Goal: Contribute content: Contribute content

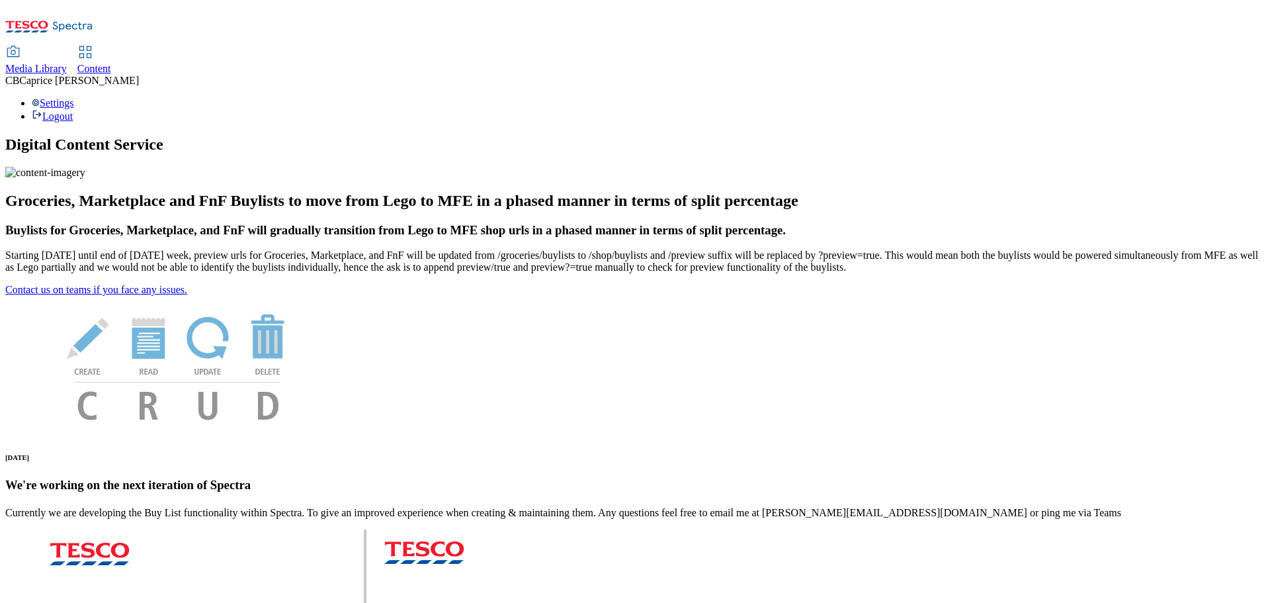
click at [111, 63] on span "Content" at bounding box center [94, 68] width 34 height 11
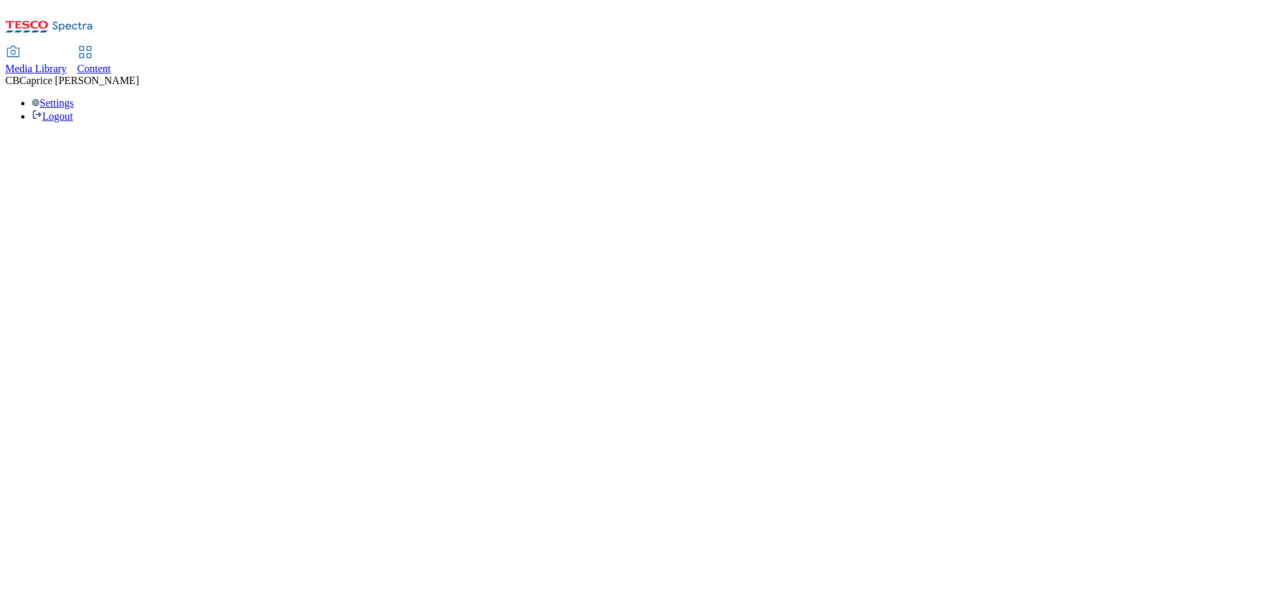
select select "ghs-[GEOGRAPHIC_DATA]"
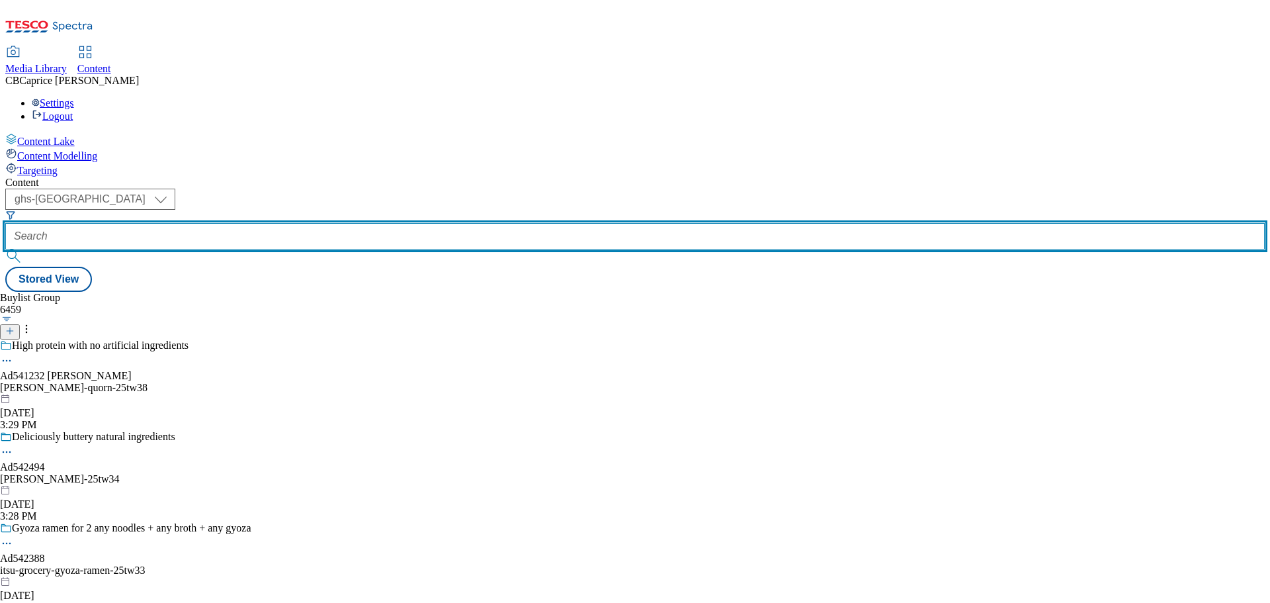
click at [296, 223] on input "text" at bounding box center [634, 236] width 1259 height 26
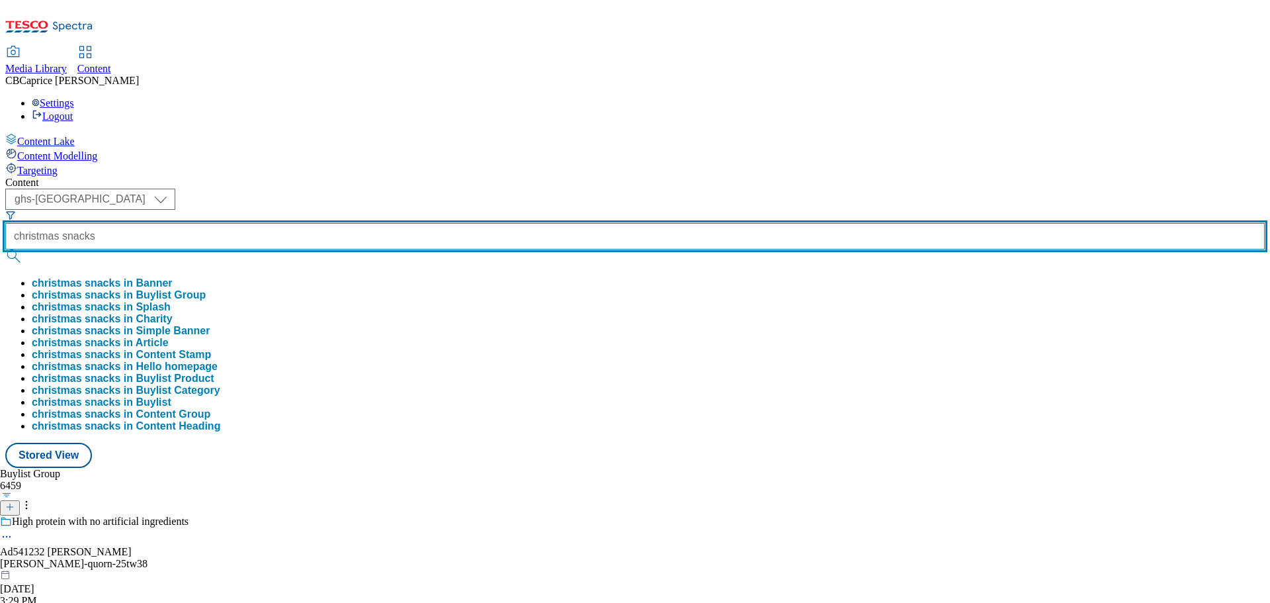
type input "christmas snacks"
click at [5, 249] on button "submit" at bounding box center [14, 255] width 19 height 13
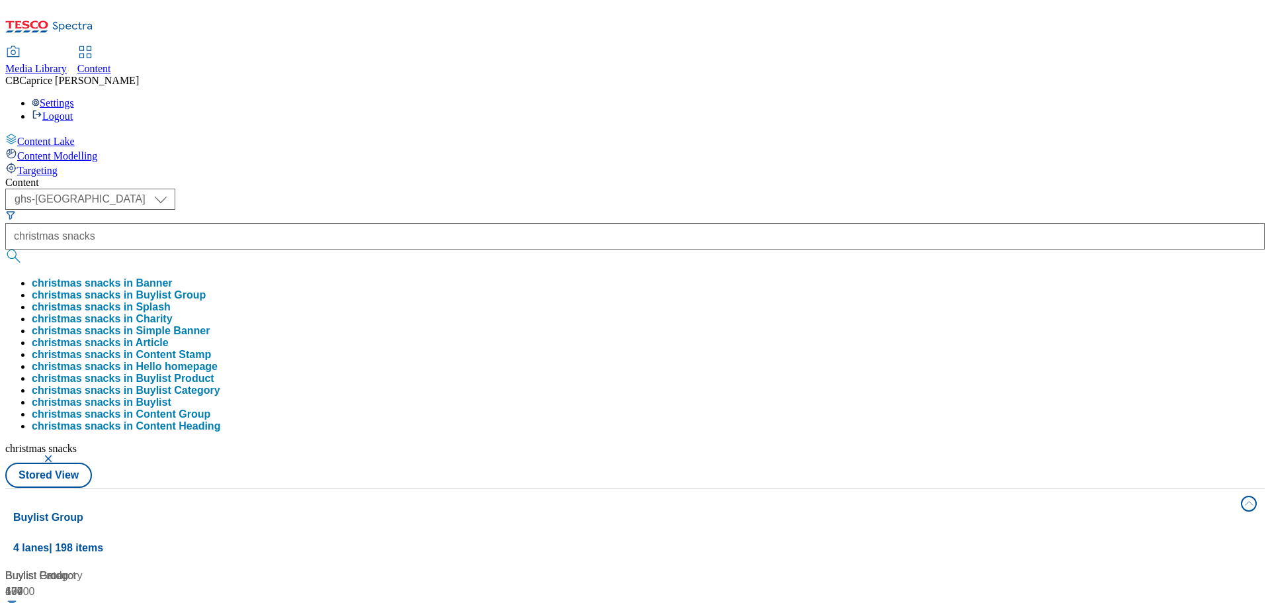
click at [839, 188] on div "( optional ) ghs-roi ghs-[GEOGRAPHIC_DATA] ghs-[GEOGRAPHIC_DATA] christmas snac…" at bounding box center [634, 337] width 1259 height 299
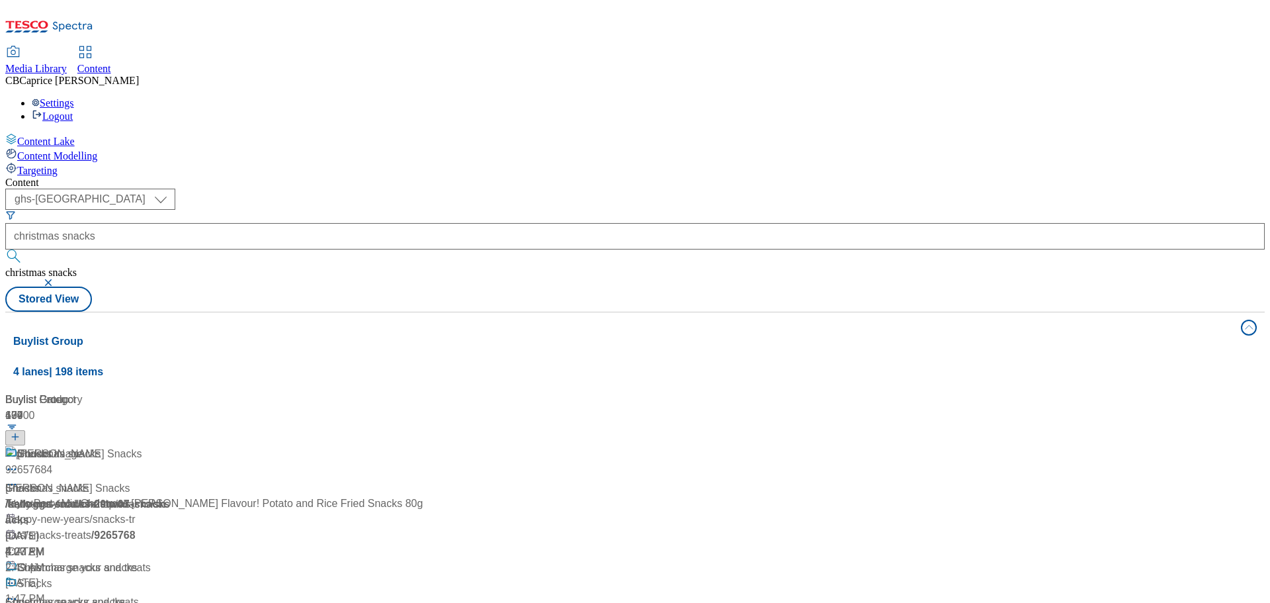
click at [89, 480] on div "Christmas snacks" at bounding box center [46, 488] width 83 height 16
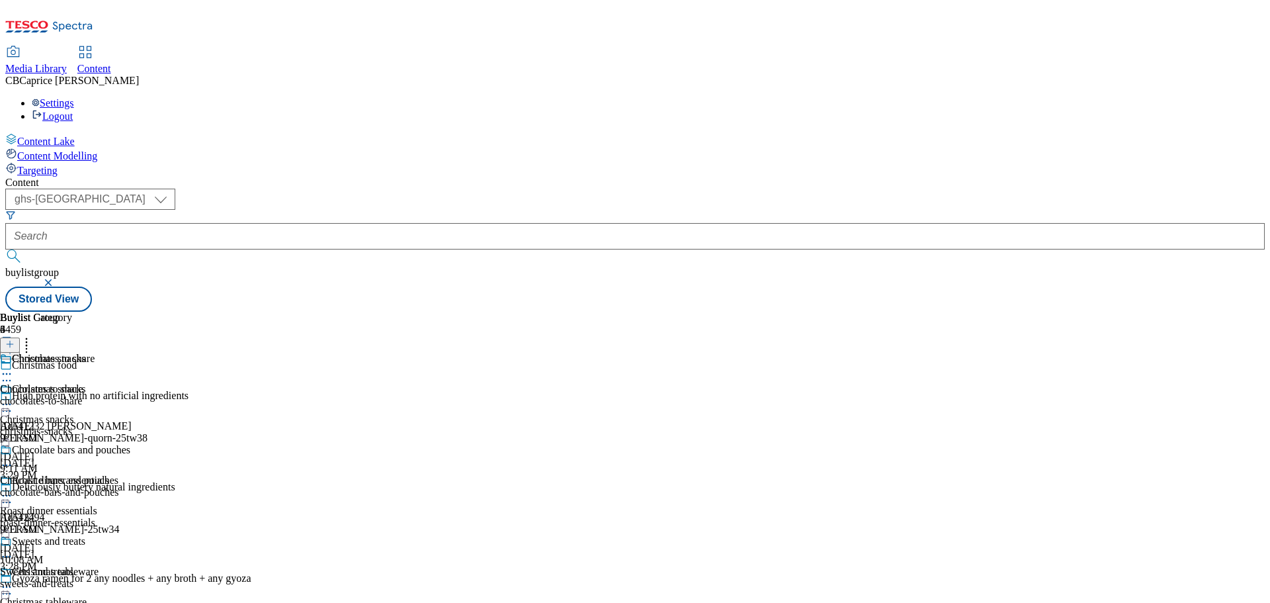
click at [15, 339] on icon at bounding box center [9, 343] width 9 height 9
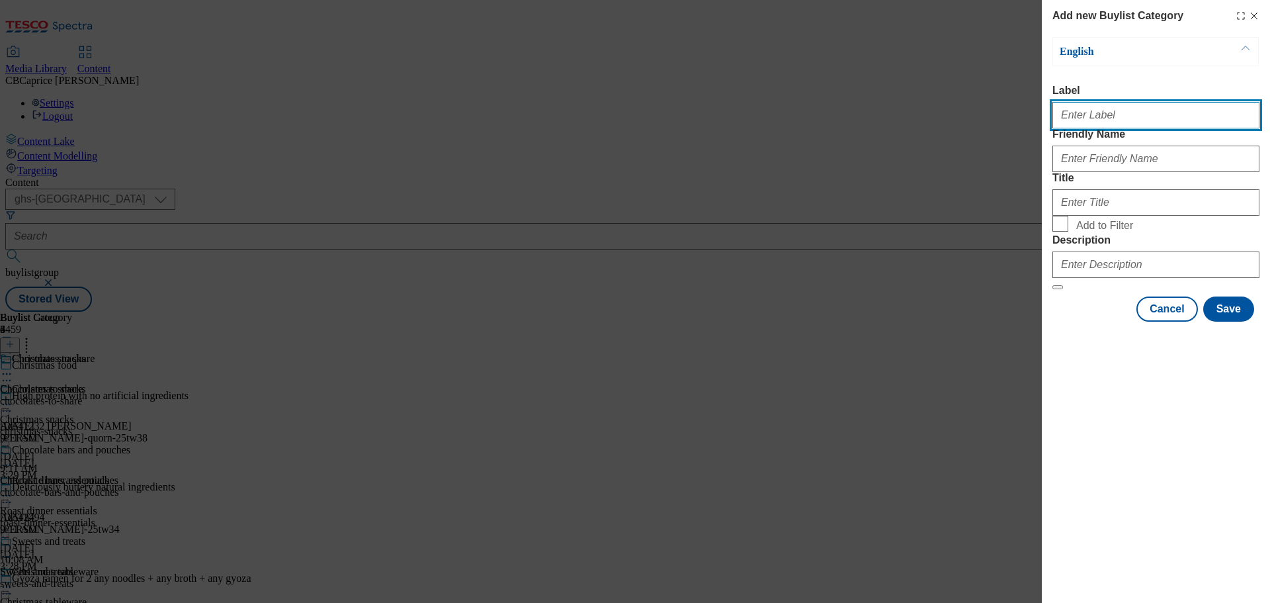
click at [1159, 110] on input "Label" at bounding box center [1155, 115] width 207 height 26
type input "C"
type input "Party food"
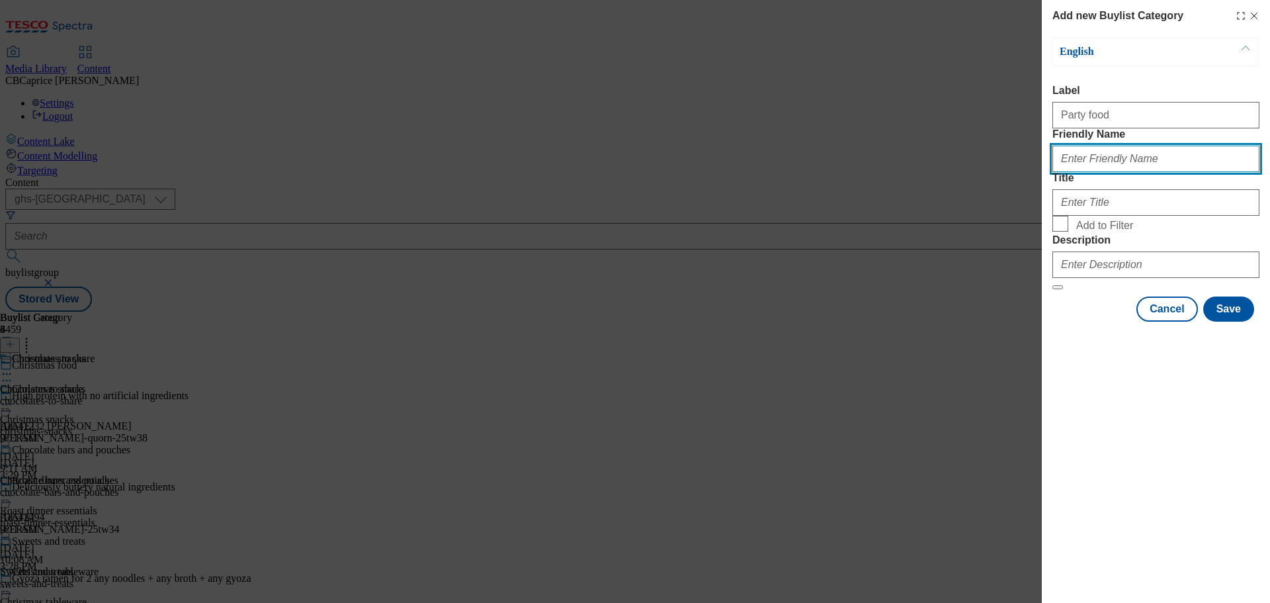
click at [1178, 172] on input "Friendly Name" at bounding box center [1155, 159] width 207 height 26
paste input "Party food"
type input "Party food"
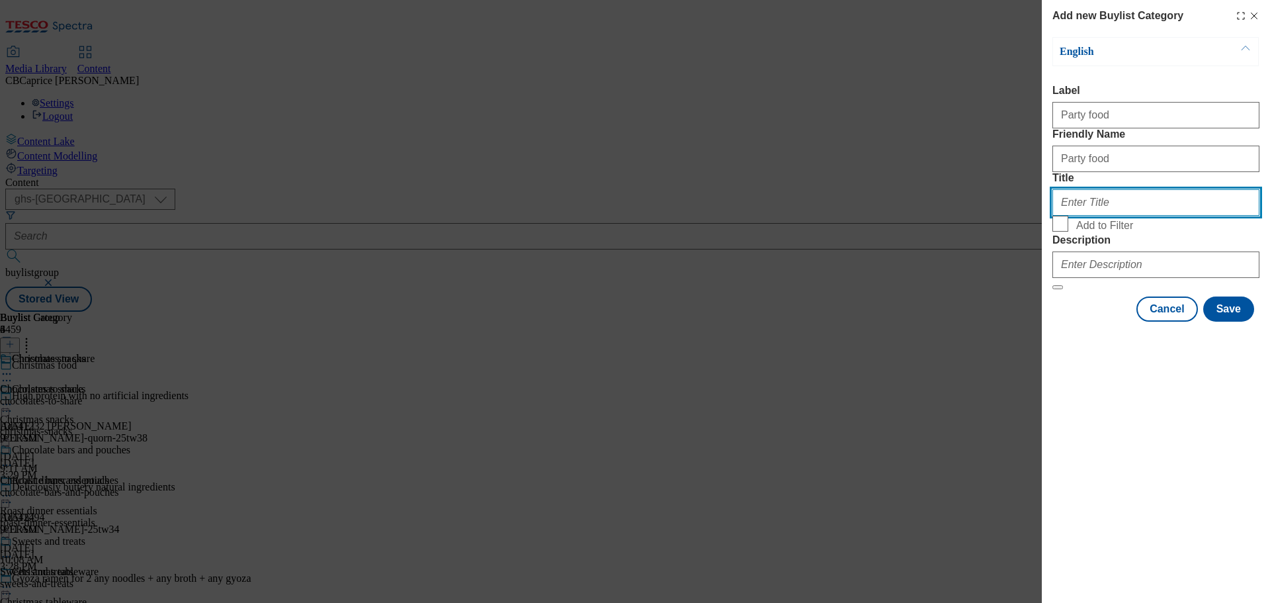
drag, startPoint x: 1092, startPoint y: 252, endPoint x: 1097, endPoint y: 275, distance: 23.7
click at [1092, 216] on input "Title" at bounding box center [1155, 202] width 207 height 26
paste input "Party food"
type input "Party food"
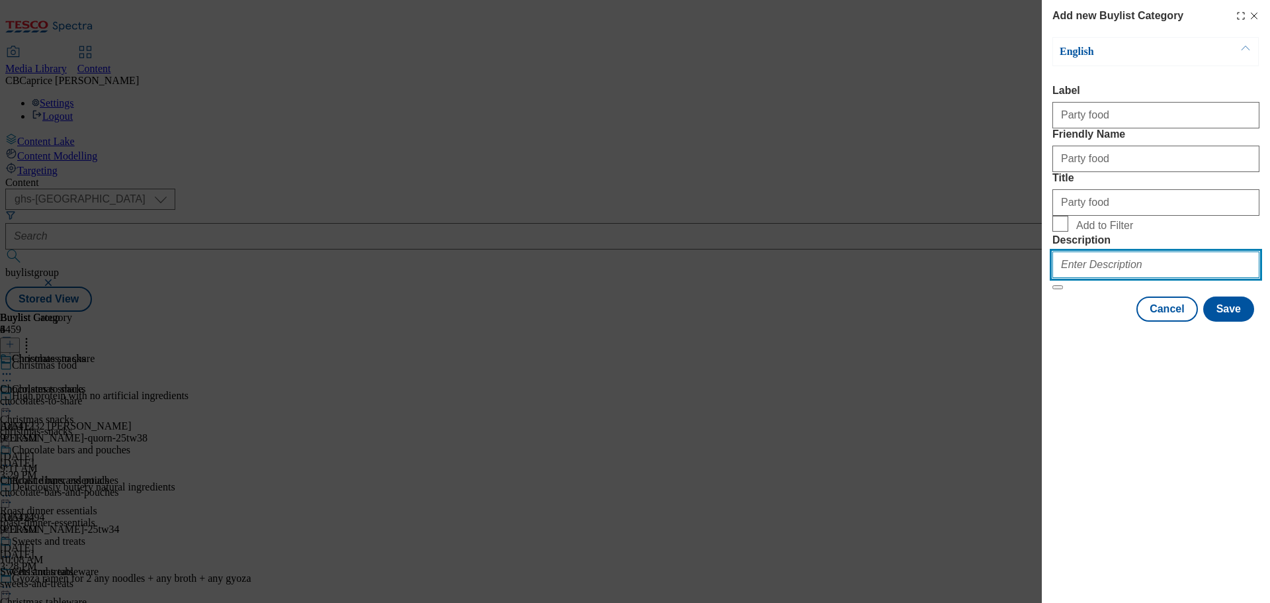
click at [1102, 278] on input "Description" at bounding box center [1155, 264] width 207 height 26
paste input "Party food"
type input "Party food"
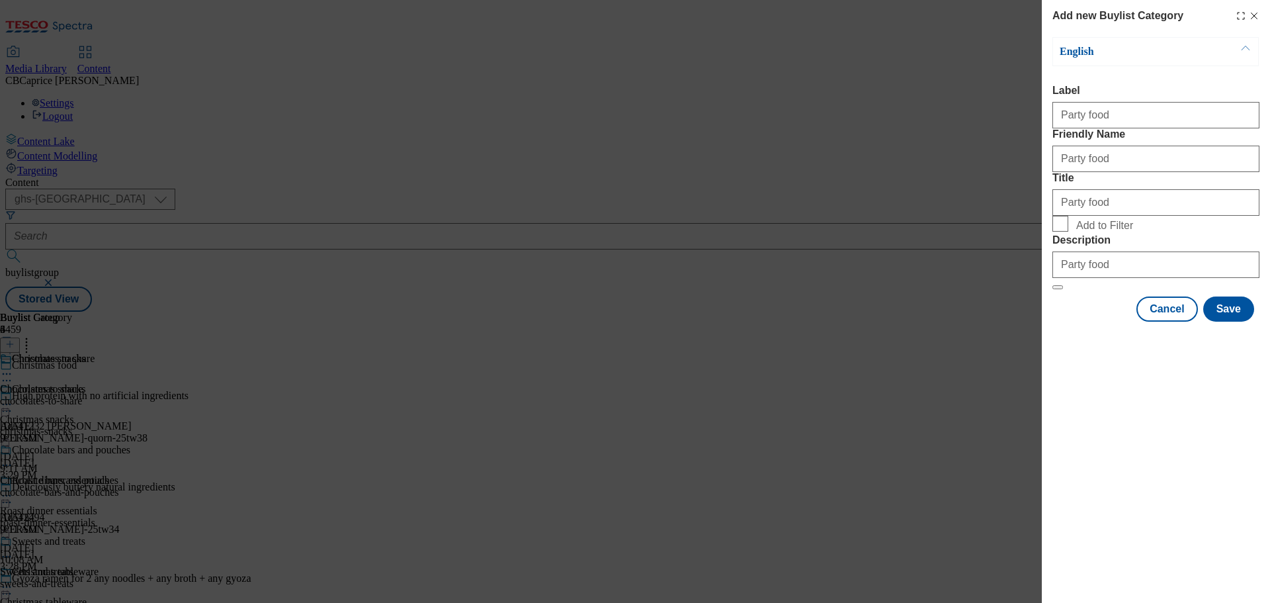
drag, startPoint x: 1089, startPoint y: 292, endPoint x: 1169, endPoint y: 338, distance: 92.7
click at [1089, 231] on span "Add to Filter" at bounding box center [1104, 226] width 57 height 12
click at [1068, 231] on input "Add to Filter" at bounding box center [1060, 224] width 16 height 16
checkbox input "true"
click at [1226, 321] on button "Save" at bounding box center [1228, 308] width 51 height 25
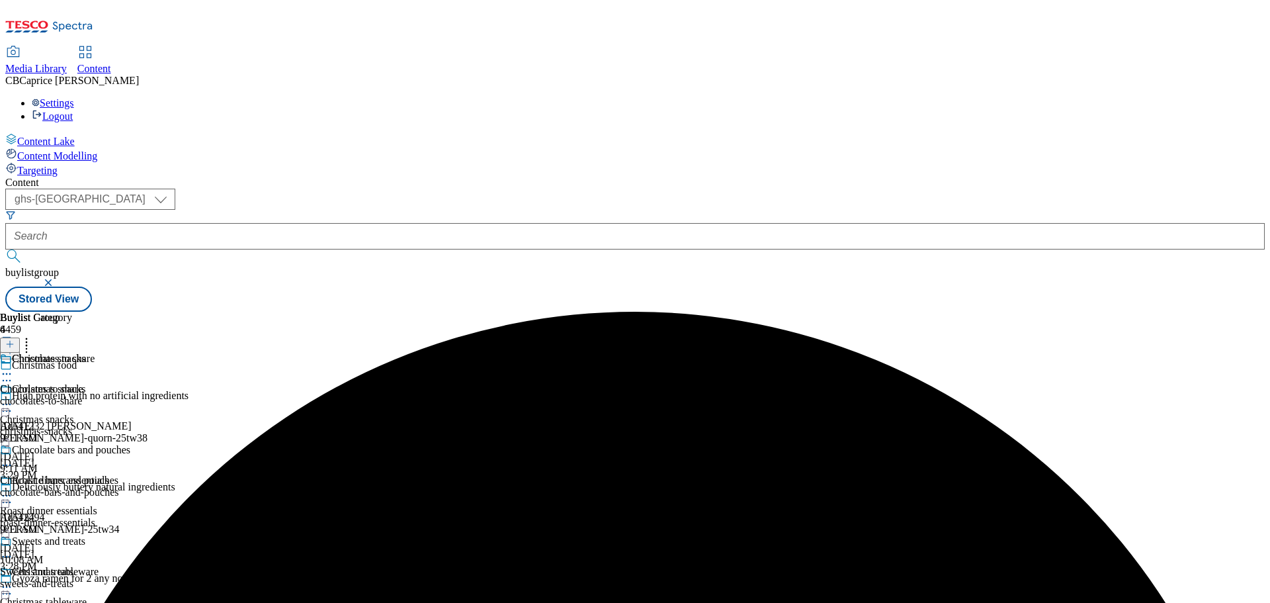
scroll to position [128, 0]
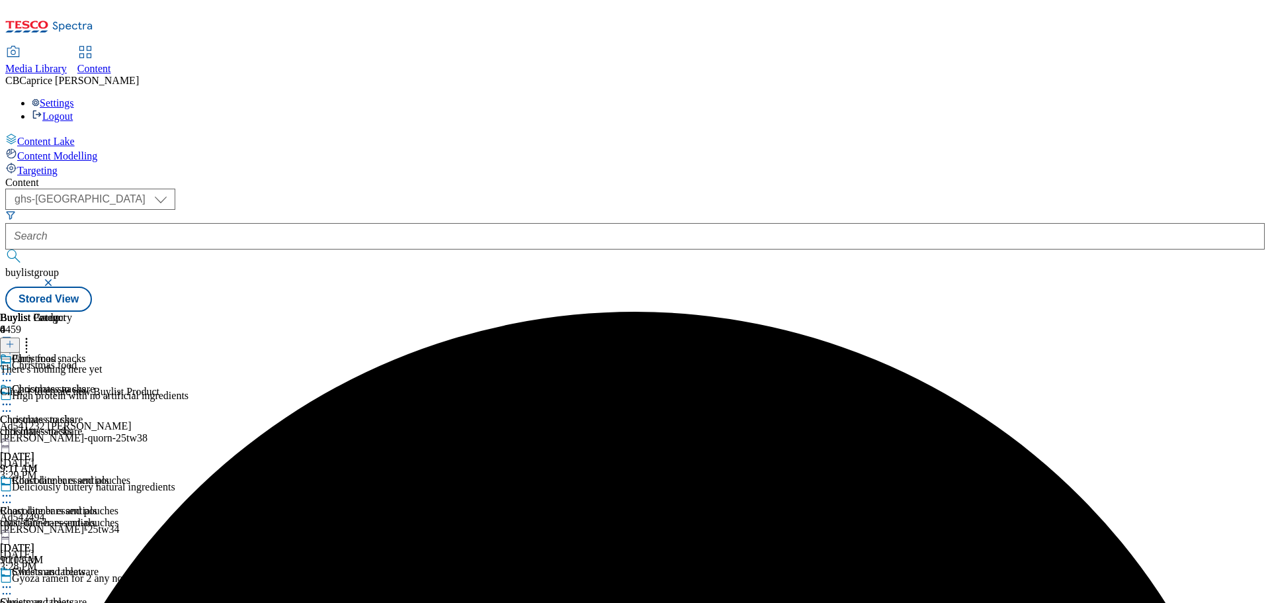
click at [15, 339] on icon at bounding box center [9, 343] width 9 height 9
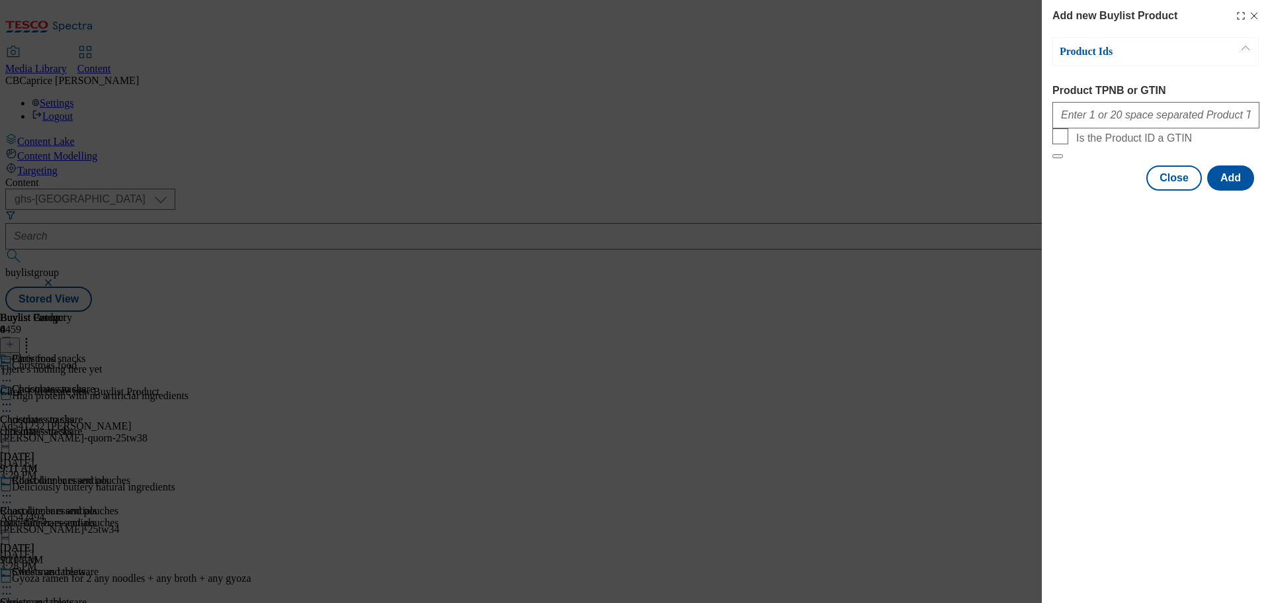
click at [1106, 128] on div "Modal" at bounding box center [1155, 113] width 207 height 32
click at [1106, 122] on input "Product TPNB or GTIN" at bounding box center [1155, 115] width 207 height 26
paste input "92127413 96777230 85592574 96773522 91489901 87174398 96485229 96716159 9677841…"
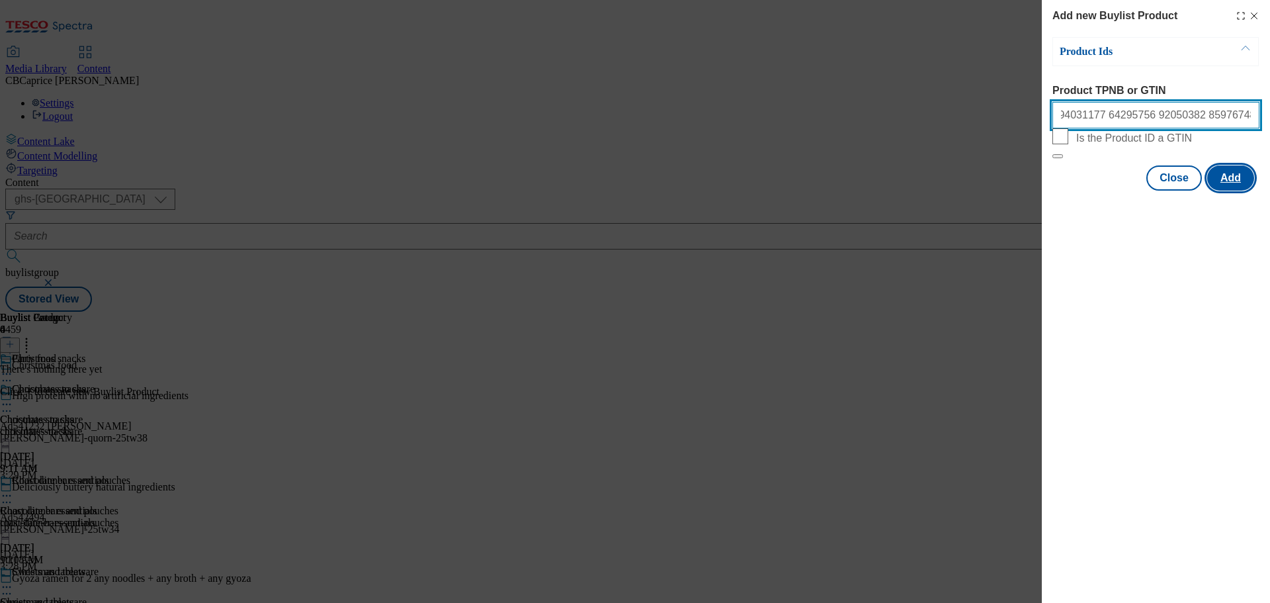
type input "92127413 96777230 85592574 96773522 91489901 87174398 96485229 96716159 9677841…"
click at [1231, 190] on button "Add" at bounding box center [1230, 177] width 47 height 25
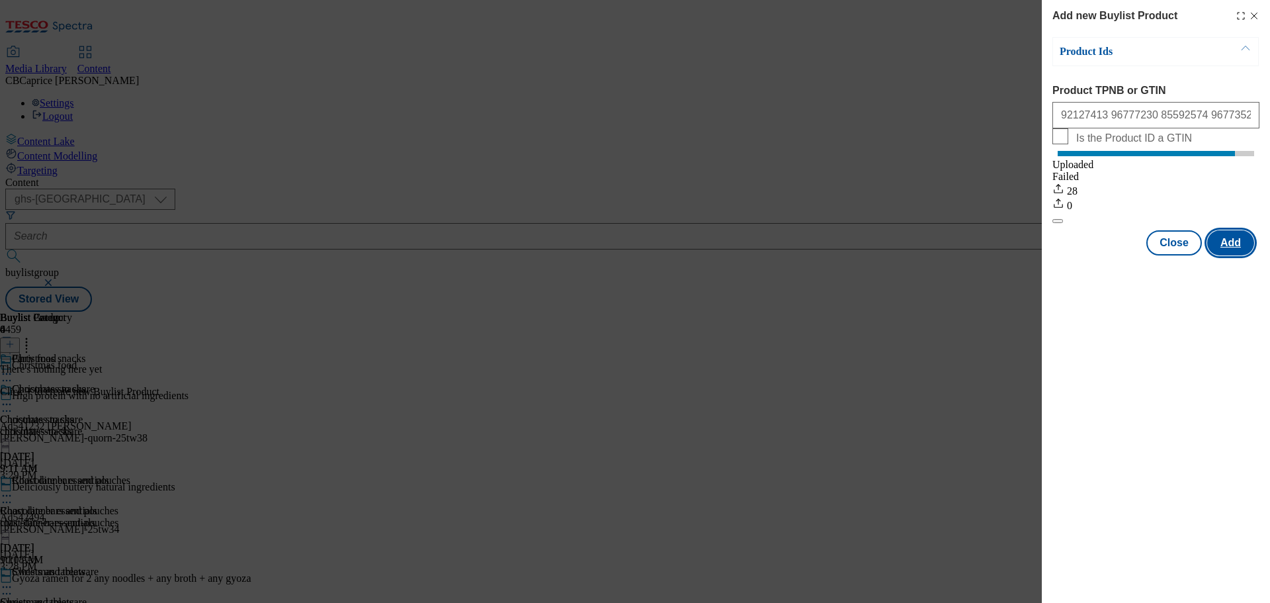
scroll to position [0, 0]
click at [1240, 248] on button "Add" at bounding box center [1230, 242] width 47 height 25
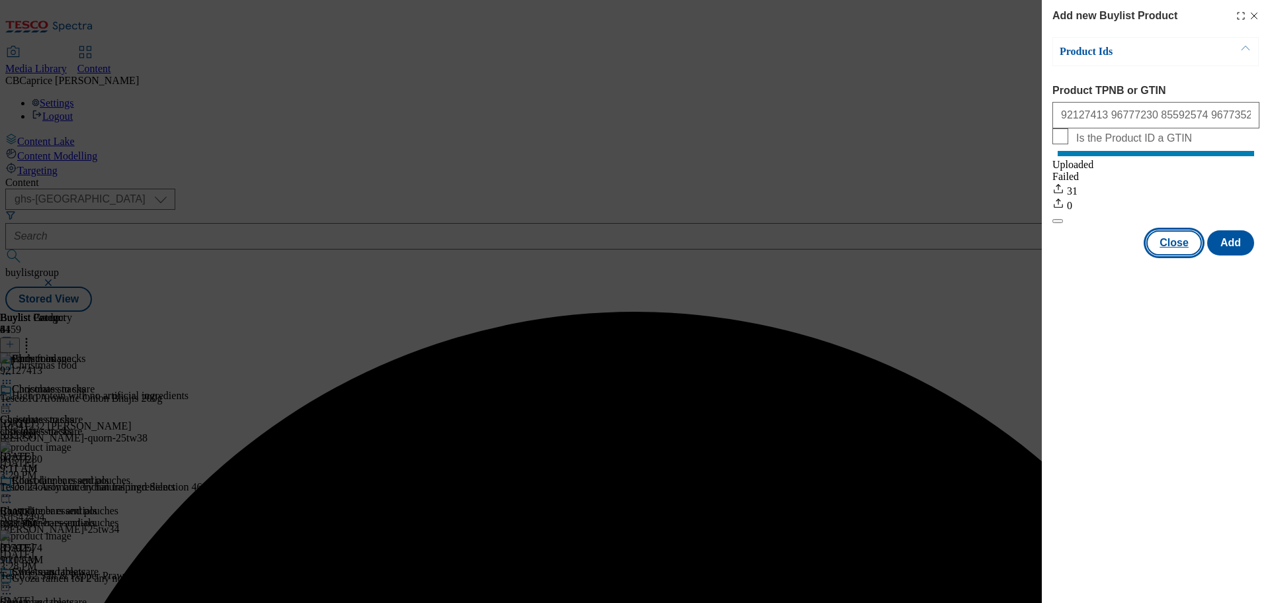
click at [1185, 254] on button "Close" at bounding box center [1174, 242] width 56 height 25
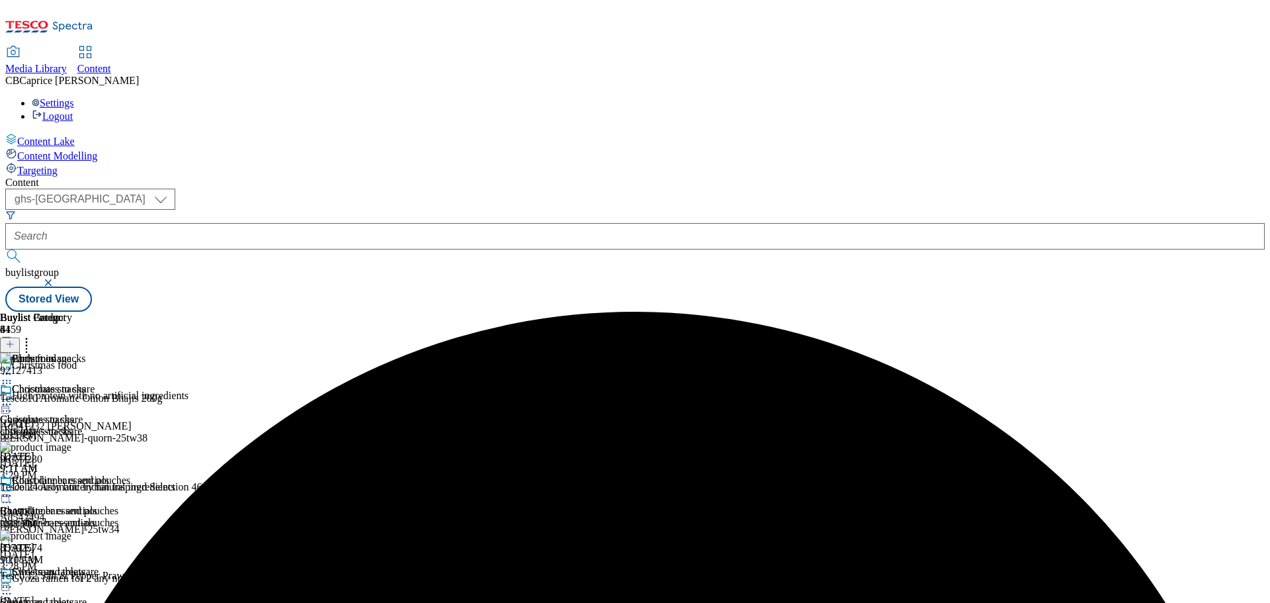
click at [33, 335] on icon at bounding box center [26, 341] width 13 height 13
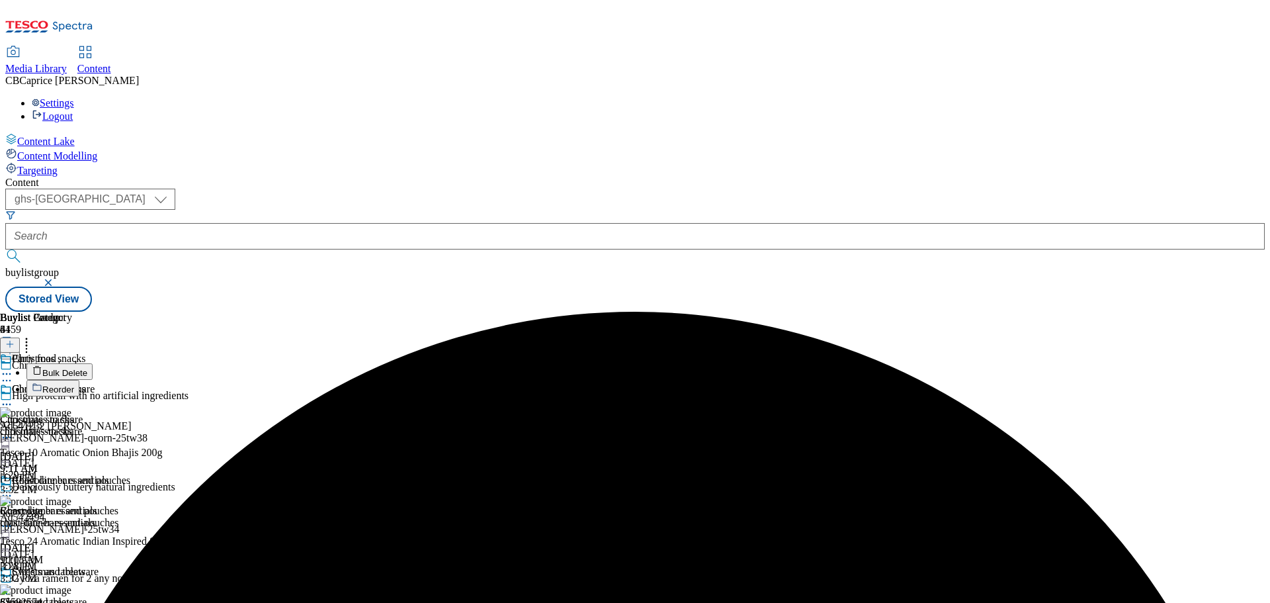
click at [74, 384] on span "Reorder" at bounding box center [58, 389] width 32 height 10
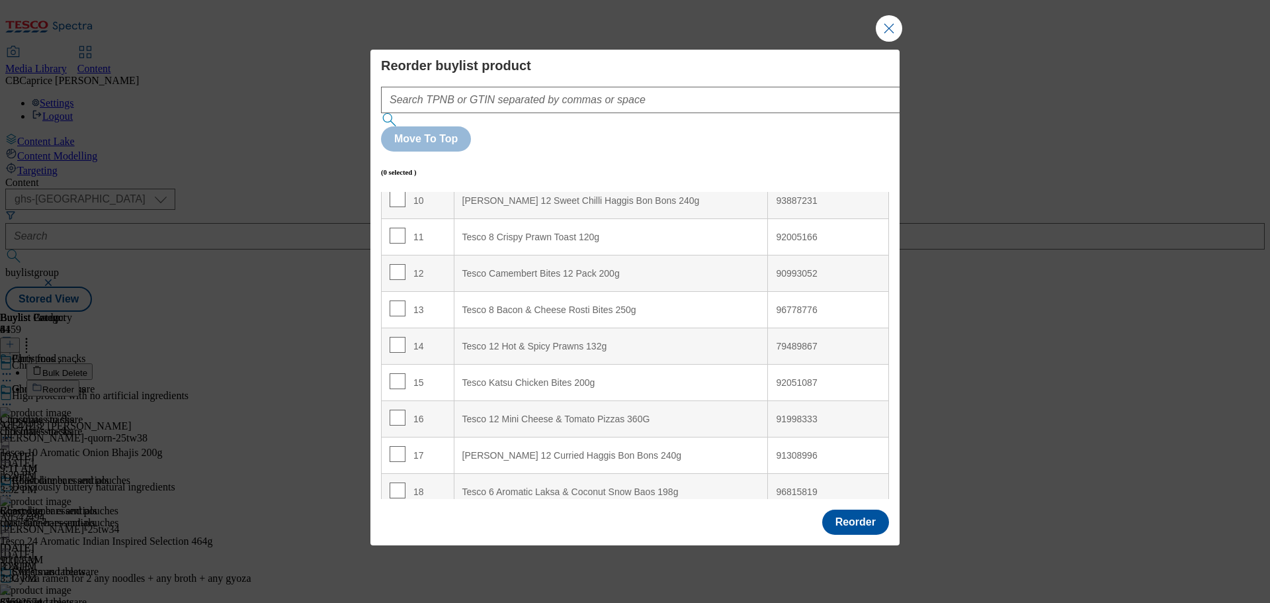
scroll to position [397, 0]
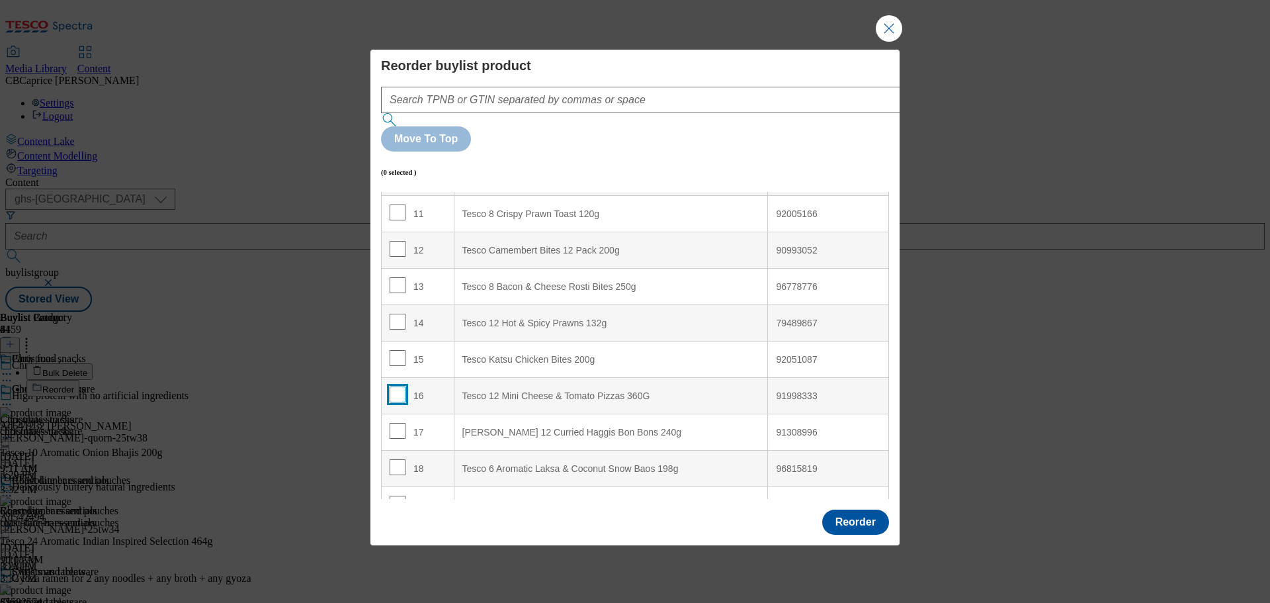
click at [395, 386] on input "Modal" at bounding box center [398, 394] width 16 height 16
checkbox input "true"
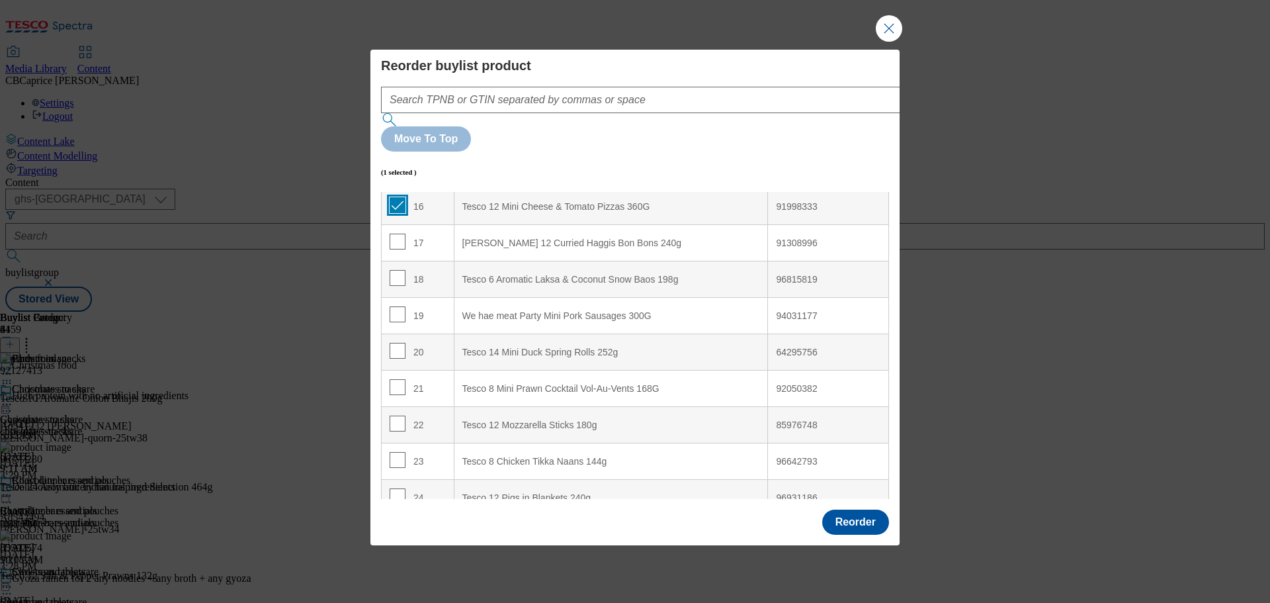
scroll to position [661, 0]
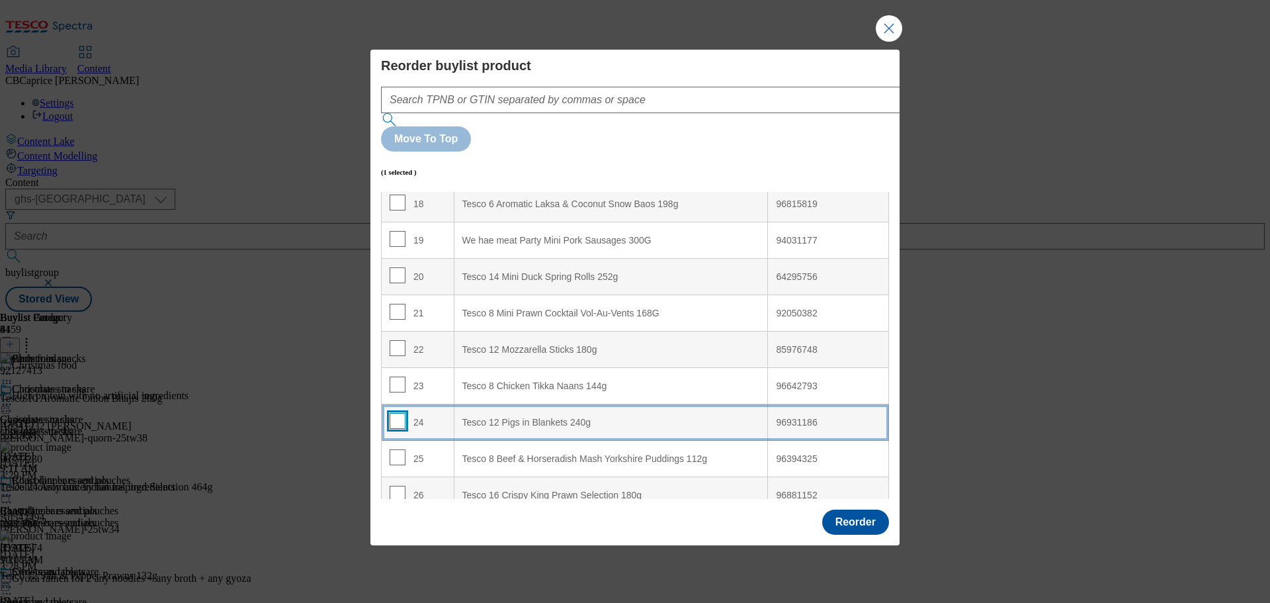
click at [397, 413] on input "Modal" at bounding box center [398, 421] width 16 height 16
checkbox input "true"
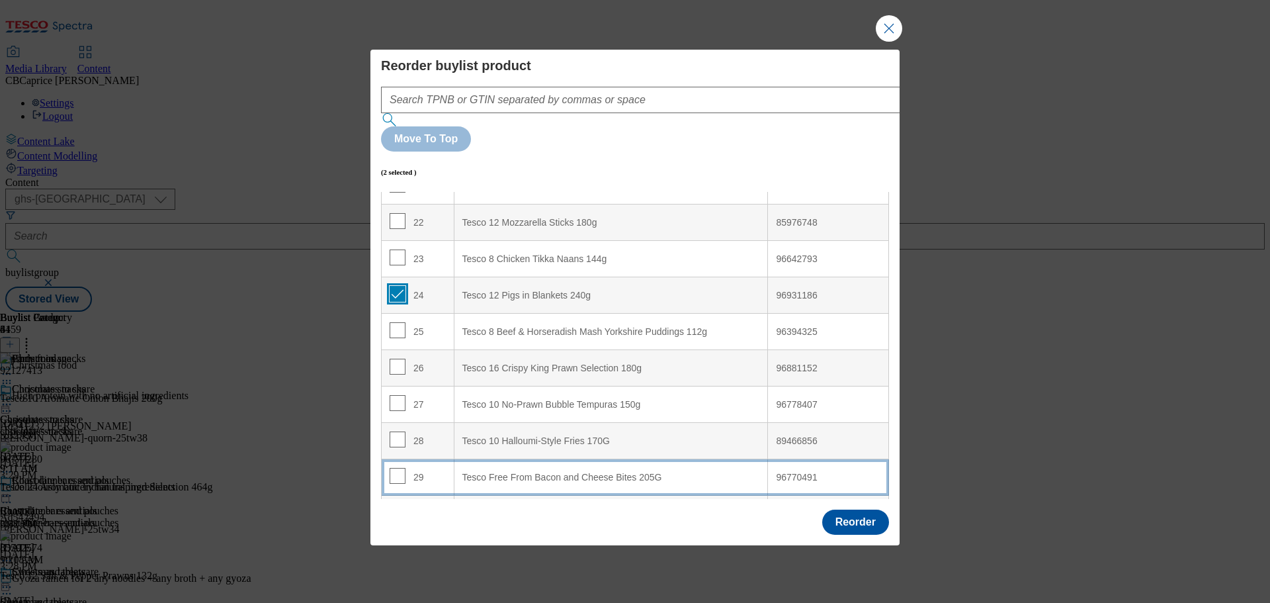
scroll to position [858, 0]
click at [401, 471] on input "Modal" at bounding box center [398, 479] width 16 height 16
checkbox input "true"
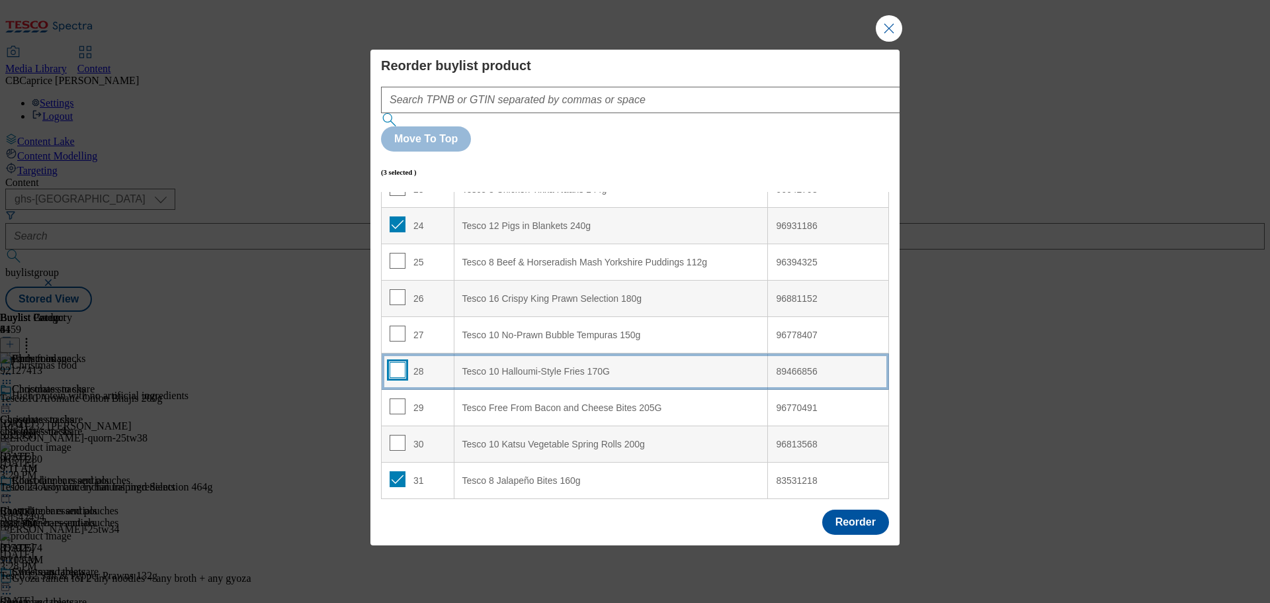
click at [400, 362] on input "Modal" at bounding box center [398, 370] width 16 height 16
checkbox input "true"
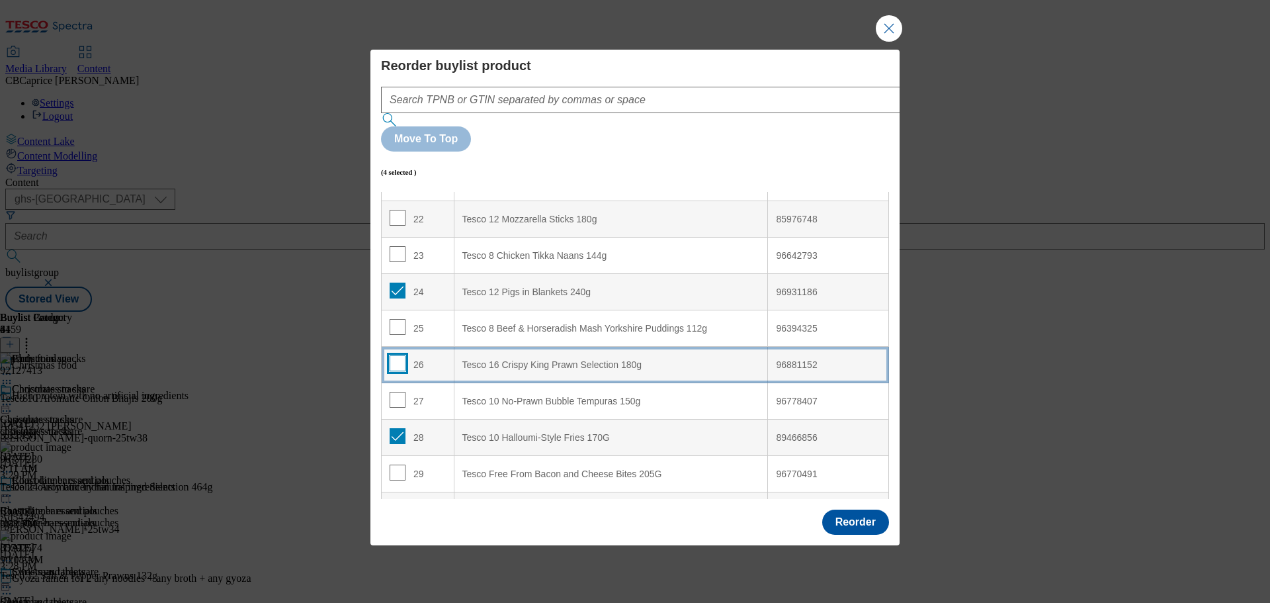
click at [395, 355] on input "Modal" at bounding box center [398, 363] width 16 height 16
checkbox input "true"
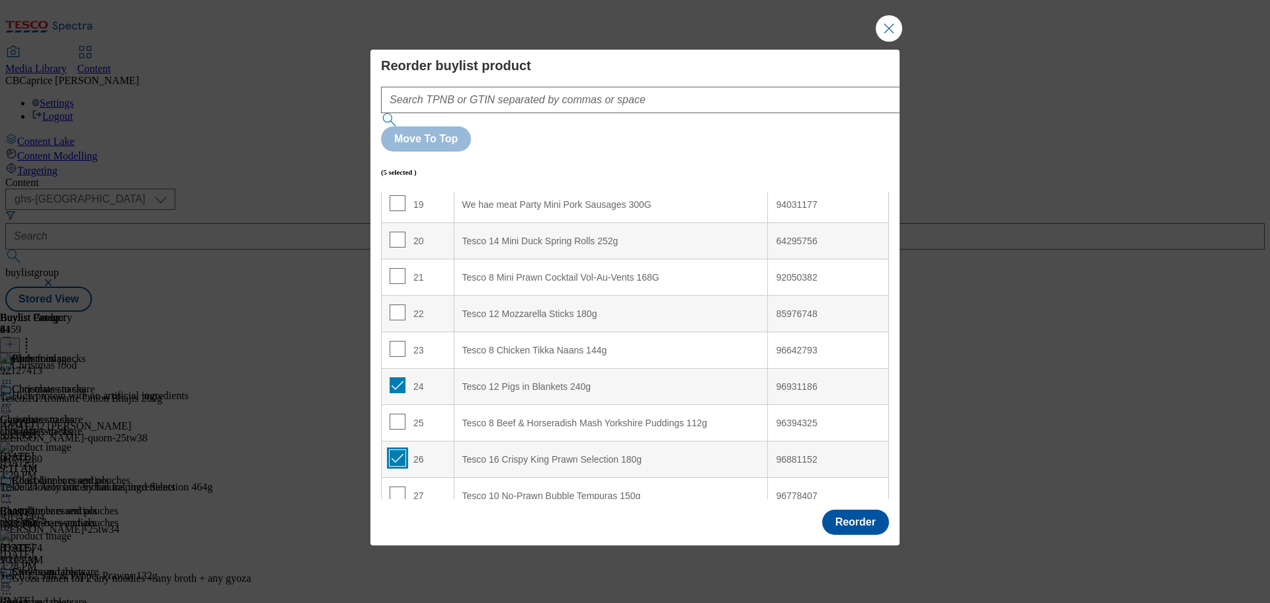
scroll to position [659, 0]
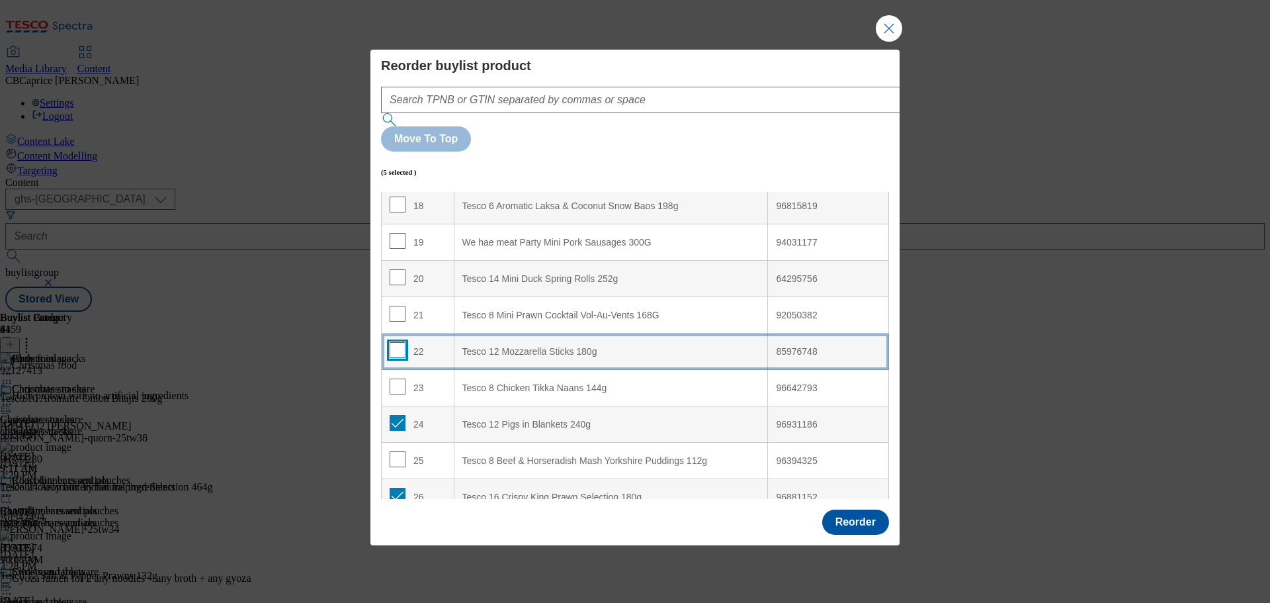
click at [394, 342] on input "Modal" at bounding box center [398, 350] width 16 height 16
checkbox input "true"
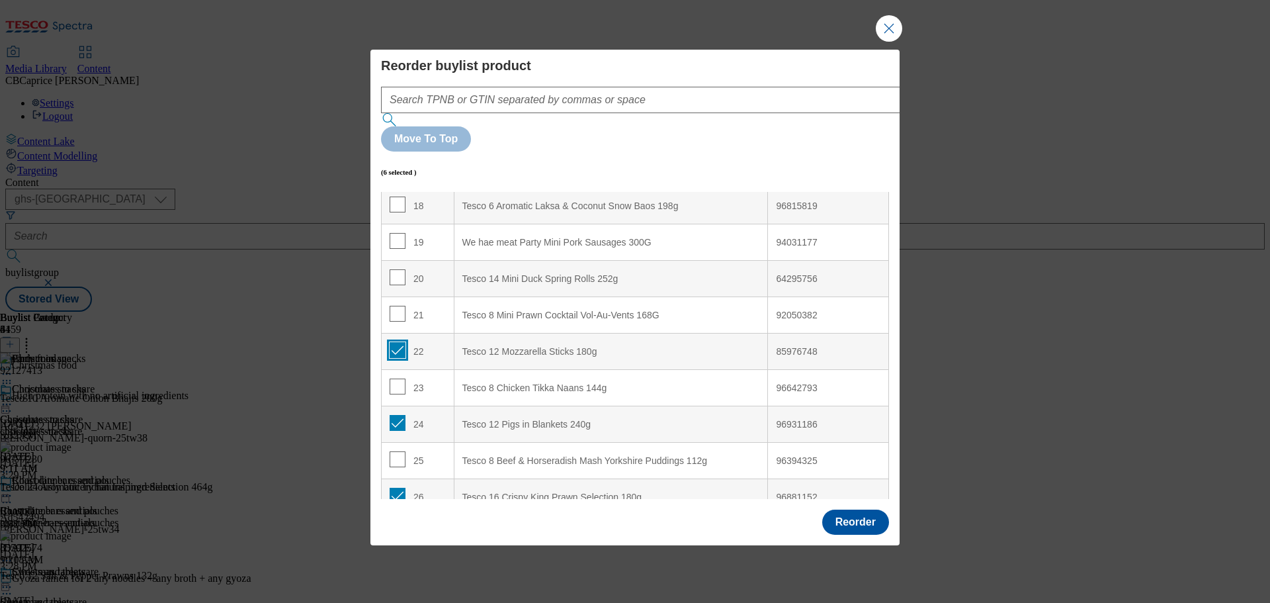
scroll to position [593, 0]
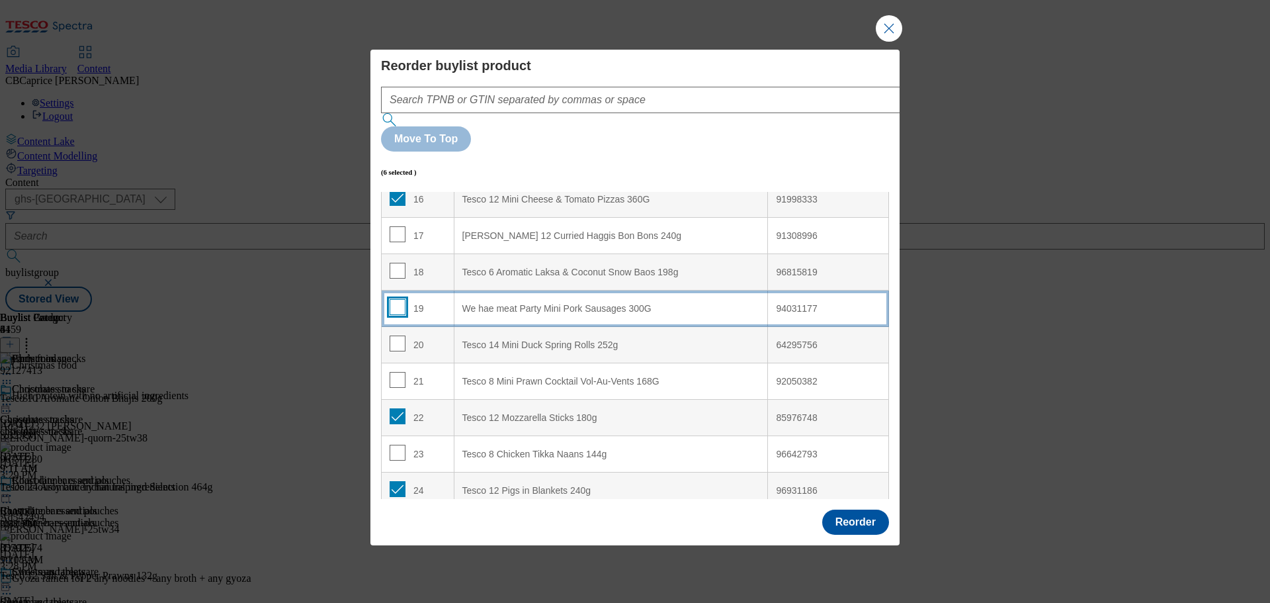
click at [401, 299] on input "Modal" at bounding box center [398, 307] width 16 height 16
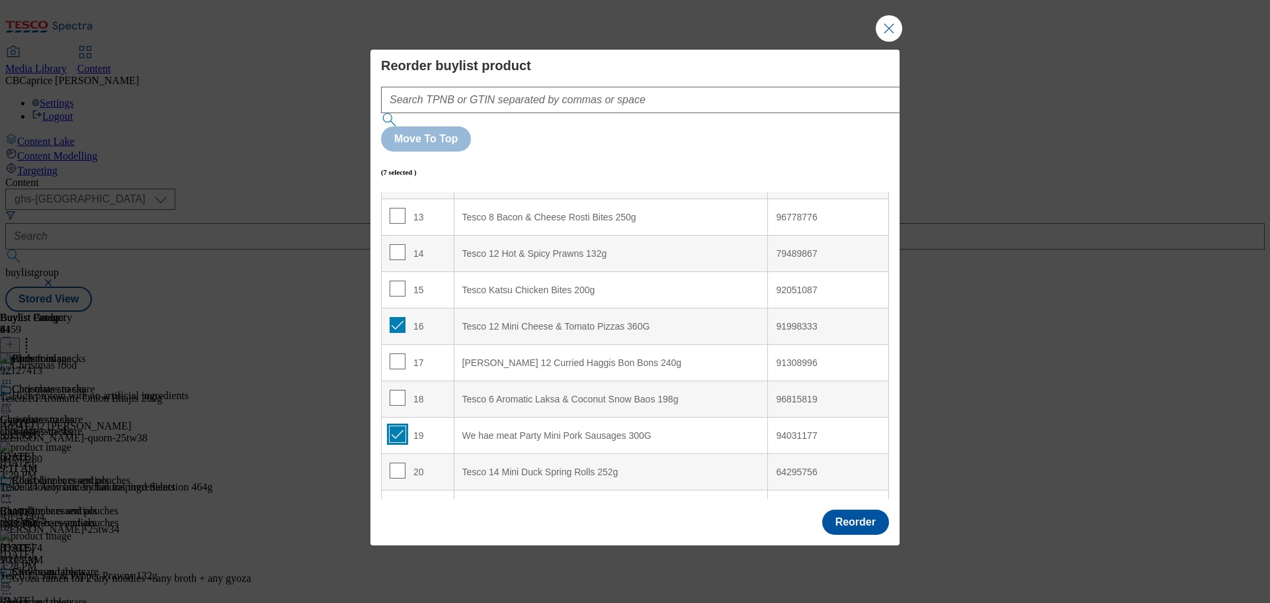
scroll to position [461, 0]
click at [395, 431] on input "Modal" at bounding box center [398, 439] width 16 height 16
checkbox input "false"
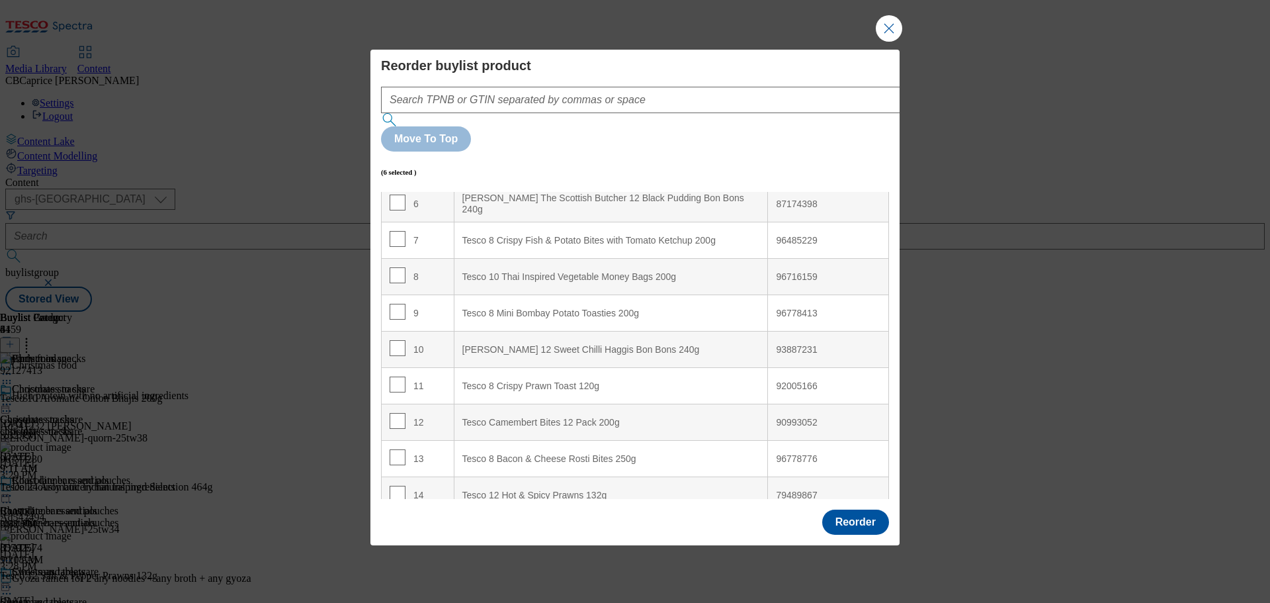
scroll to position [0, 0]
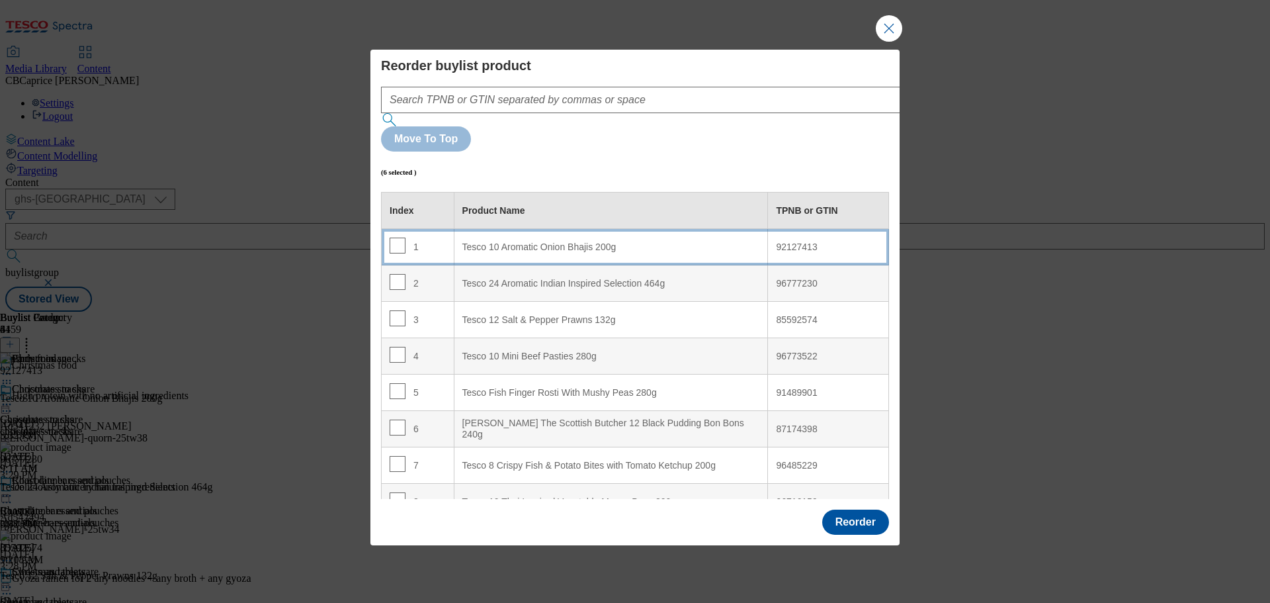
click at [536, 229] on 200g "Tesco 10 Aromatic Onion Bhajis 200g" at bounding box center [611, 247] width 314 height 36
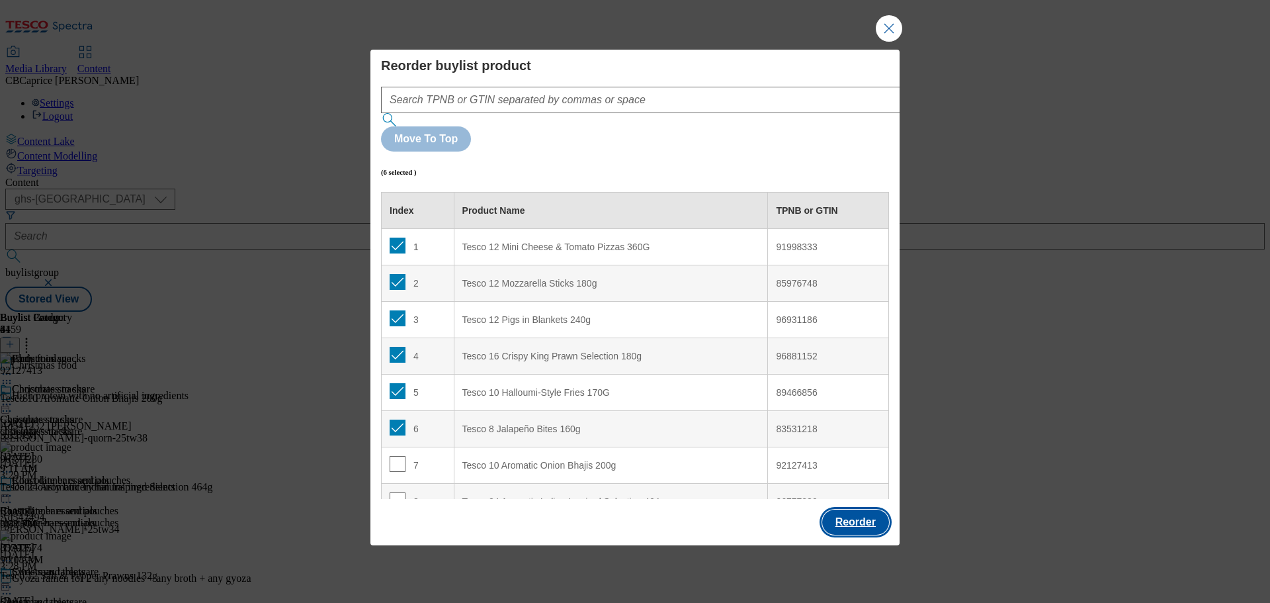
click at [834, 509] on button "Reorder" at bounding box center [855, 521] width 67 height 25
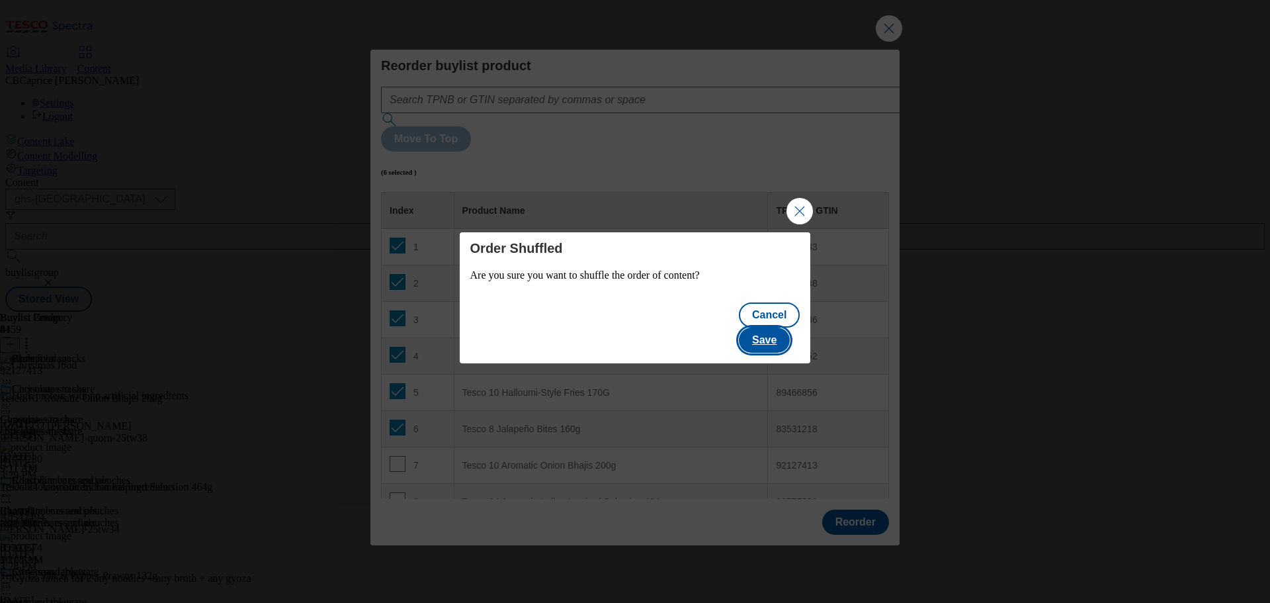
click at [763, 327] on button "Save" at bounding box center [764, 339] width 51 height 25
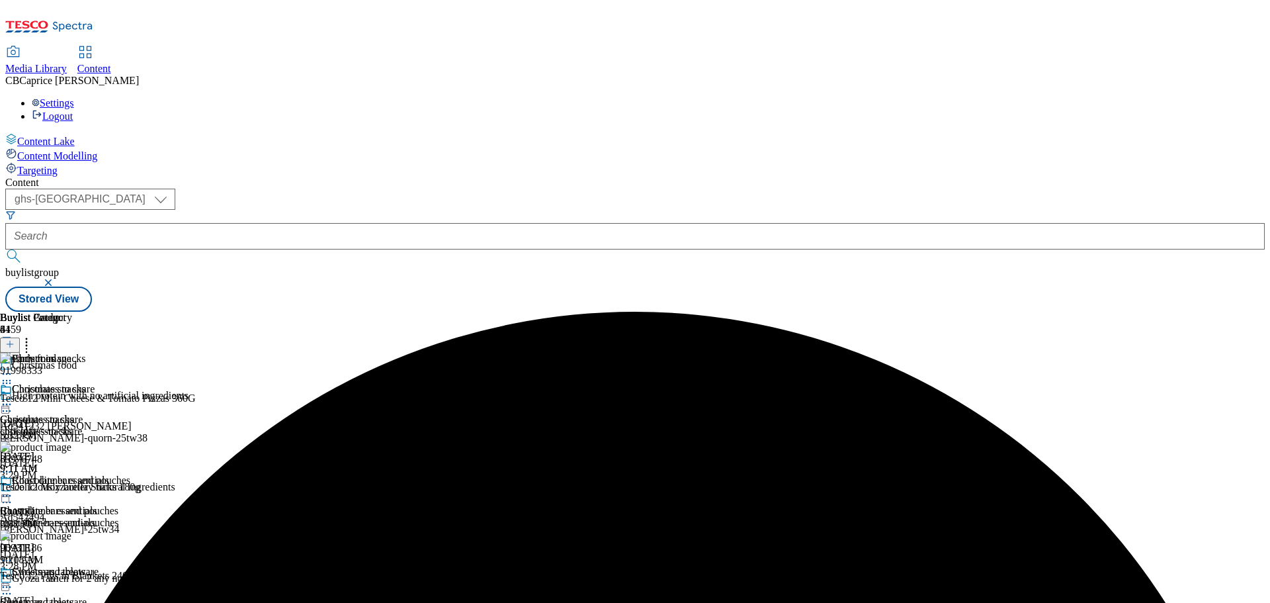
click at [13, 367] on icon at bounding box center [6, 373] width 13 height 13
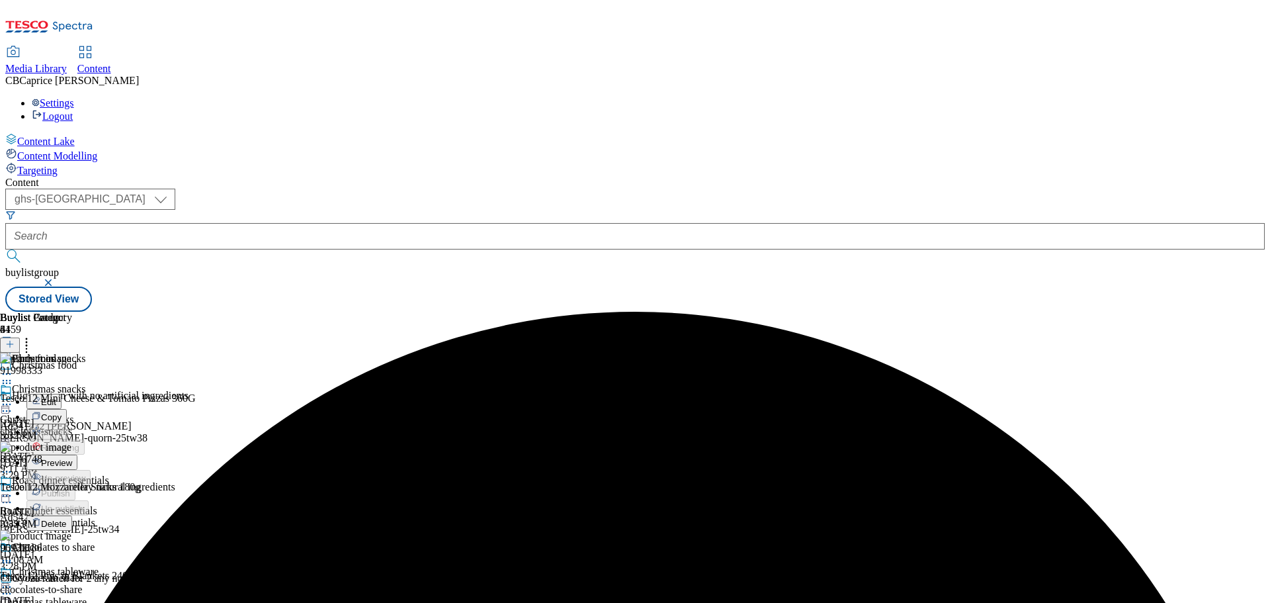
click at [130, 454] on li "Preview" at bounding box center [78, 461] width 104 height 15
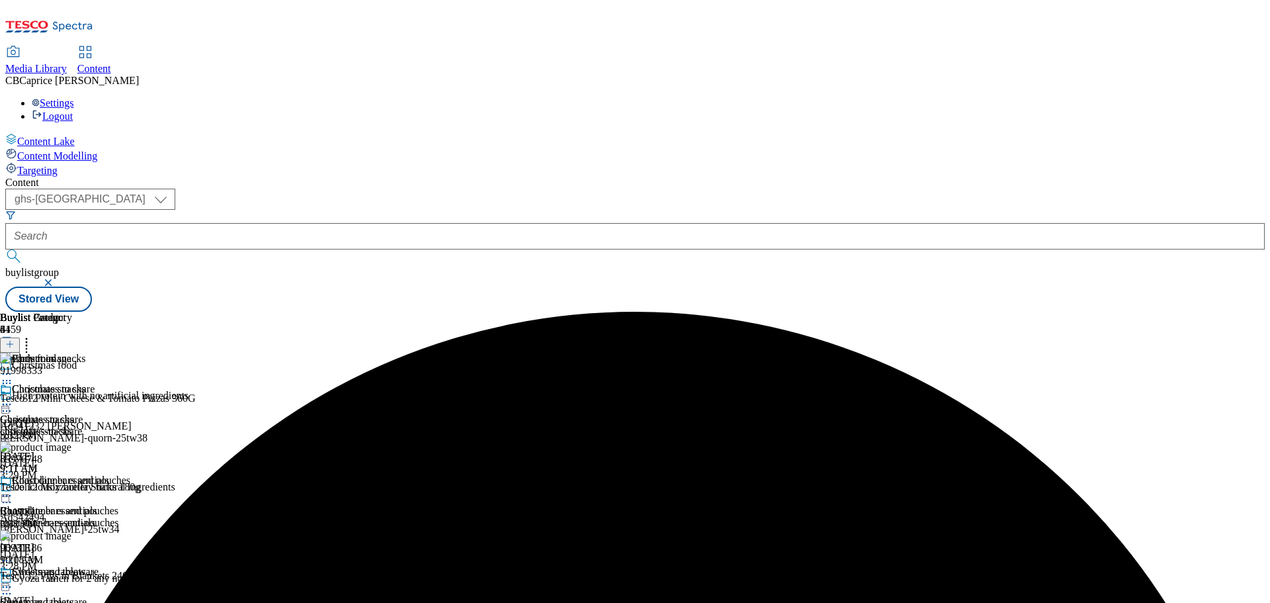
click at [130, 353] on div "Party food" at bounding box center [65, 368] width 130 height 30
click at [13, 367] on icon at bounding box center [6, 373] width 13 height 13
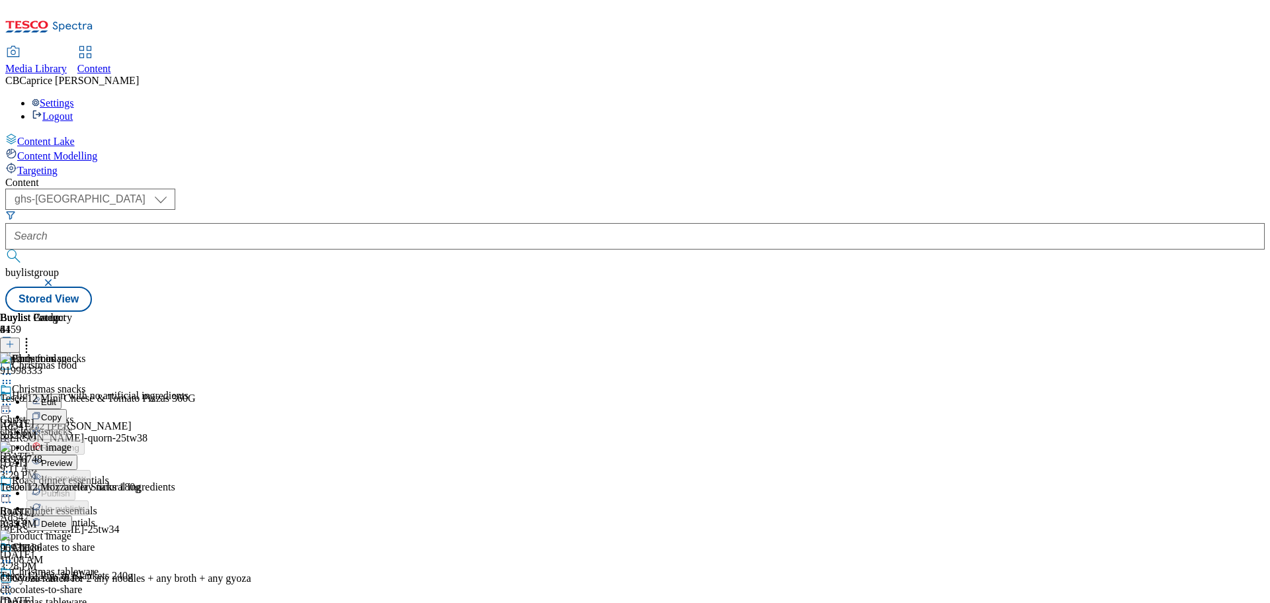
click at [130, 454] on li "Preview" at bounding box center [78, 461] width 104 height 15
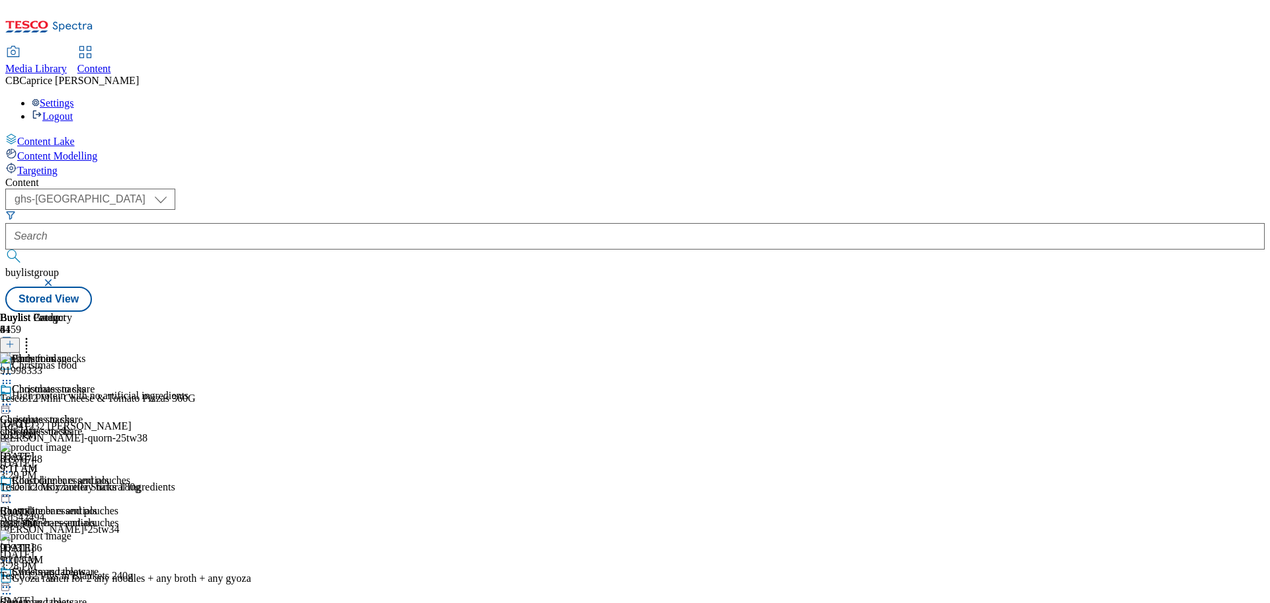
click at [13, 367] on icon at bounding box center [6, 373] width 13 height 13
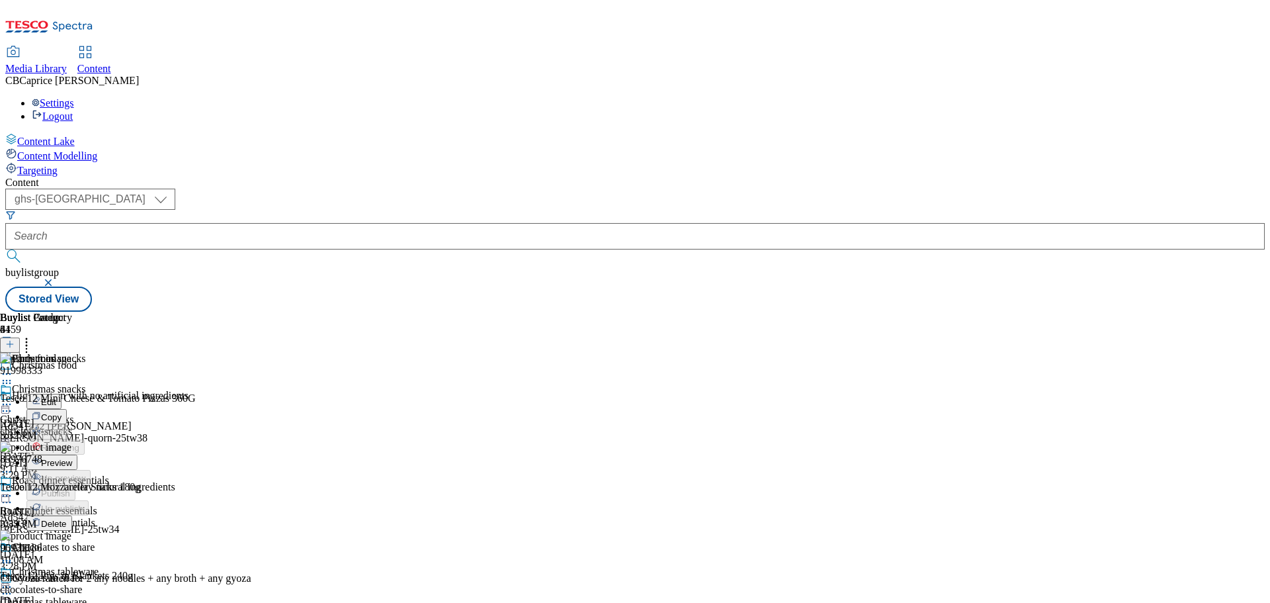
click at [72, 458] on span "Preview" at bounding box center [56, 463] width 31 height 10
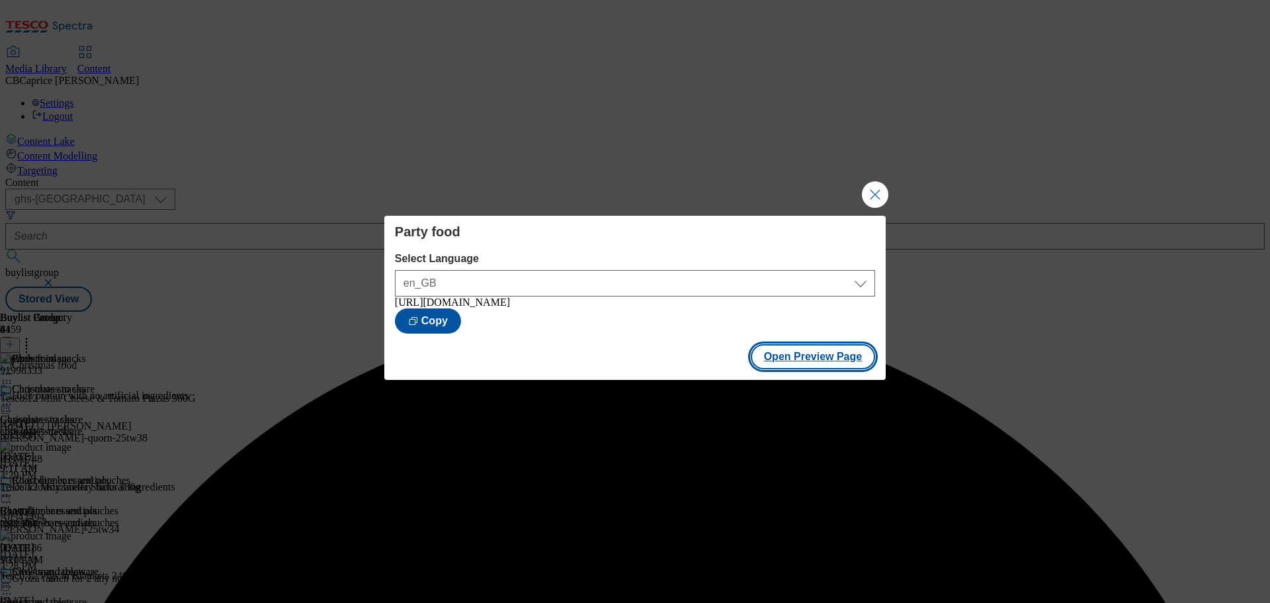
click at [841, 361] on button "Open Preview Page" at bounding box center [813, 356] width 125 height 25
click at [876, 193] on button "Close Modal" at bounding box center [875, 194] width 26 height 26
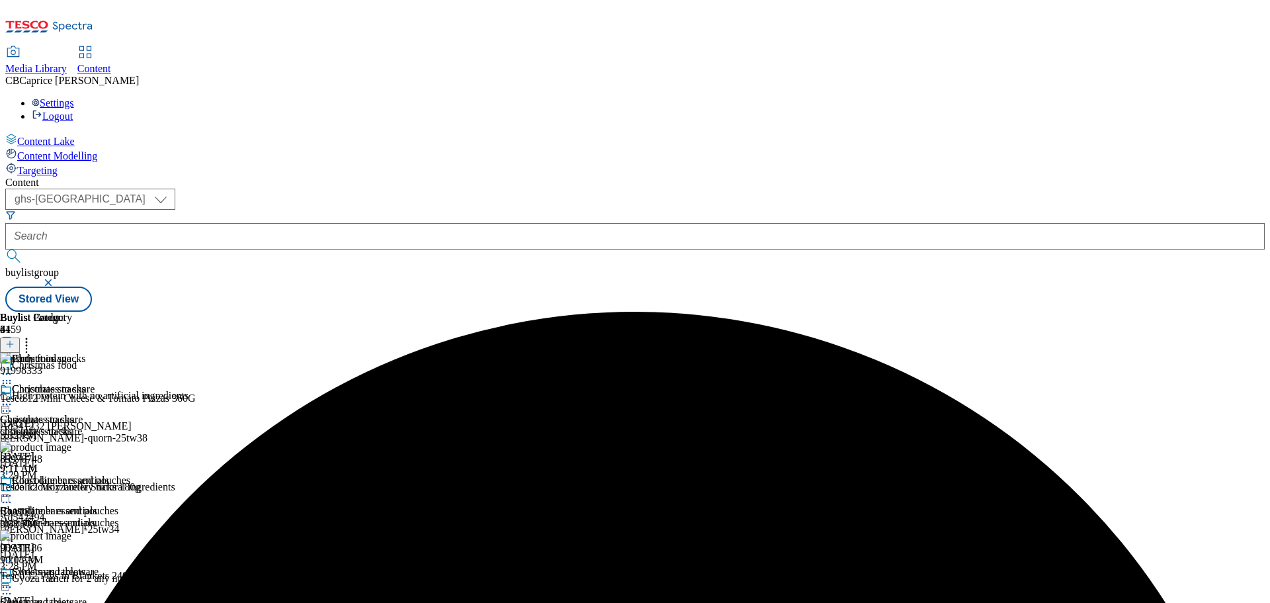
click at [13, 367] on icon at bounding box center [6, 373] width 13 height 13
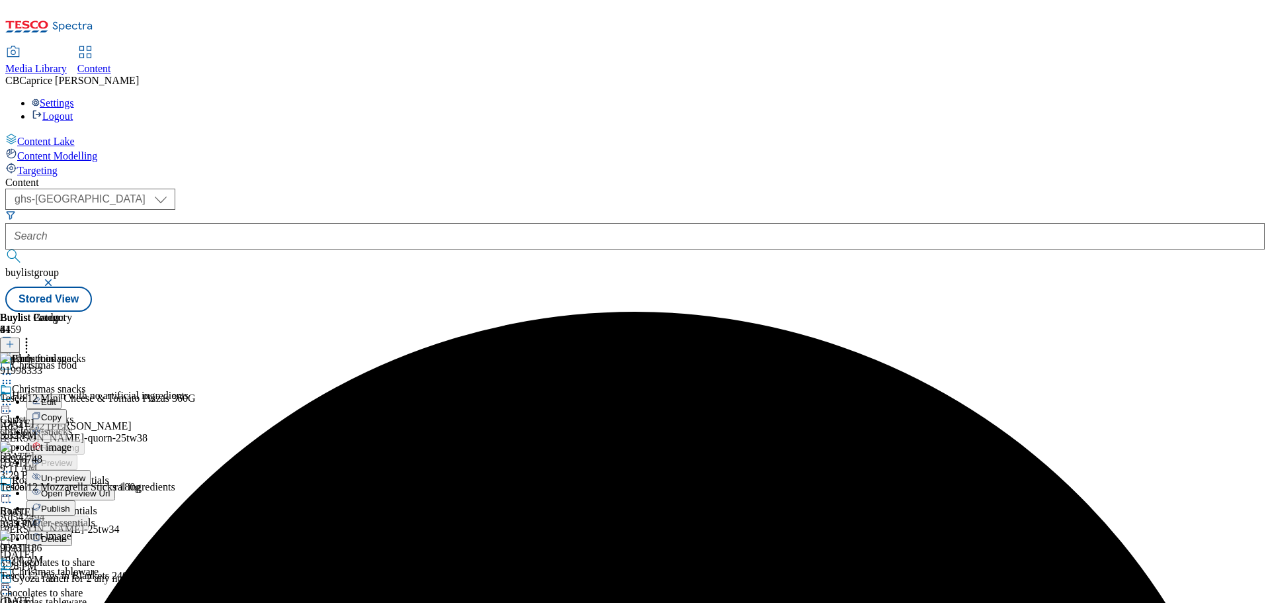
click at [70, 503] on span "Publish" at bounding box center [55, 508] width 29 height 10
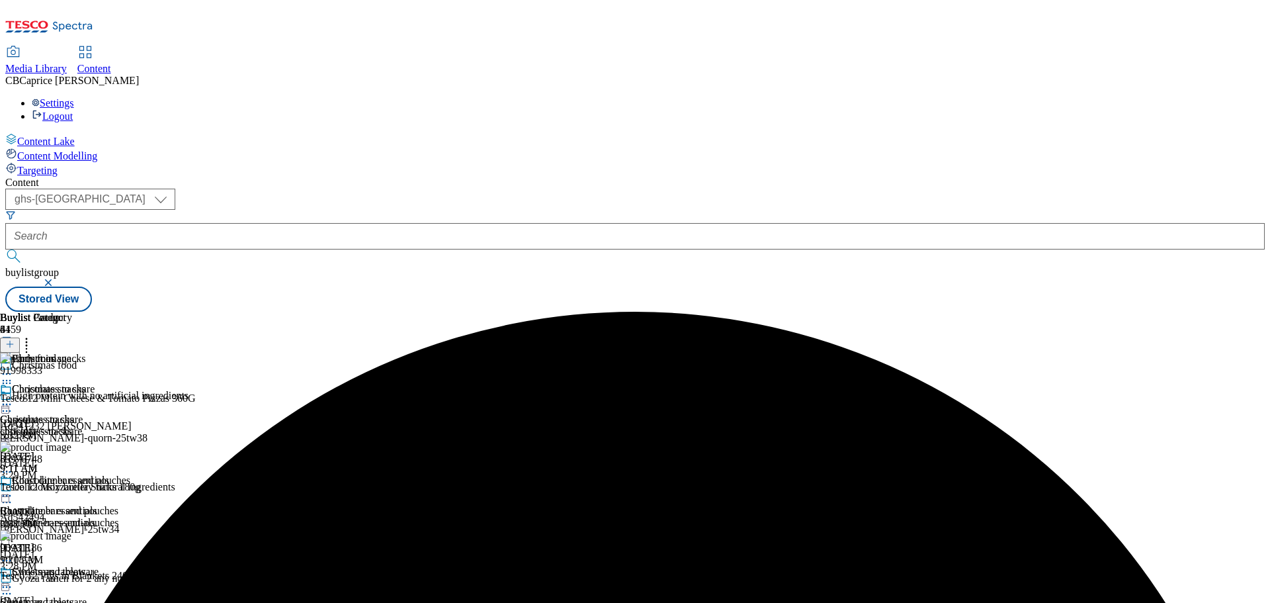
click at [13, 367] on icon at bounding box center [6, 373] width 13 height 13
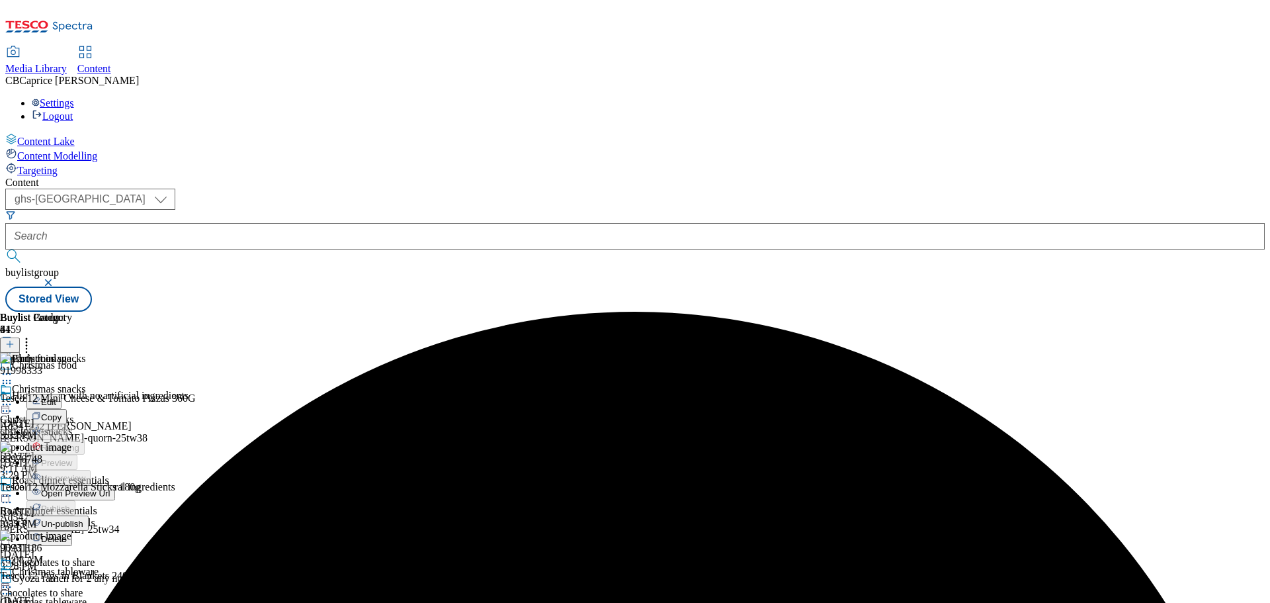
click at [56, 397] on span "Edit" at bounding box center [48, 402] width 15 height 10
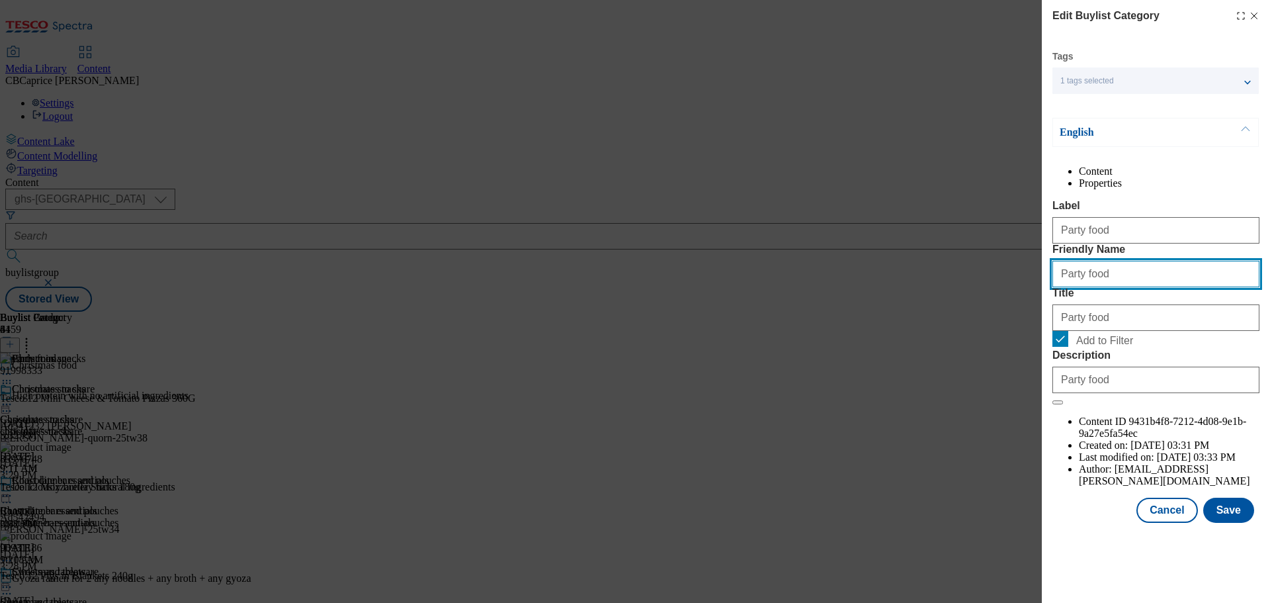
click at [1079, 287] on input "Party food" at bounding box center [1155, 274] width 207 height 26
type input "party-food"
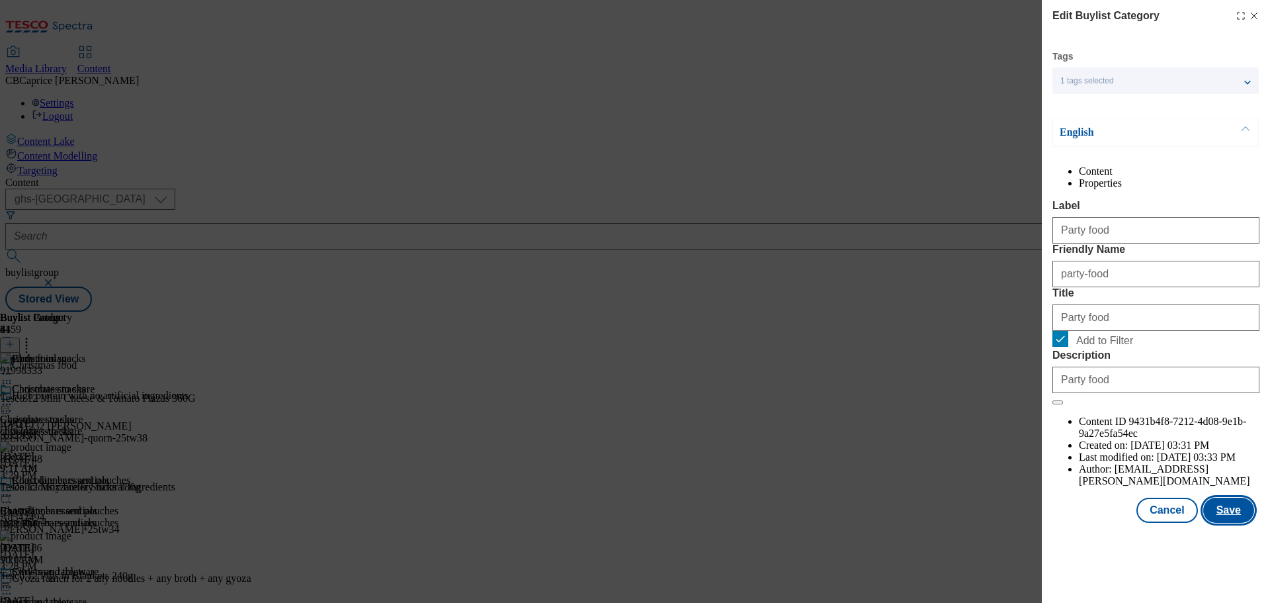
click at [1225, 522] on button "Save" at bounding box center [1228, 509] width 51 height 25
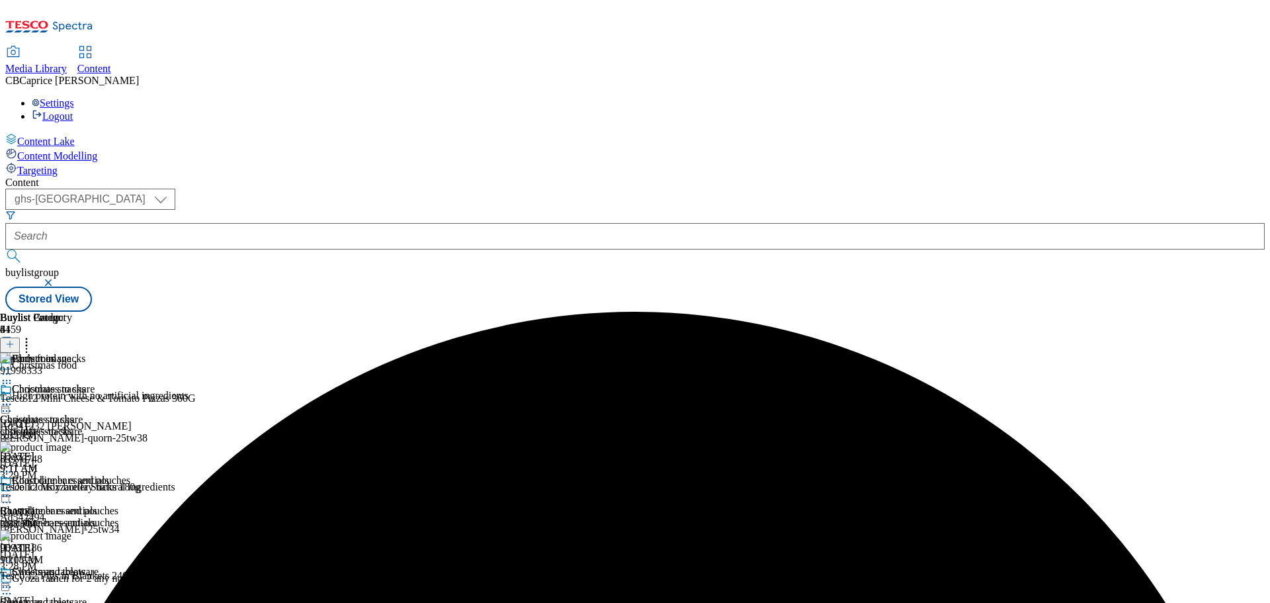
click at [13, 367] on icon at bounding box center [6, 373] width 13 height 13
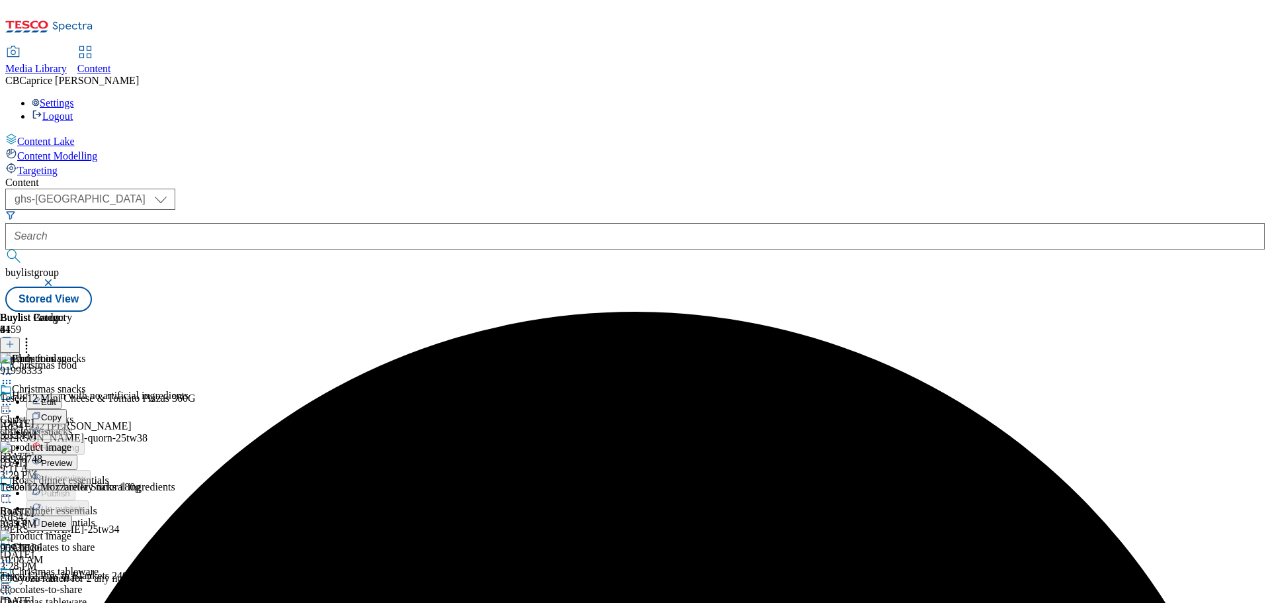
click at [72, 458] on span "Preview" at bounding box center [56, 463] width 31 height 10
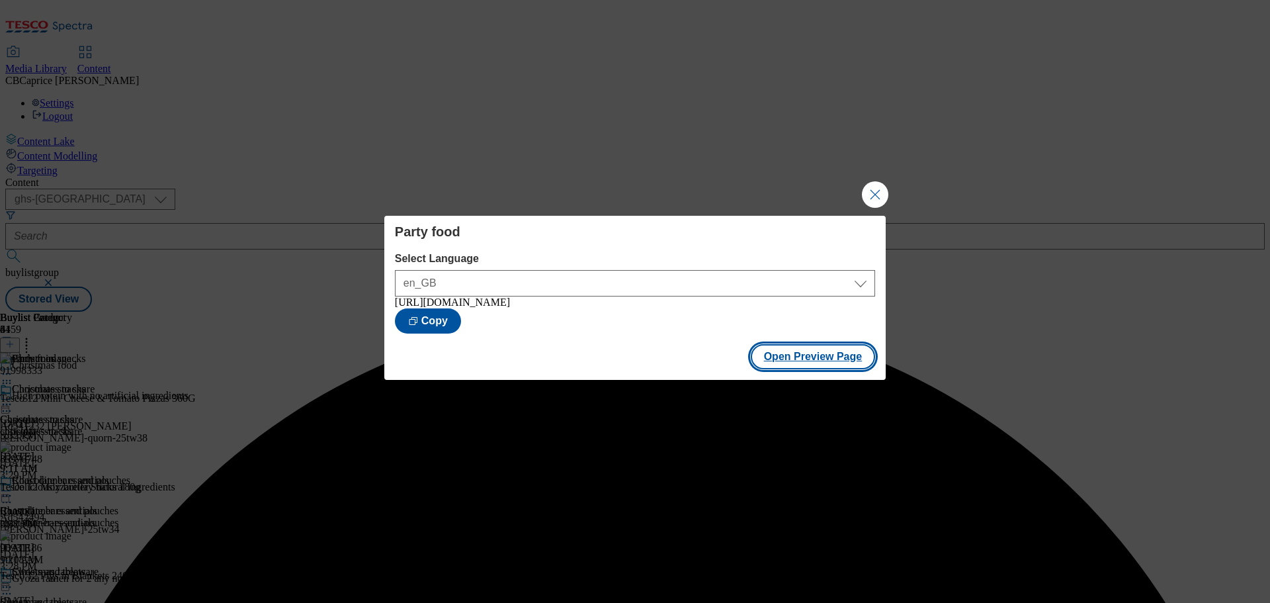
click at [845, 369] on button "Open Preview Page" at bounding box center [813, 356] width 125 height 25
click at [887, 188] on button "Close Modal" at bounding box center [875, 194] width 26 height 26
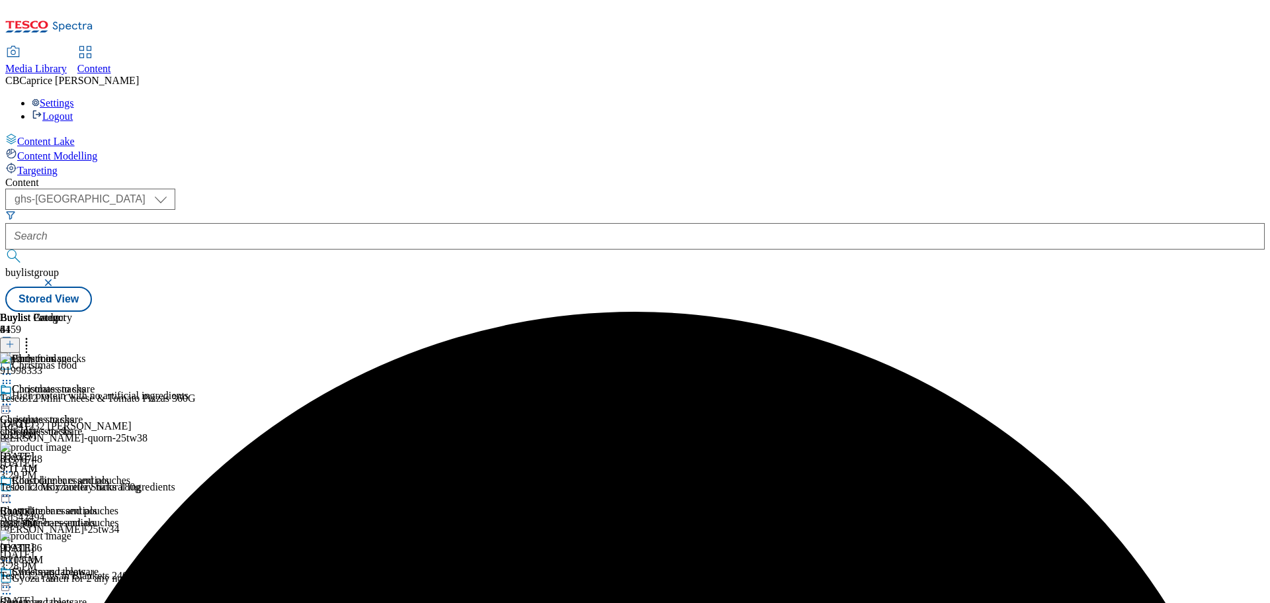
click at [130, 353] on div "Party food" at bounding box center [65, 368] width 130 height 30
click at [13, 367] on icon at bounding box center [6, 373] width 13 height 13
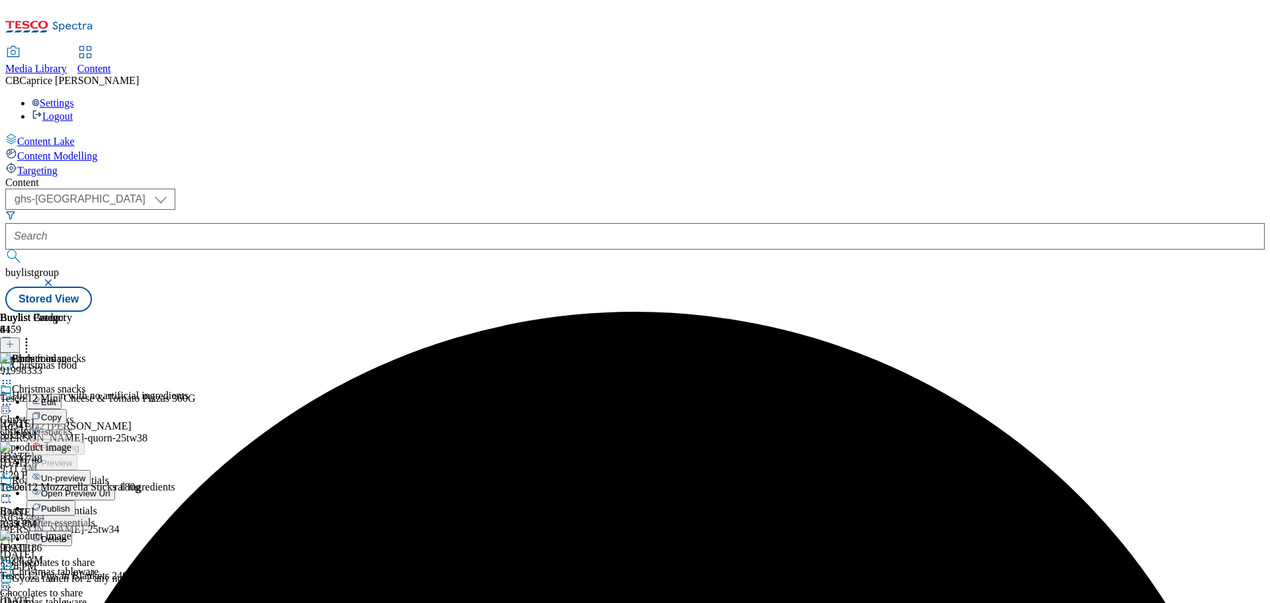
click at [75, 500] on button "Publish" at bounding box center [50, 507] width 49 height 15
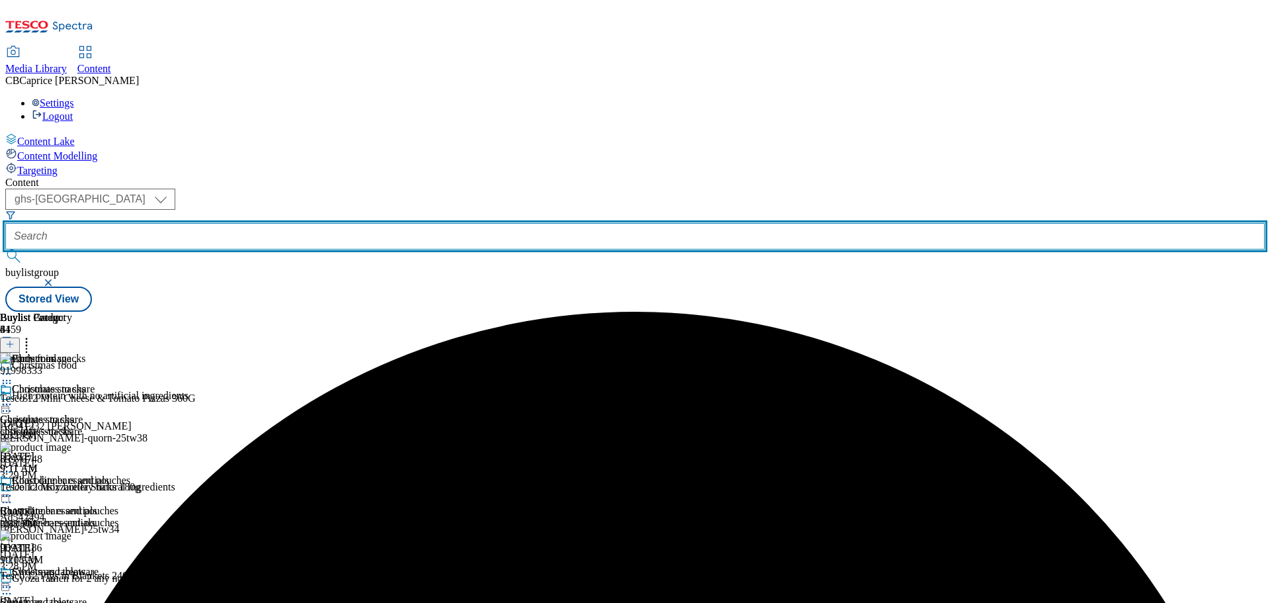
click at [346, 223] on input "text" at bounding box center [634, 236] width 1259 height 26
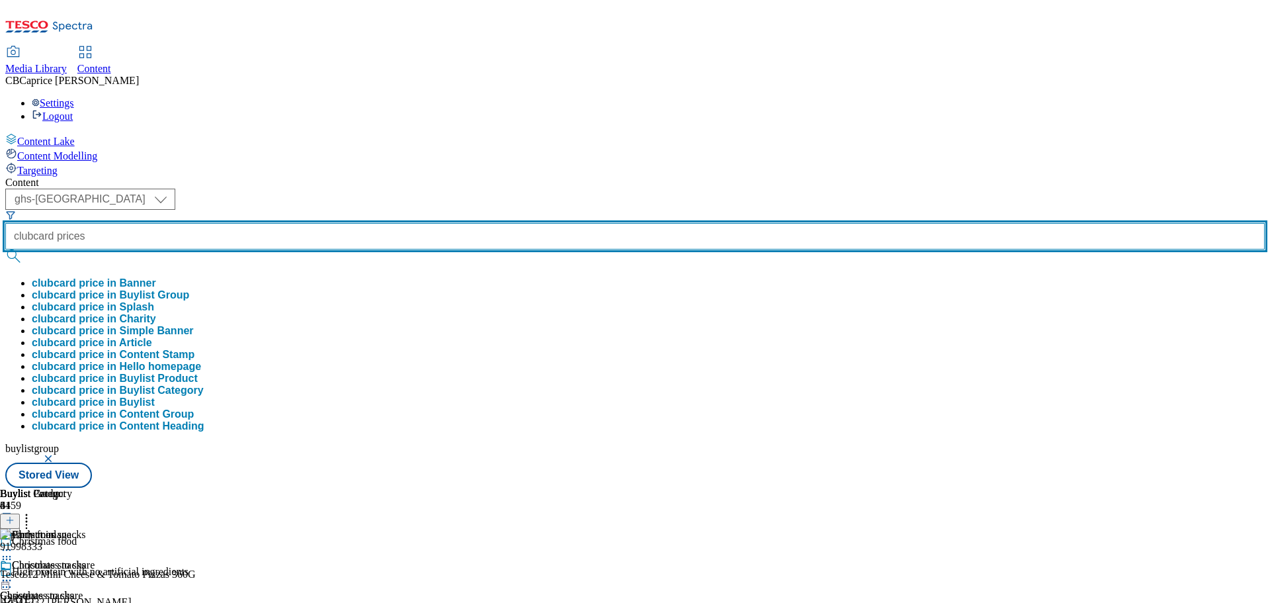
type input "clubcard prices"
click at [5, 249] on button "submit" at bounding box center [14, 255] width 19 height 13
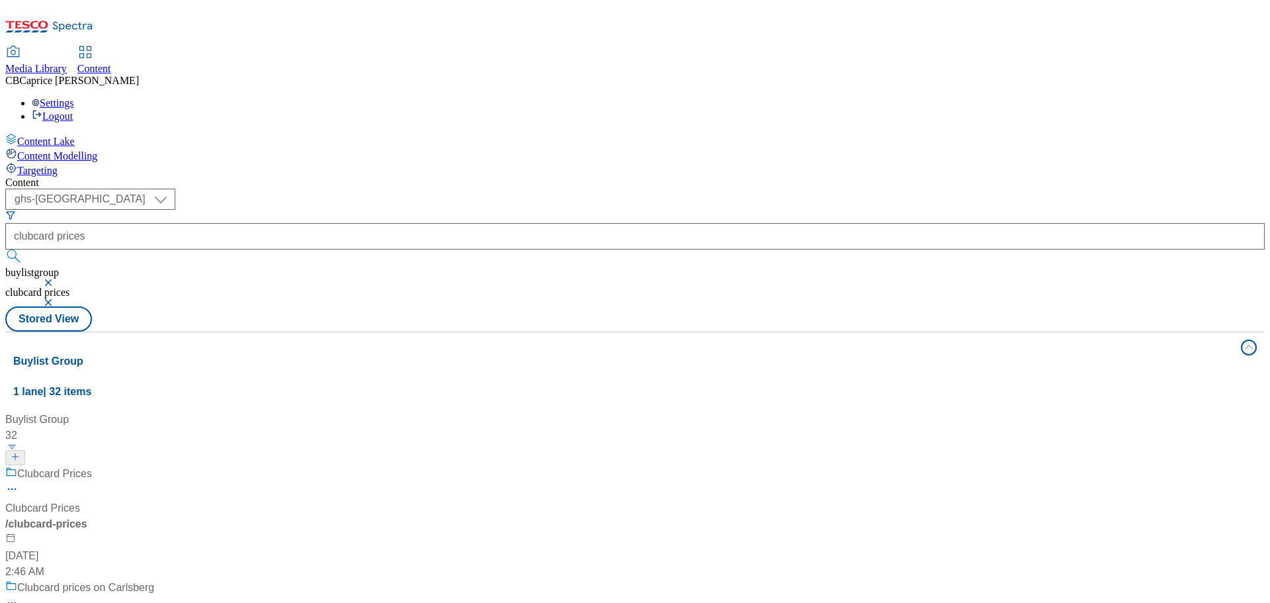
click at [171, 516] on div "/ clubcard-prices" at bounding box center [87, 524] width 165 height 16
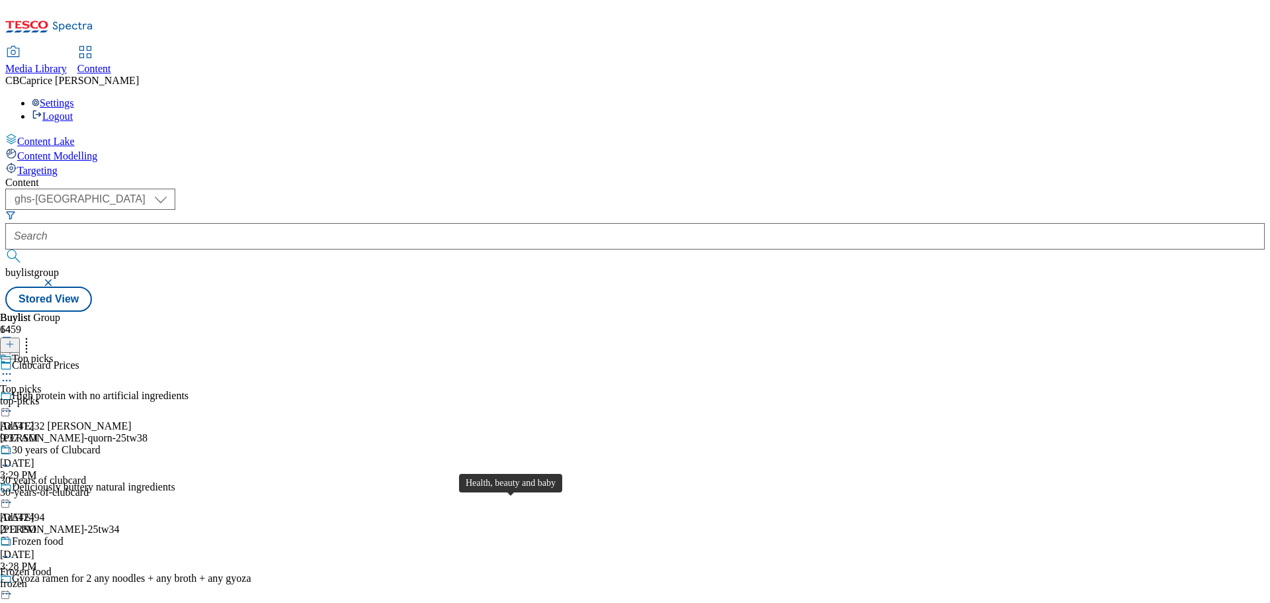
scroll to position [949, 0]
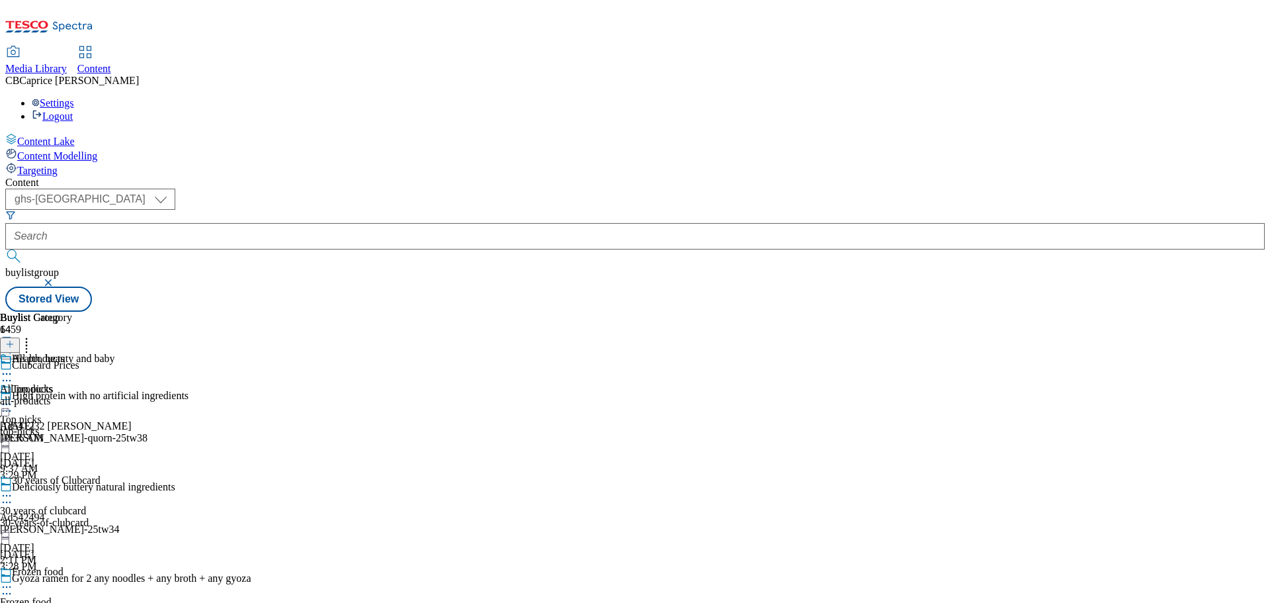
click at [15, 339] on icon at bounding box center [9, 343] width 9 height 9
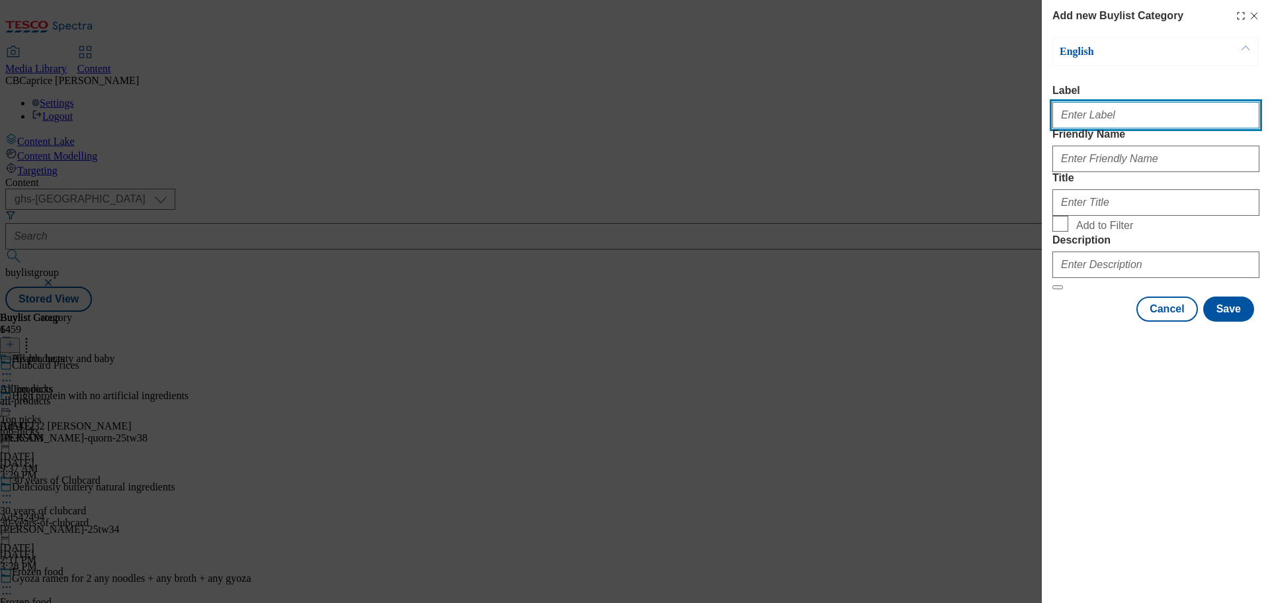
click at [1060, 112] on input "Label" at bounding box center [1155, 115] width 207 height 26
type input "3 for 2 on vitamins"
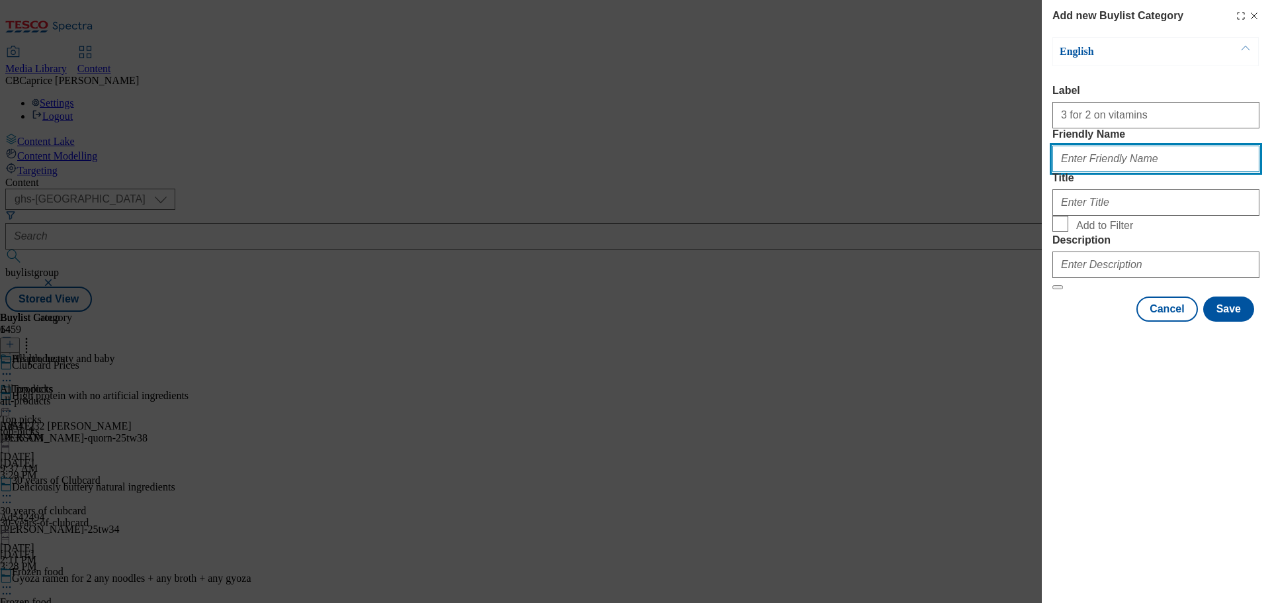
drag, startPoint x: 1144, startPoint y: 188, endPoint x: 1127, endPoint y: 198, distance: 19.5
click at [1144, 172] on input "Friendly Name" at bounding box center [1155, 159] width 207 height 26
paste input "3 for 2 on vitamins"
type input "3 for 2 on vitamins"
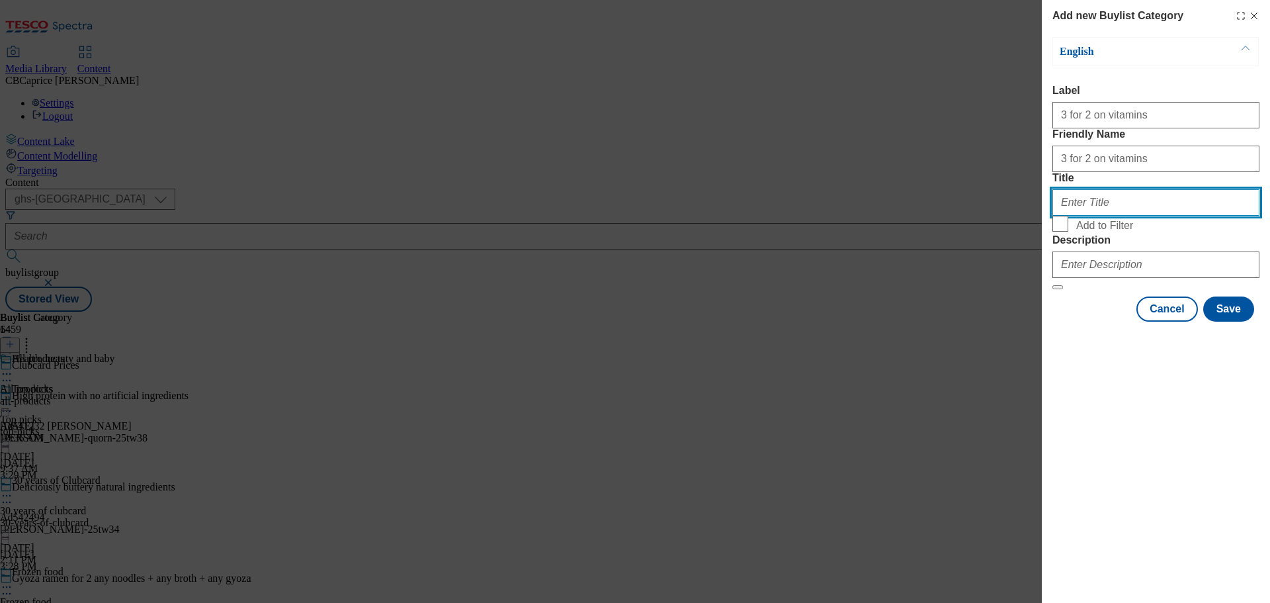
click at [1069, 216] on input "Title" at bounding box center [1155, 202] width 207 height 26
type input "3-for2-vitamins"
click at [1120, 290] on form "Label 3 for 2 on vitamins Friendly Name 3 for 2 on vitamins Title 3-for2-vitami…" at bounding box center [1155, 187] width 207 height 205
click at [1120, 231] on span "Add to Filter" at bounding box center [1104, 226] width 57 height 12
click at [1068, 231] on input "Add to Filter" at bounding box center [1060, 224] width 16 height 16
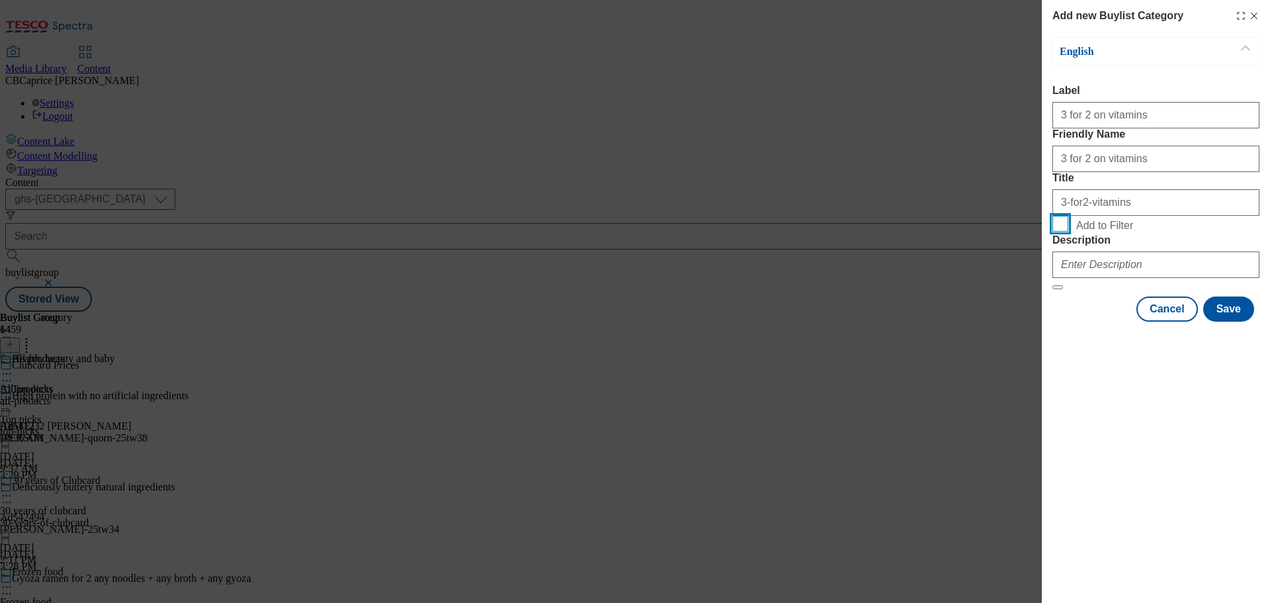
checkbox input "true"
click at [1167, 172] on input "3 for 2 on vitamins" at bounding box center [1155, 159] width 207 height 26
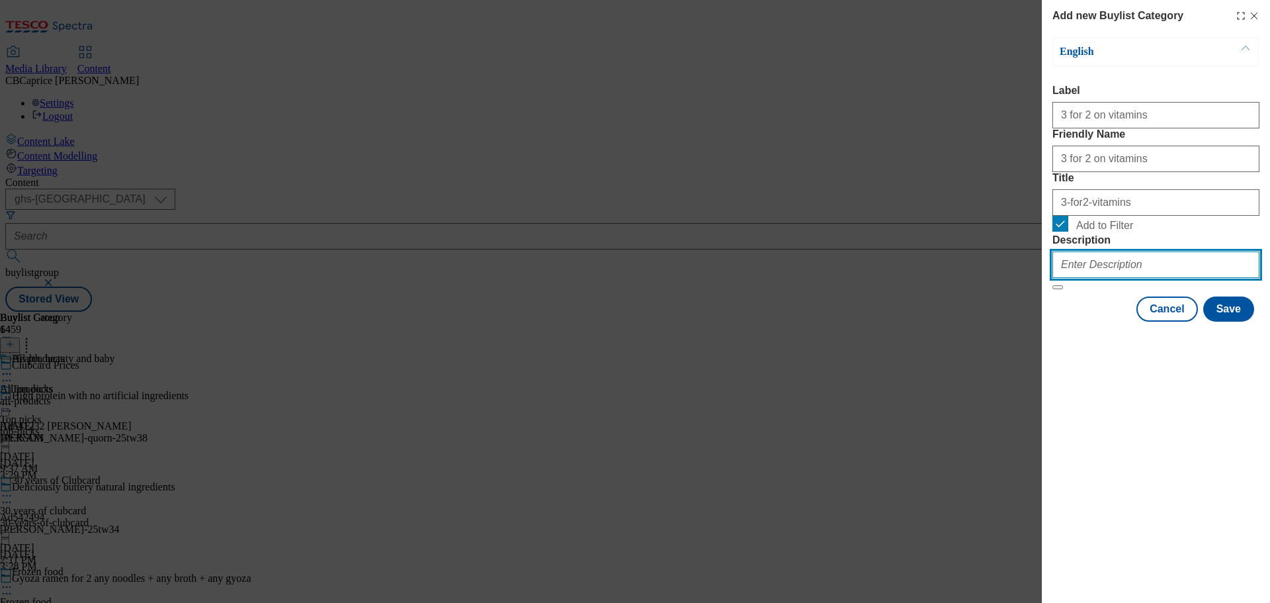
click at [1156, 278] on input "Description" at bounding box center [1155, 264] width 207 height 26
paste input "3 for 2 on vitamins"
type input "3 for 2 on vitamins"
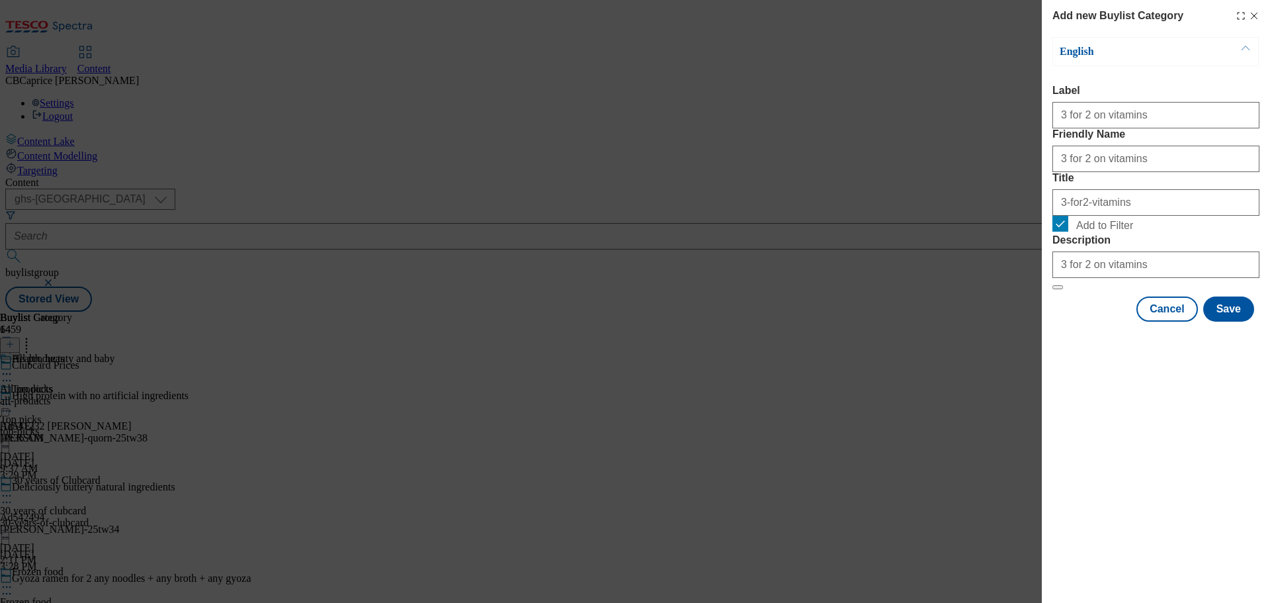
click at [1063, 321] on div "English Label 3 for 2 on vitamins Friendly Name 3 for 2 on vitamins Title 3-for…" at bounding box center [1155, 179] width 207 height 284
click at [1222, 321] on button "Save" at bounding box center [1228, 308] width 51 height 25
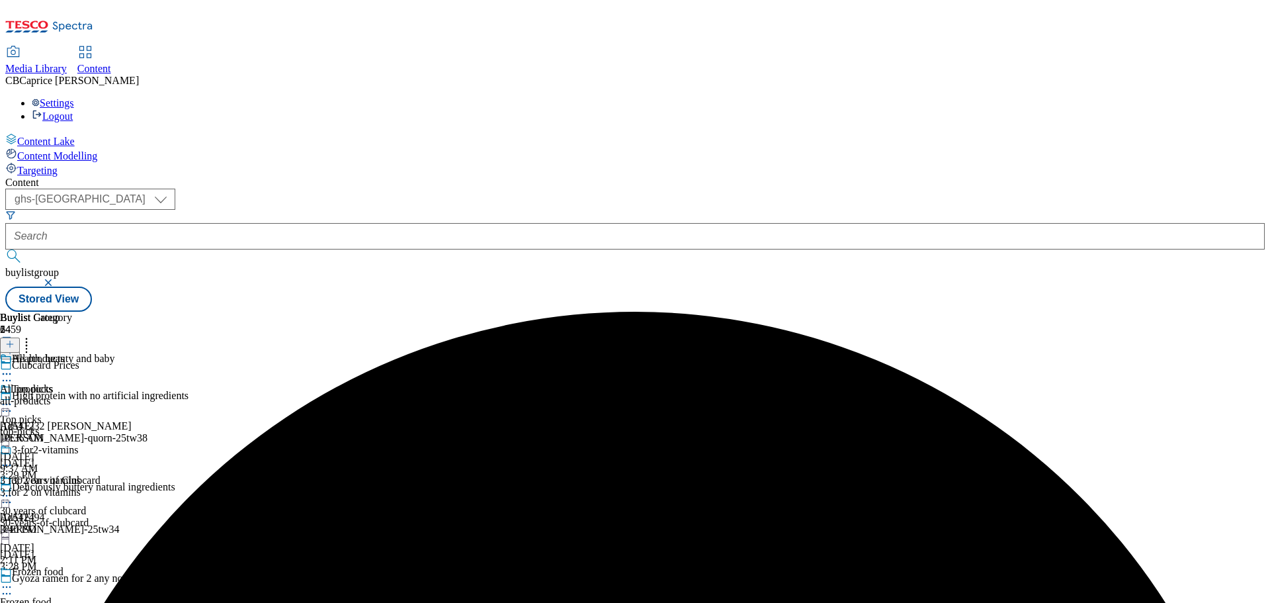
click at [81, 444] on div "3-for2-vitamins 3 for 2 on vitamins 3 for 2 on vitamins [DATE] 3:40 PM" at bounding box center [40, 489] width 81 height 91
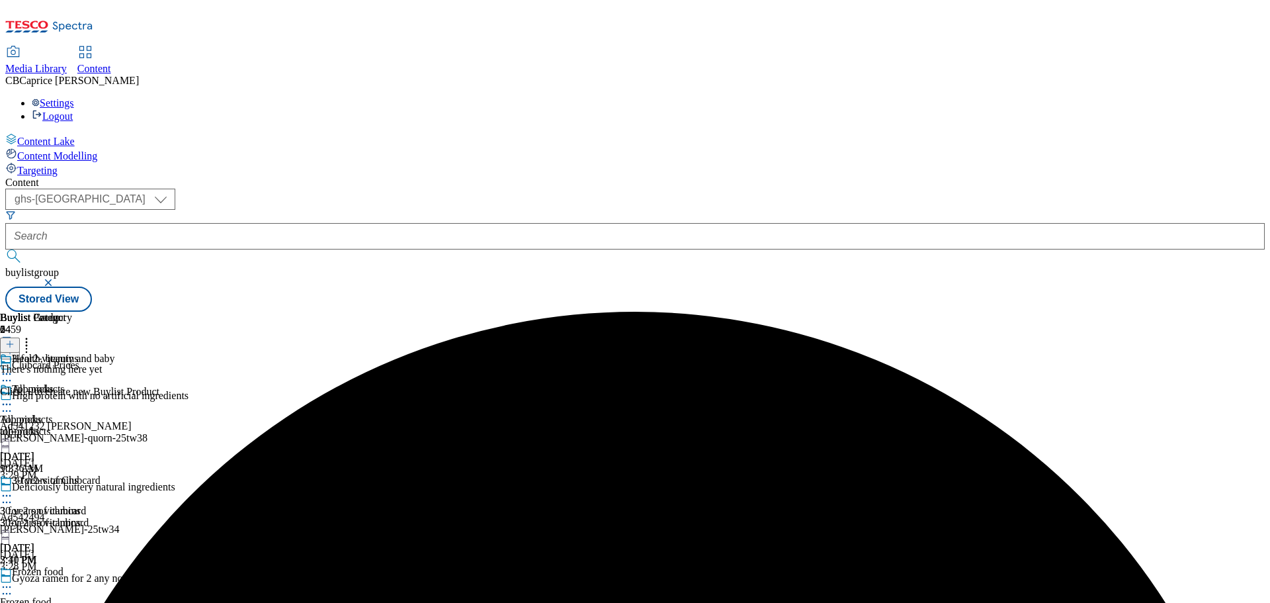
click at [13, 489] on icon at bounding box center [6, 495] width 13 height 13
click at [62, 515] on button "Edit" at bounding box center [43, 522] width 35 height 15
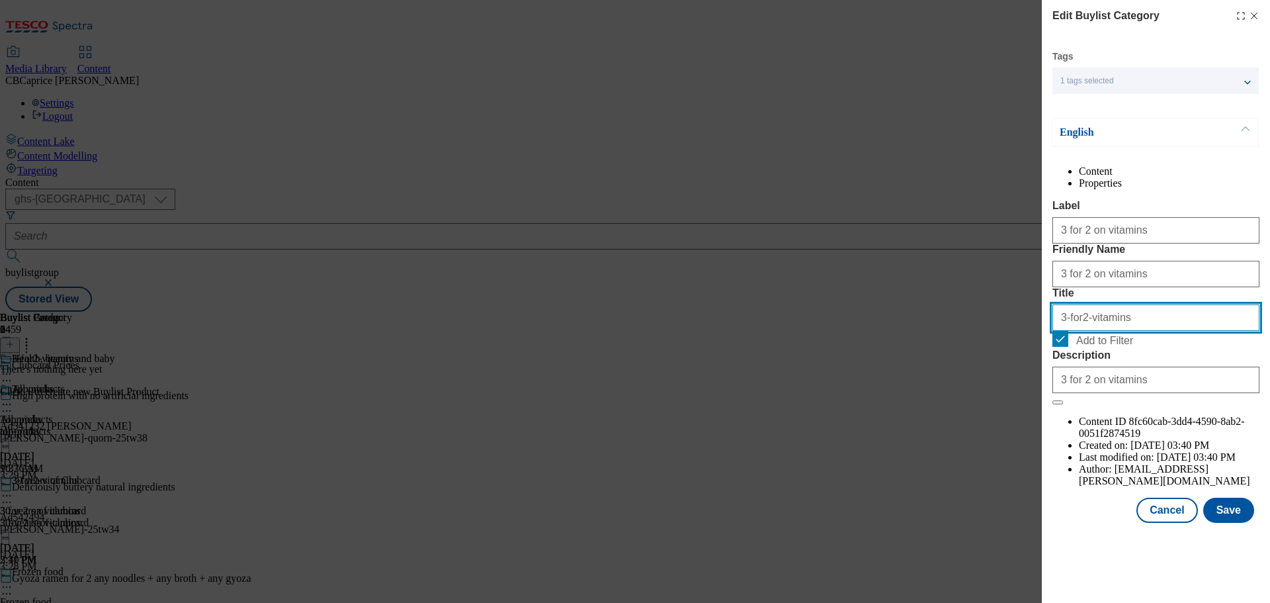
click at [1078, 331] on input "3-for2-vitamins" at bounding box center [1155, 317] width 207 height 26
type input "3-for-2-vitamins"
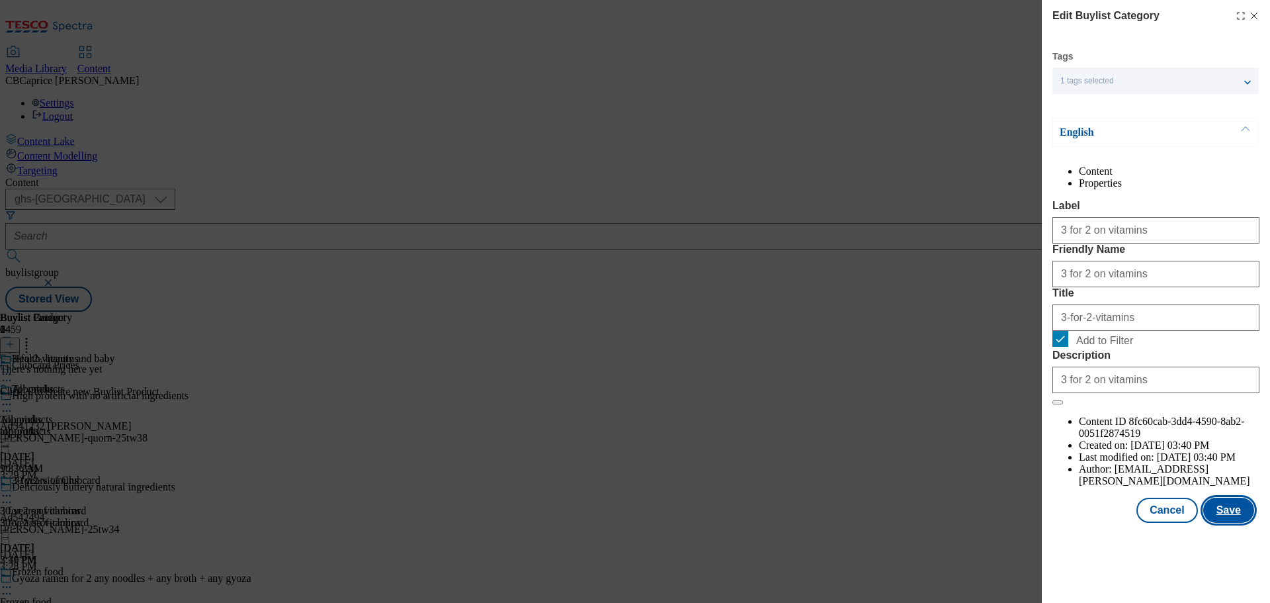
click at [1228, 522] on button "Save" at bounding box center [1228, 509] width 51 height 25
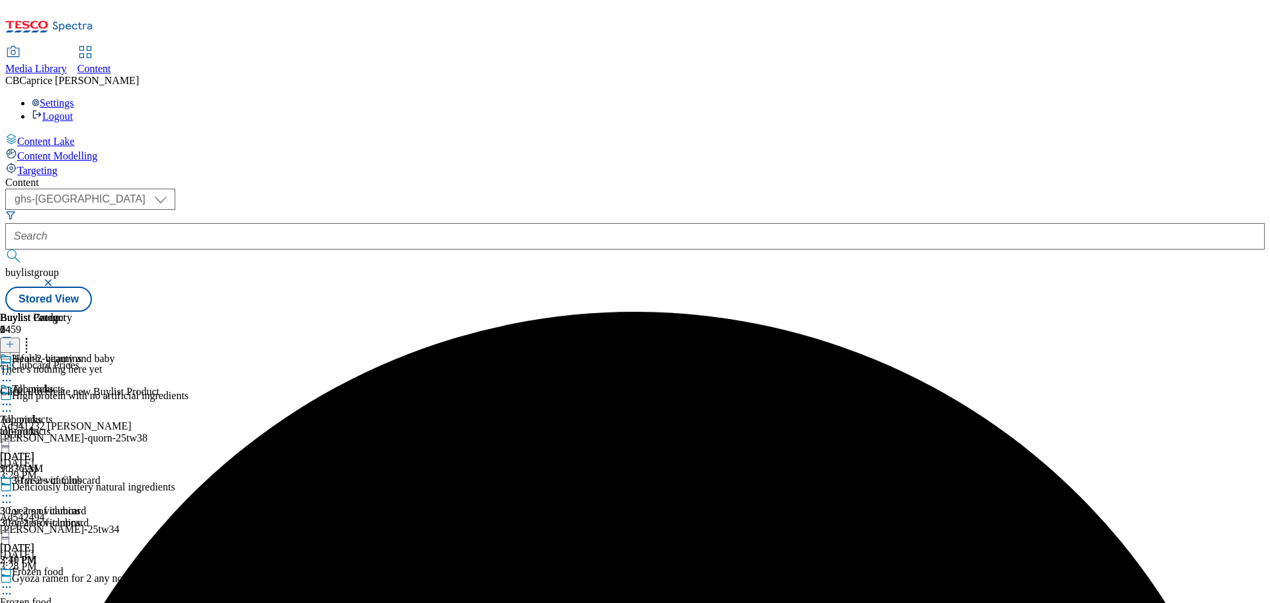
click at [20, 337] on button at bounding box center [10, 344] width 20 height 15
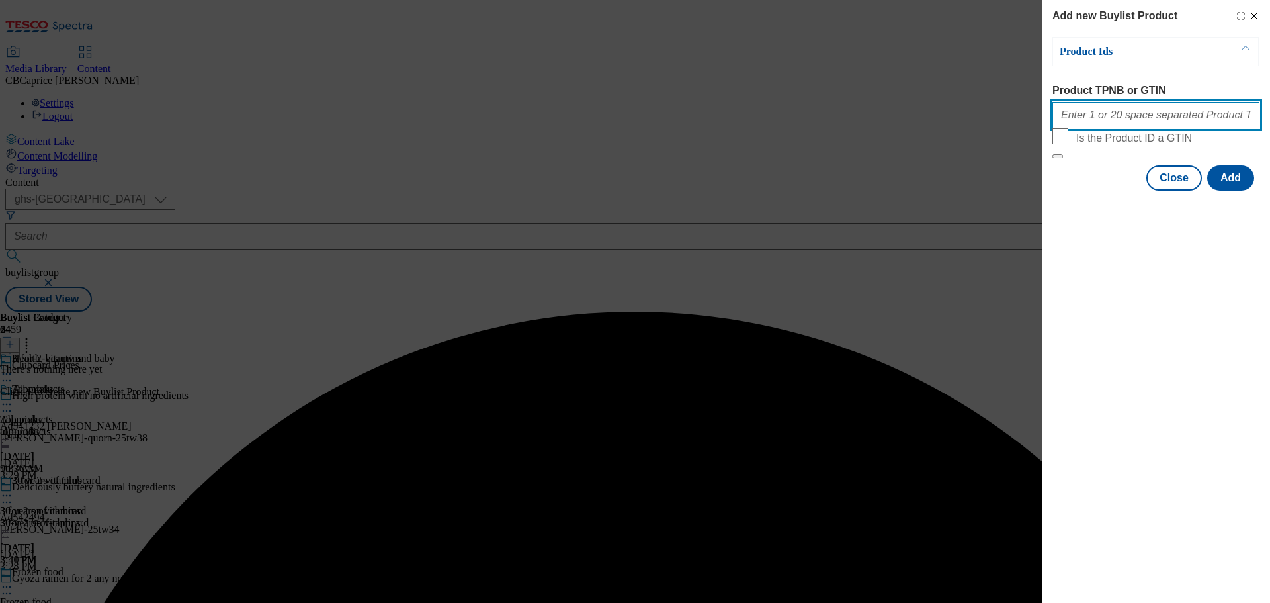
click at [1097, 122] on input "Product TPNB or GTIN" at bounding box center [1155, 115] width 207 height 26
paste input "56725094 52734377 77618494 90985908 71563279 64479378 87180131 56725157 7156325…"
type input "56725094 52734377 77618494 90985908 71563279 64479378 87180131 56725157 7156325…"
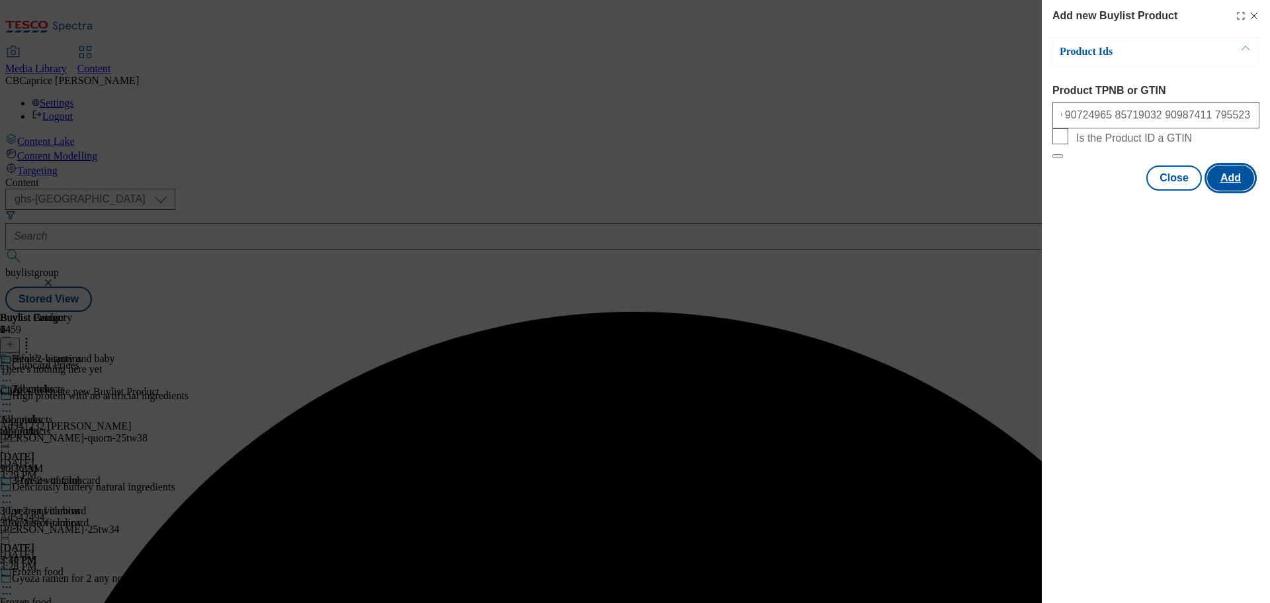
click at [1246, 190] on button "Add" at bounding box center [1230, 177] width 47 height 25
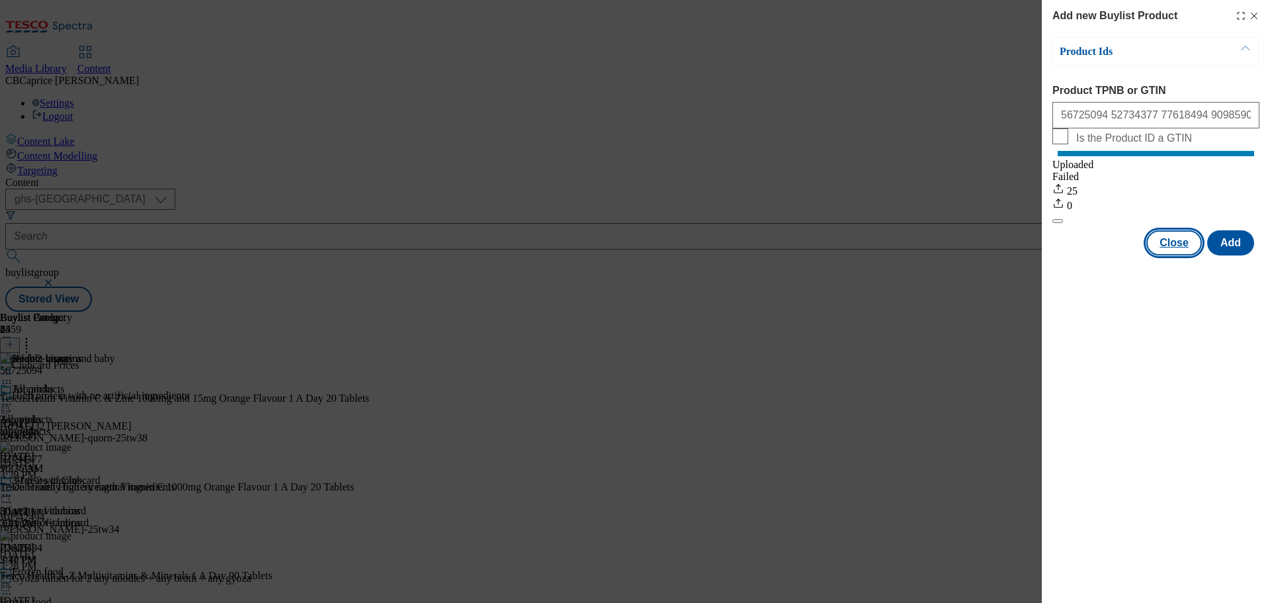
click at [1167, 255] on button "Close" at bounding box center [1174, 242] width 56 height 25
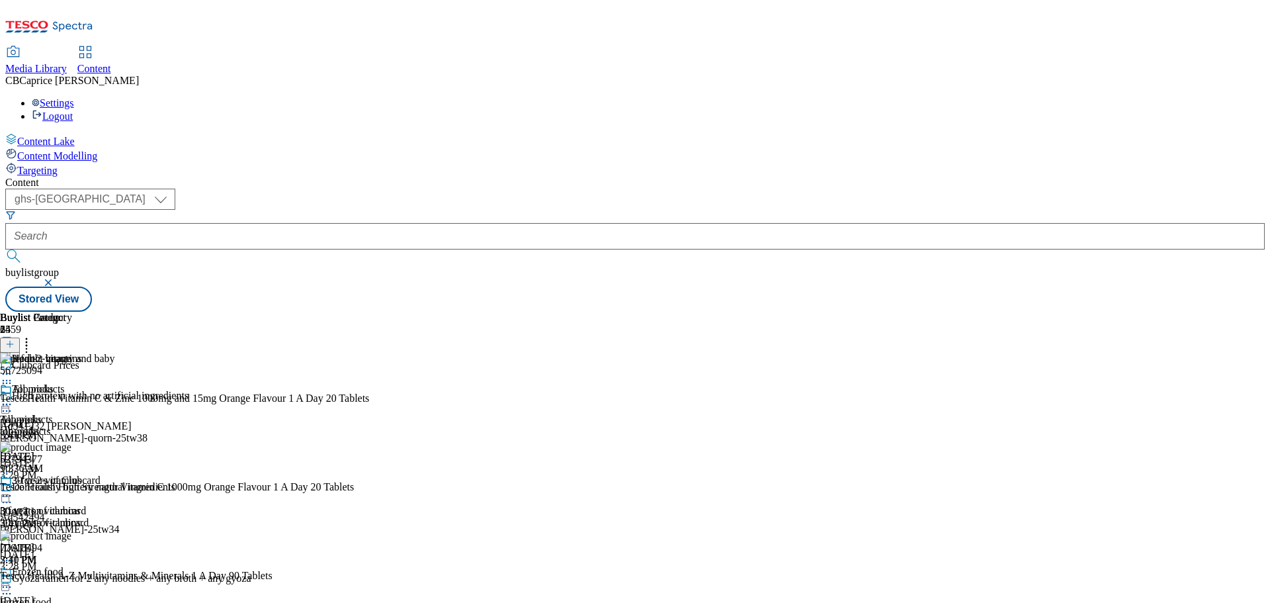
click at [28, 338] on circle at bounding box center [27, 339] width 2 height 2
drag, startPoint x: 1003, startPoint y: 135, endPoint x: 975, endPoint y: 147, distance: 30.8
click at [438, 312] on header "Buylist Product 25" at bounding box center [219, 332] width 438 height 41
click at [81, 474] on div "3-for-2-vitamins 3 for 2 on vitamins 3 for 2 on vitamins [DATE] 3:40 PM" at bounding box center [40, 519] width 81 height 91
click at [13, 489] on icon at bounding box center [6, 495] width 13 height 13
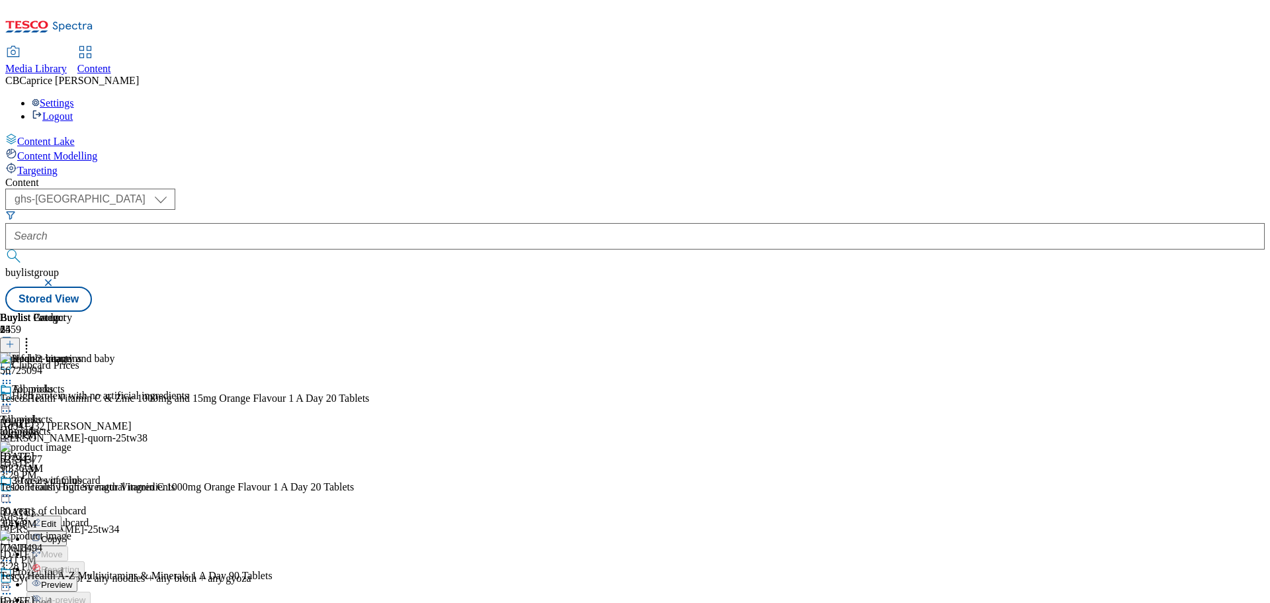
click at [77, 576] on button "Preview" at bounding box center [51, 583] width 51 height 15
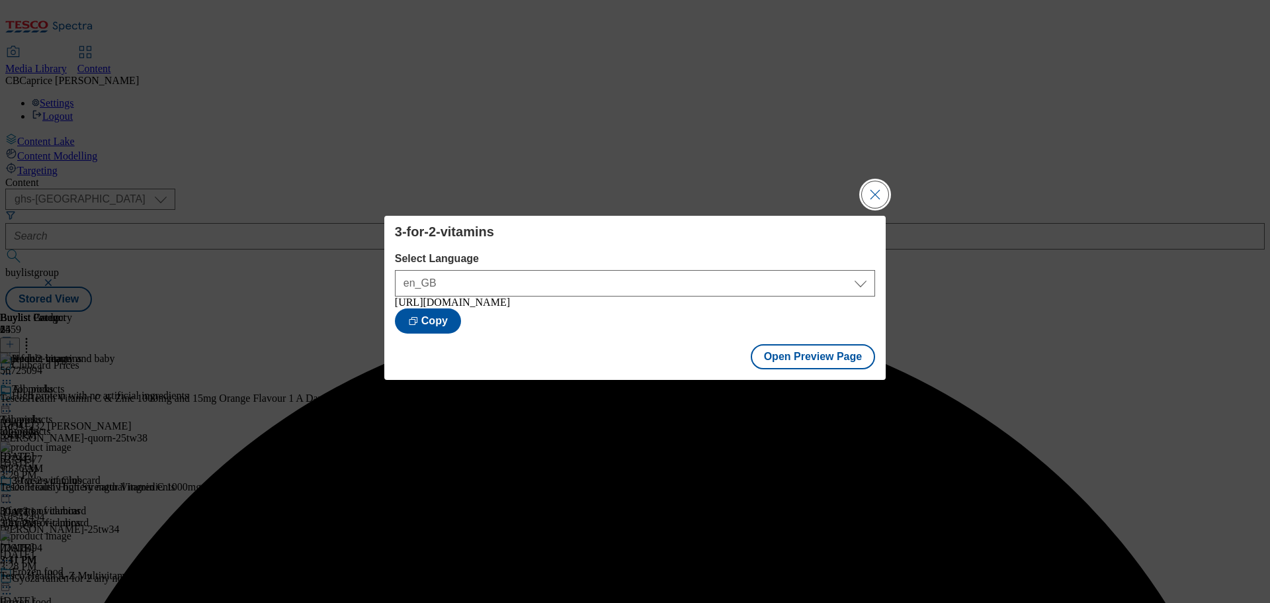
click at [884, 187] on button "Close Modal" at bounding box center [875, 194] width 26 height 26
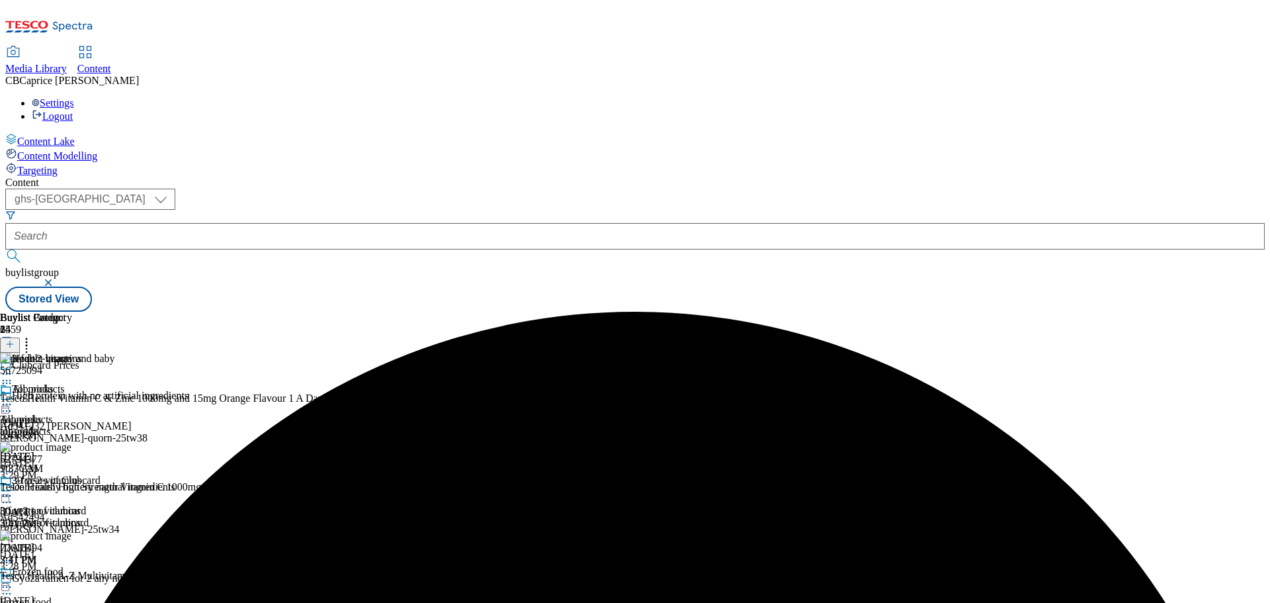
click at [13, 489] on icon at bounding box center [6, 495] width 13 height 13
click at [81, 489] on div at bounding box center [40, 497] width 81 height 16
click at [110, 602] on span "Open Preview Url" at bounding box center [75, 615] width 69 height 10
click at [81, 474] on div "3-for-2-vitamins 3 for 2 on vitamins 3 for 2 on vitamins [DATE] 3:41 PM" at bounding box center [40, 519] width 81 height 91
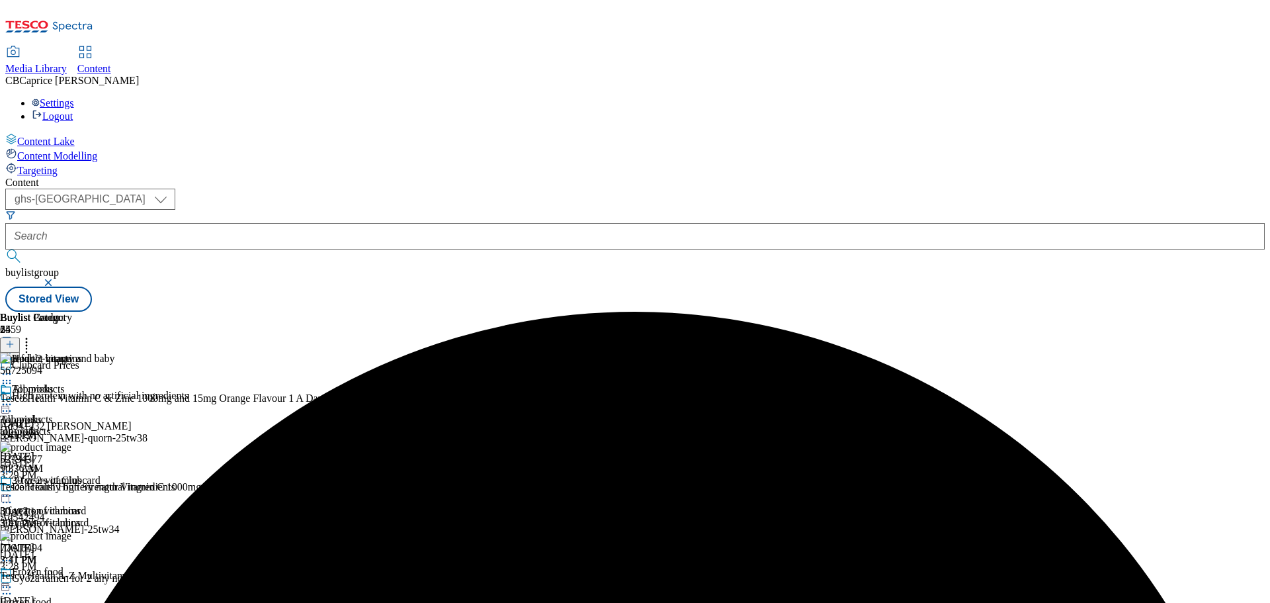
click at [81, 489] on div at bounding box center [40, 497] width 81 height 16
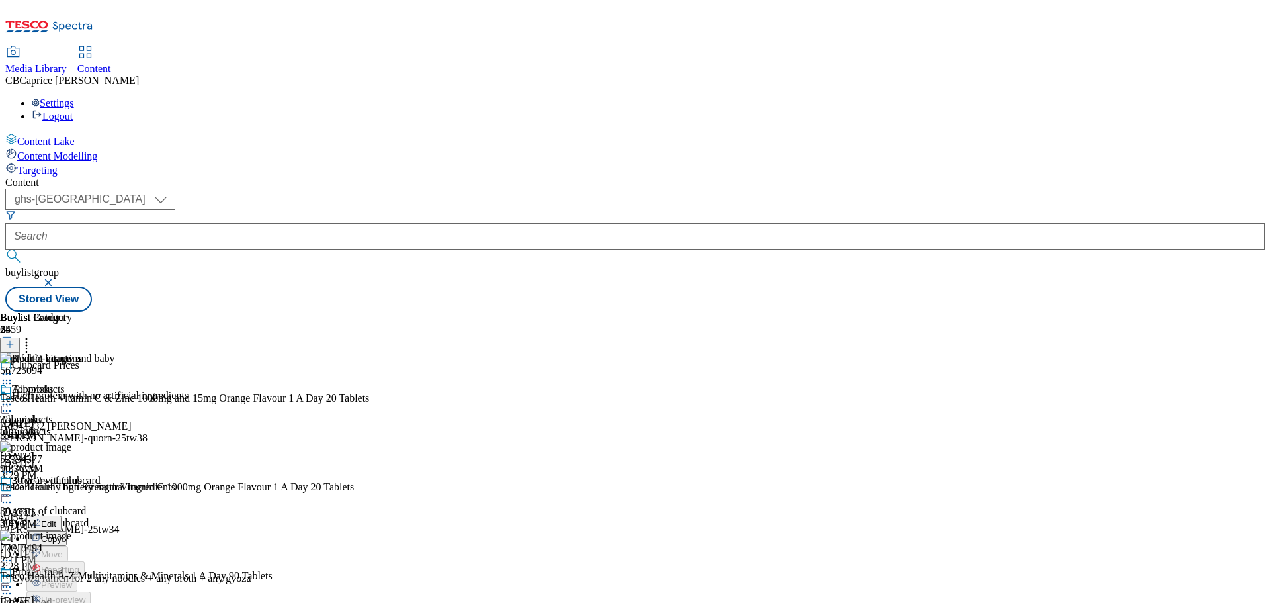
click at [62, 515] on button "Edit" at bounding box center [43, 522] width 35 height 15
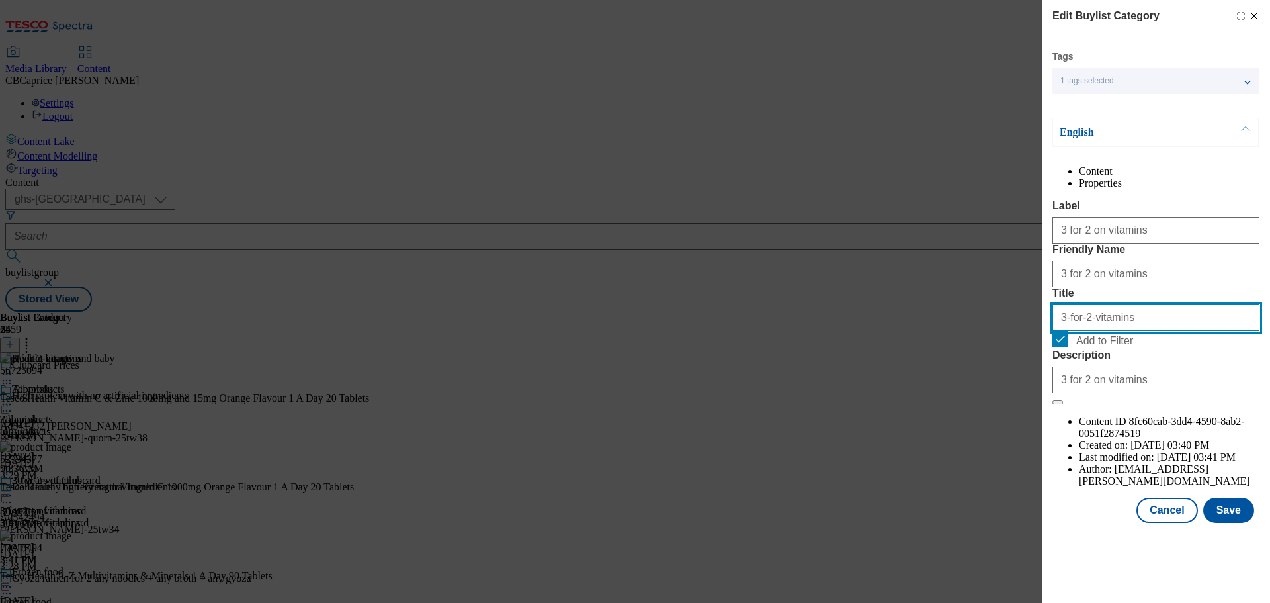
click at [1129, 331] on input "3-for-2-vitamins" at bounding box center [1155, 317] width 207 height 26
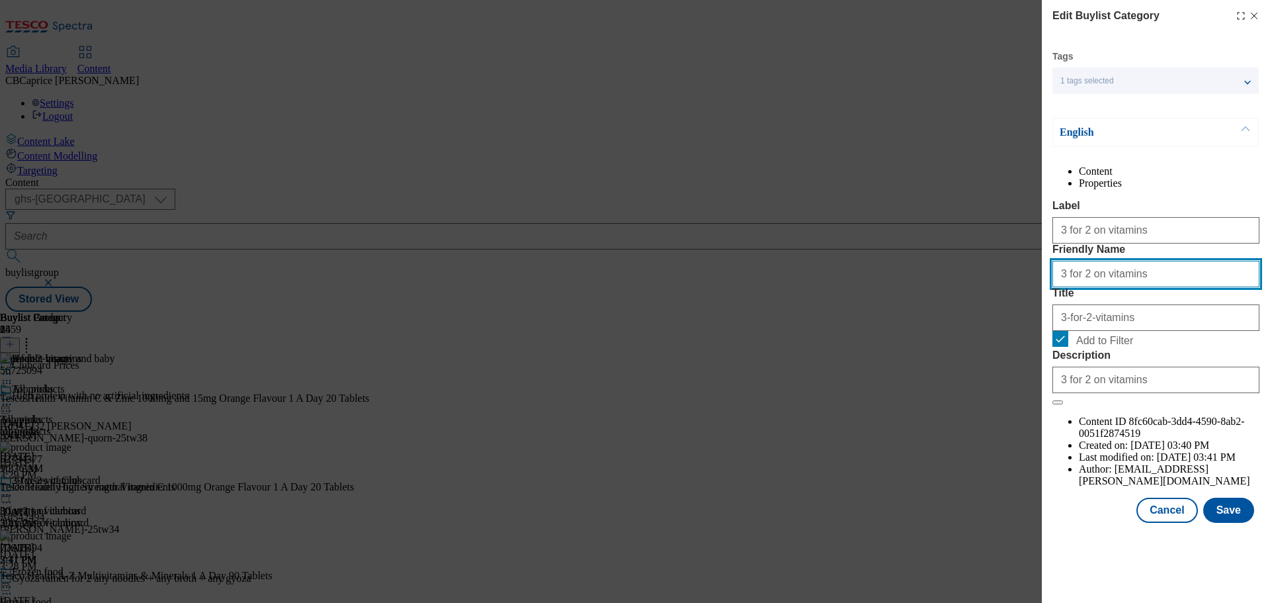
click at [1118, 287] on input "3 for 2 on vitamins" at bounding box center [1155, 274] width 207 height 26
paste input "-for-2-"
type input "3-for-2-vitamins"
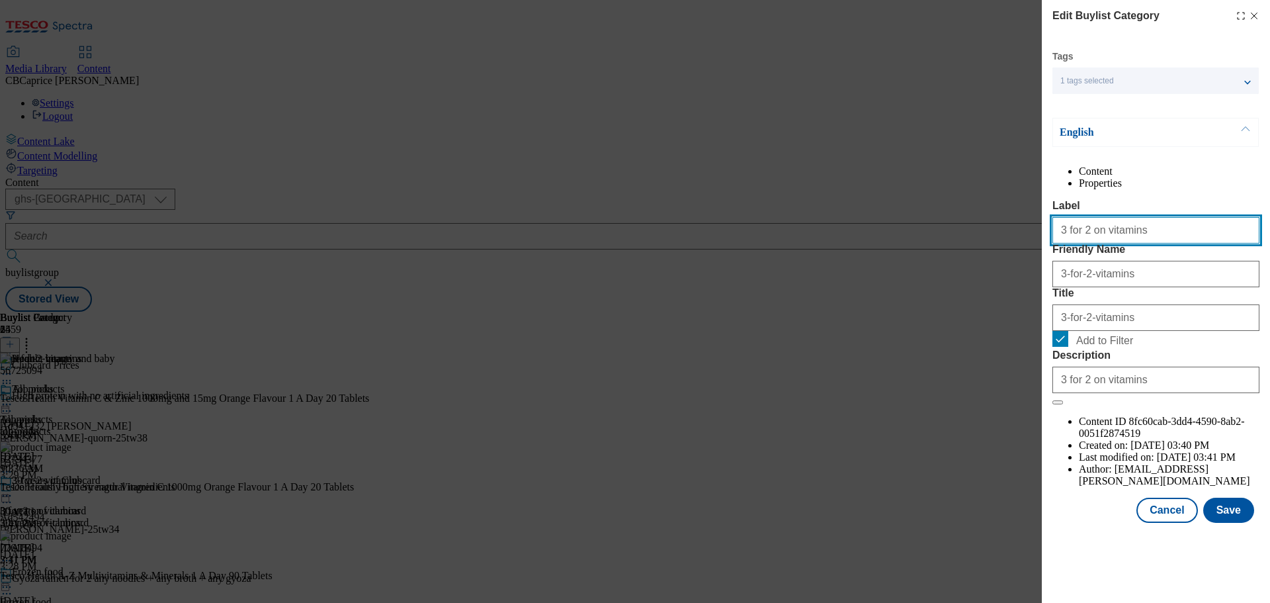
click at [1099, 243] on input "3 for 2 on vitamins" at bounding box center [1155, 230] width 207 height 26
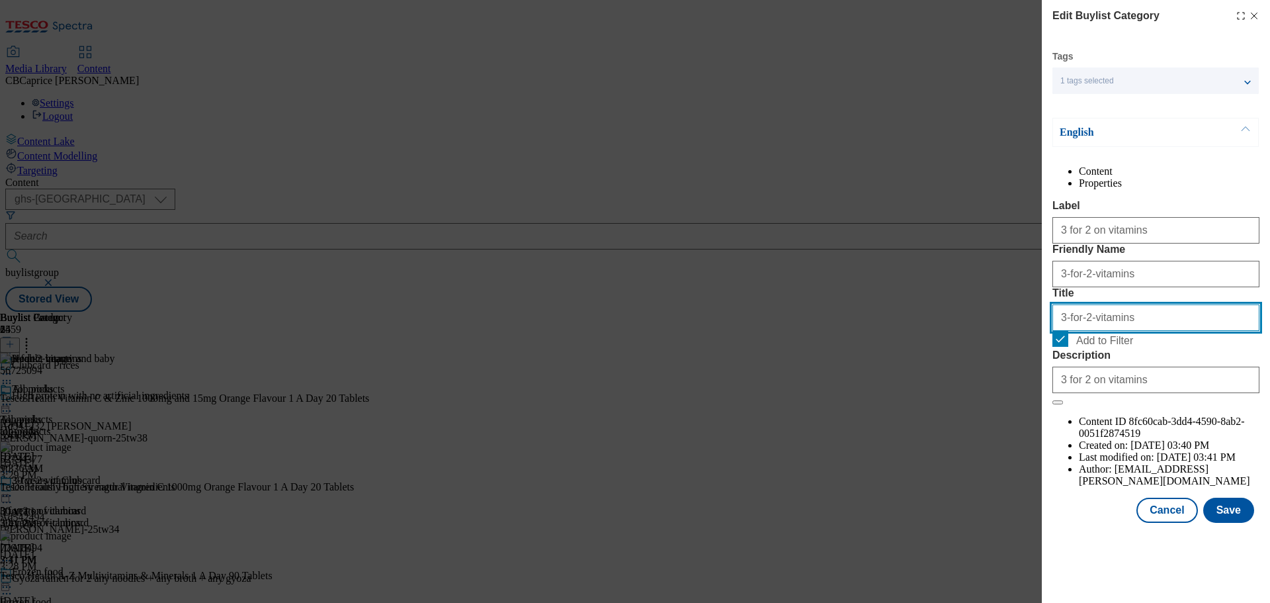
click at [1114, 331] on input "3-for-2-vitamins" at bounding box center [1155, 317] width 207 height 26
paste input "for 2 on"
type input "3 for 2 on vitamins"
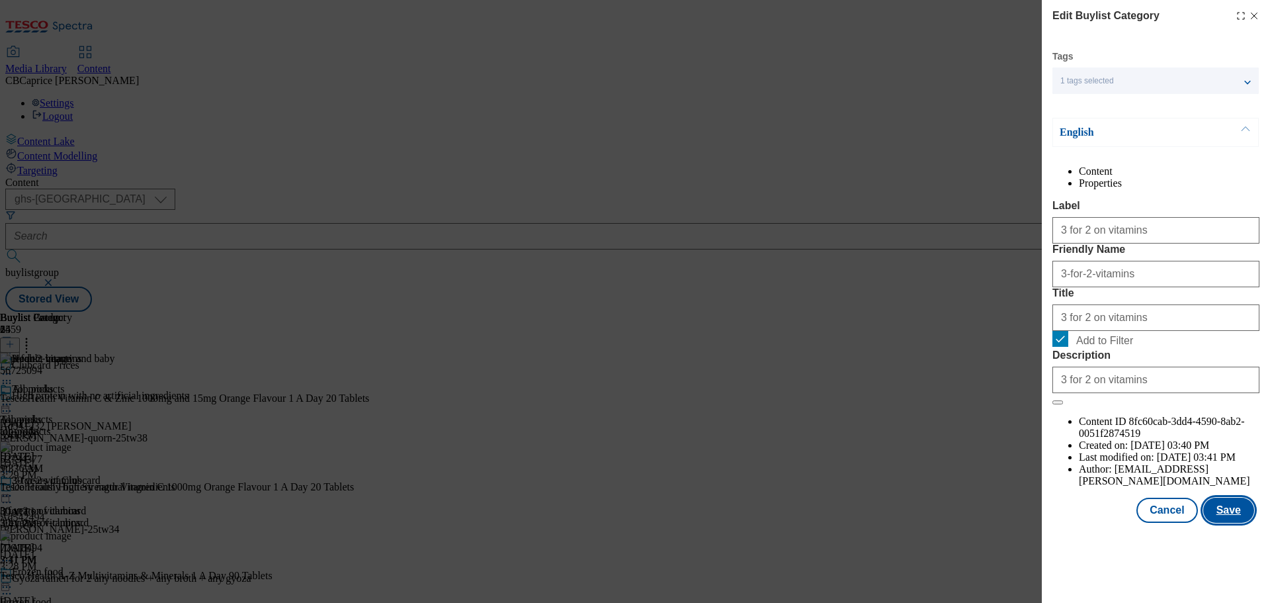
click at [1224, 522] on button "Save" at bounding box center [1228, 509] width 51 height 25
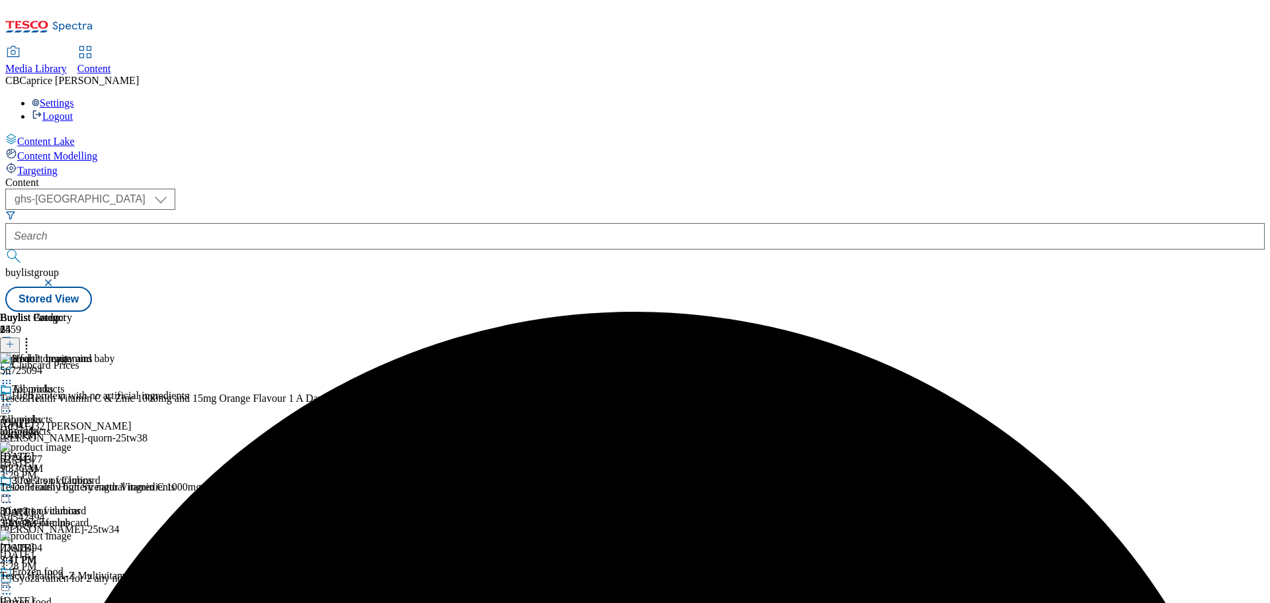
click at [13, 489] on icon at bounding box center [6, 495] width 13 height 13
click at [77, 576] on button "Preview" at bounding box center [51, 583] width 51 height 15
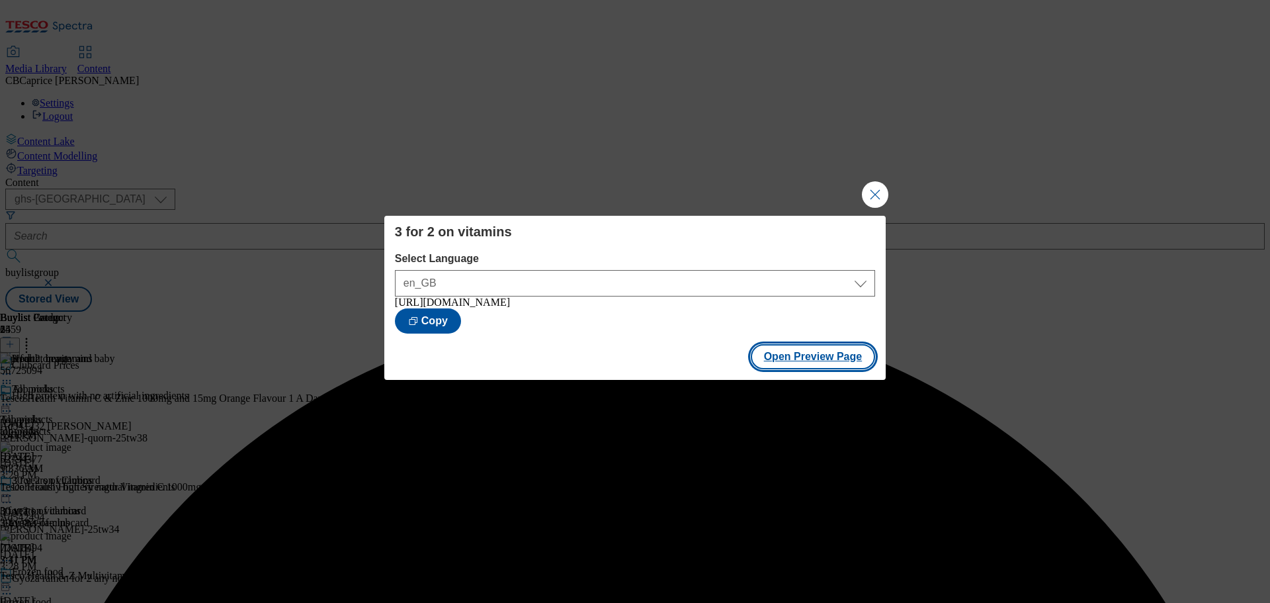
click at [793, 362] on button "Open Preview Page" at bounding box center [813, 356] width 125 height 25
click at [872, 181] on button "Close Modal" at bounding box center [875, 194] width 26 height 26
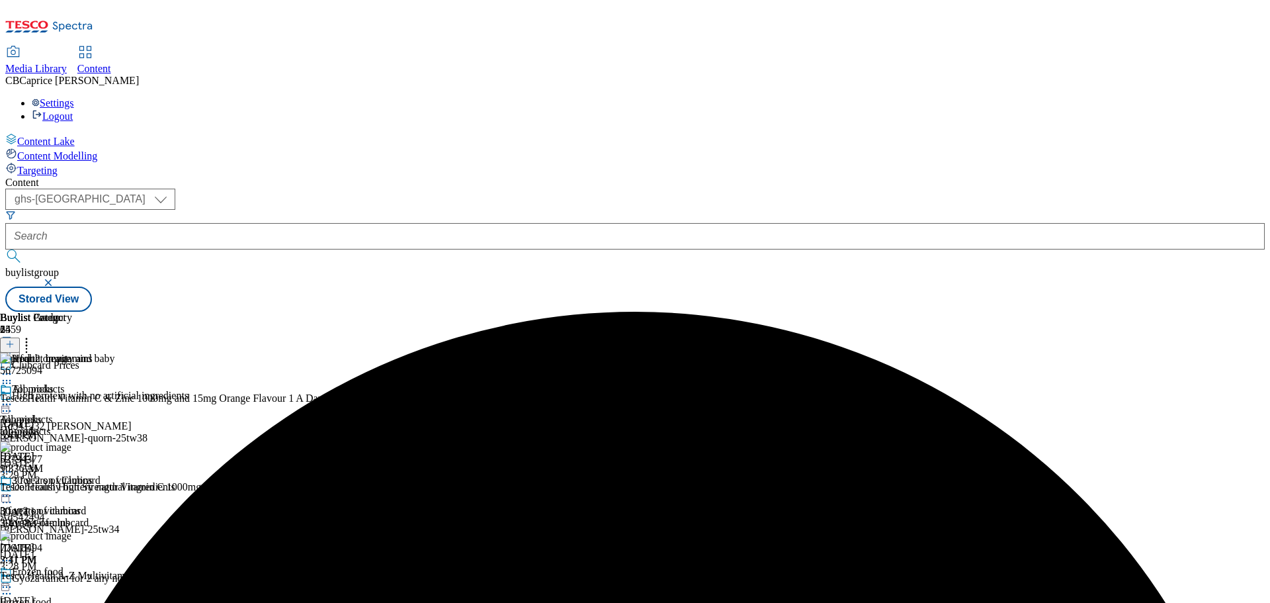
click at [13, 489] on icon at bounding box center [6, 495] width 13 height 13
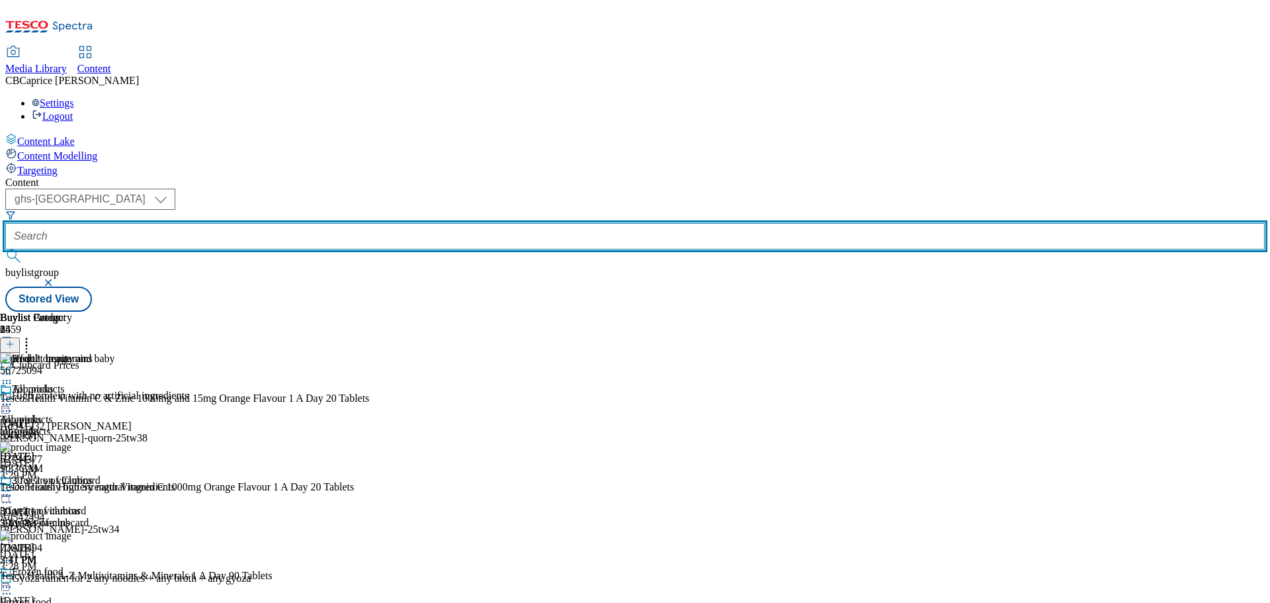
click at [341, 223] on input "text" at bounding box center [634, 236] width 1259 height 26
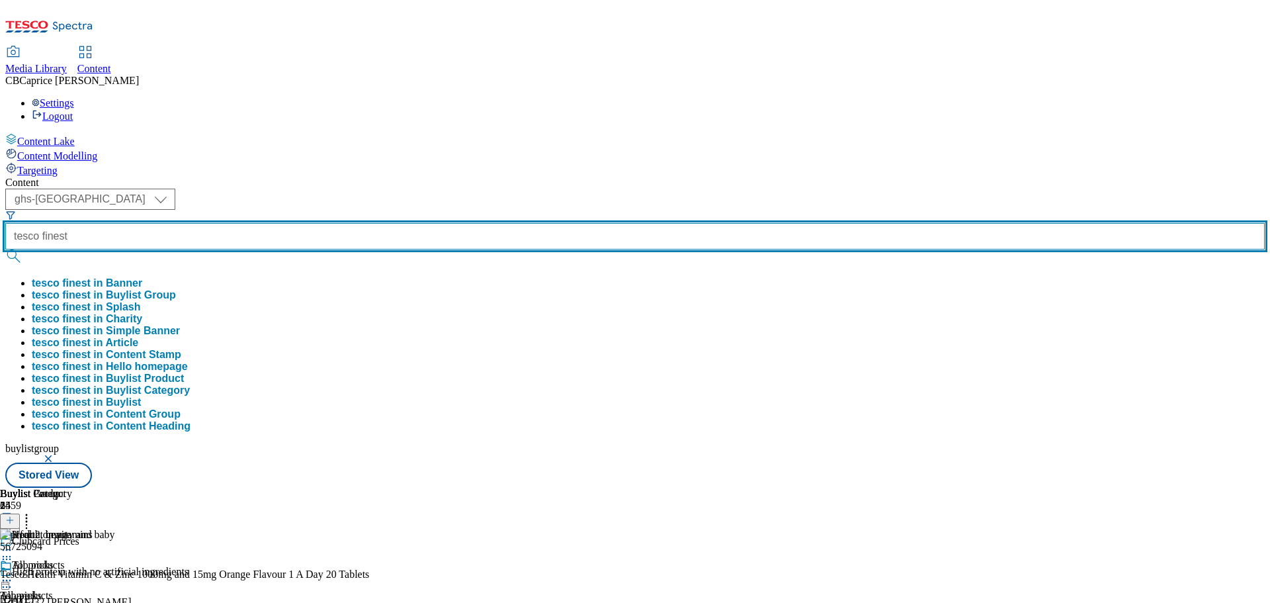
type input "tesco finest"
click at [5, 249] on button "submit" at bounding box center [14, 255] width 19 height 13
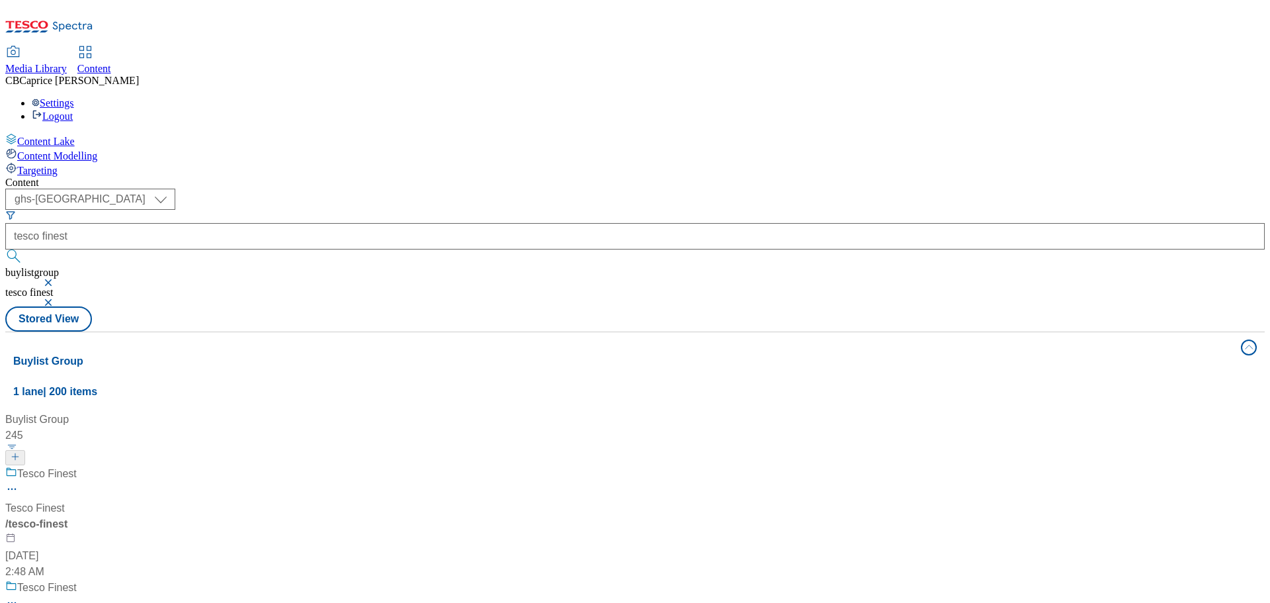
click at [171, 516] on div "/ tesco-finest" at bounding box center [87, 524] width 165 height 16
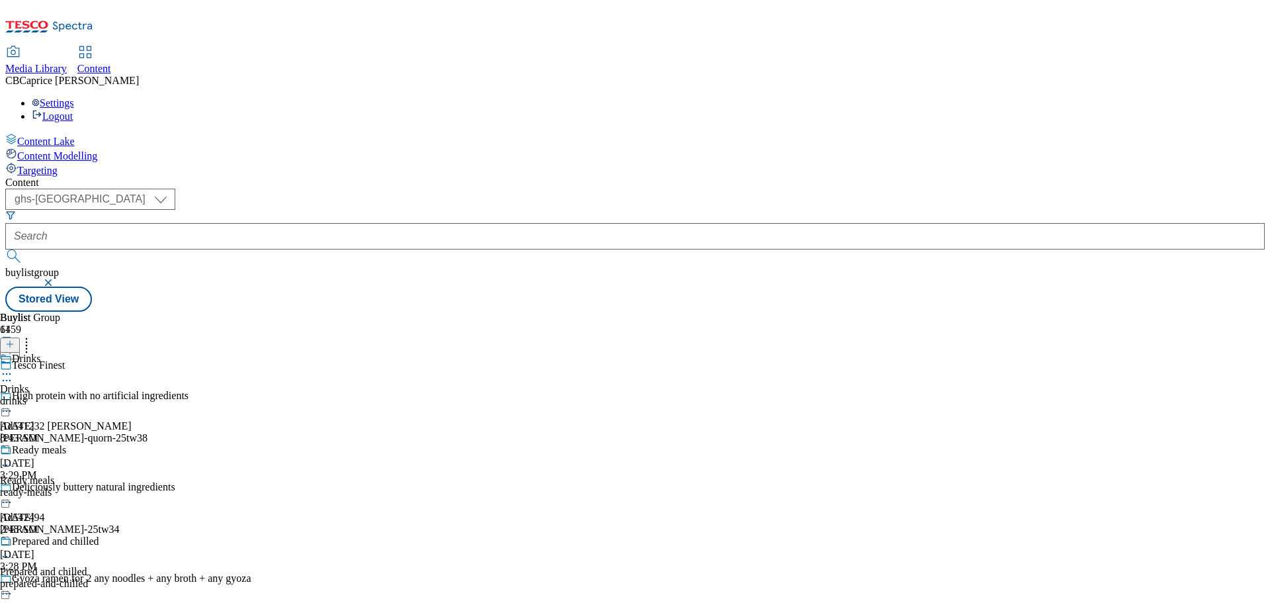
click at [125, 395] on div "drinks" at bounding box center [62, 401] width 125 height 12
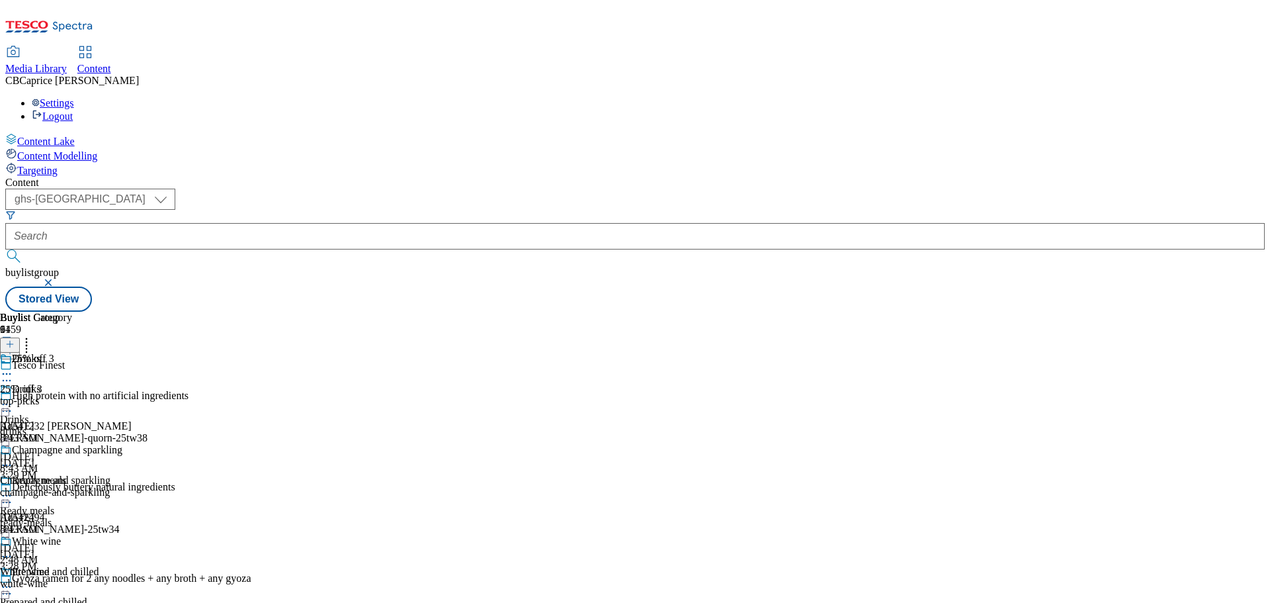
click at [15, 339] on icon at bounding box center [9, 343] width 9 height 9
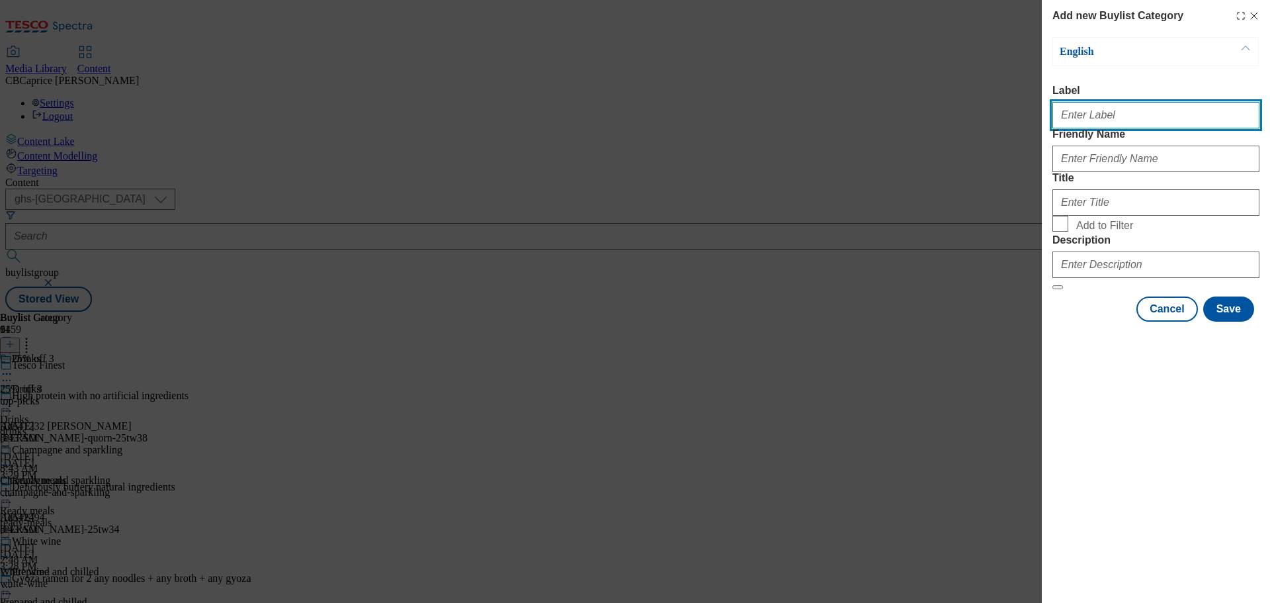
click at [1130, 124] on input "Label" at bounding box center [1155, 115] width 207 height 26
type input "Finest wine"
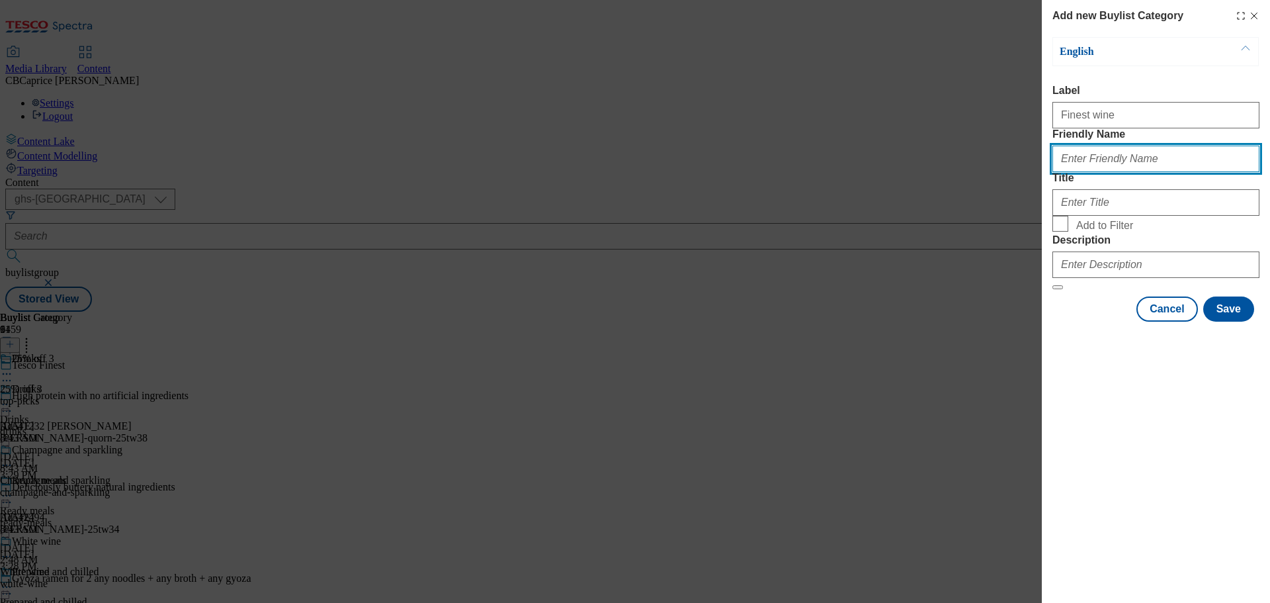
drag, startPoint x: 1173, startPoint y: 173, endPoint x: 1169, endPoint y: 189, distance: 17.0
click at [1173, 172] on input "Friendly Name" at bounding box center [1155, 159] width 207 height 26
paste input "Finest wine"
type input "Finest wine"
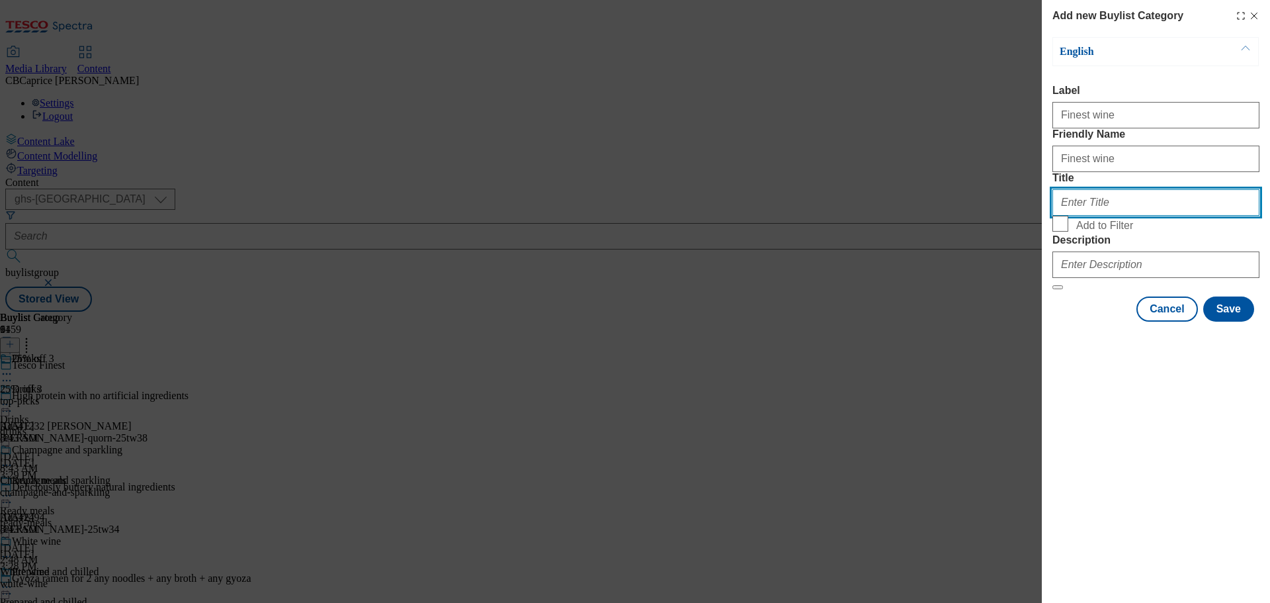
click at [1091, 216] on input "Title" at bounding box center [1155, 202] width 207 height 26
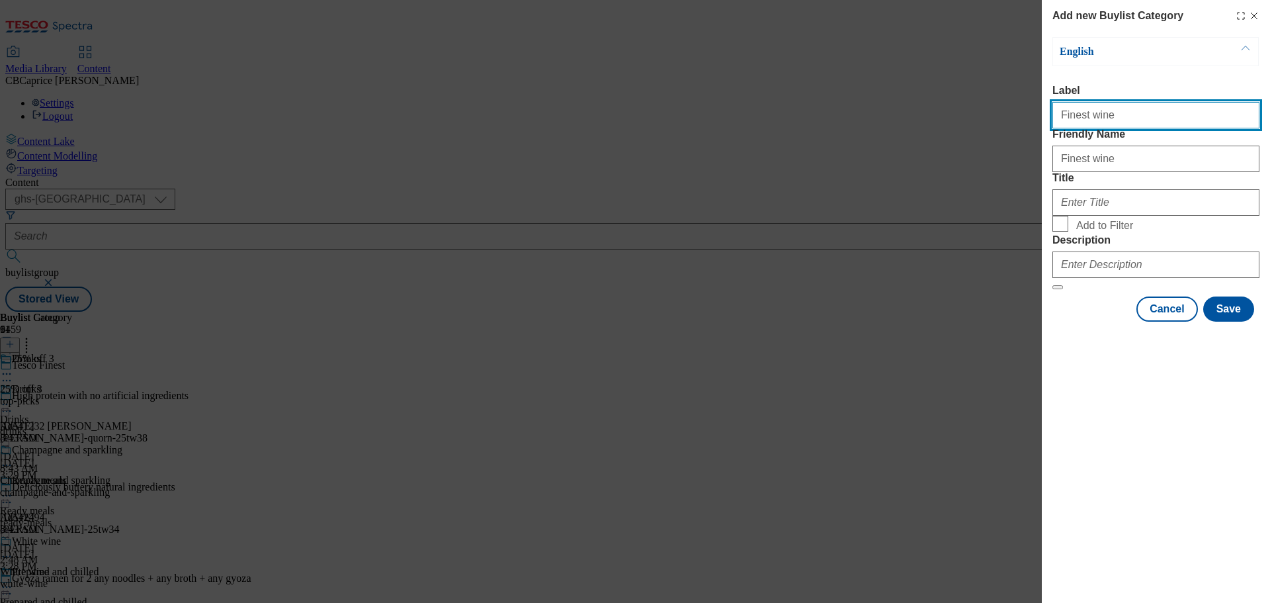
click at [1155, 116] on input "Finest wine" at bounding box center [1155, 115] width 207 height 26
type input "Finest wine & fizz"
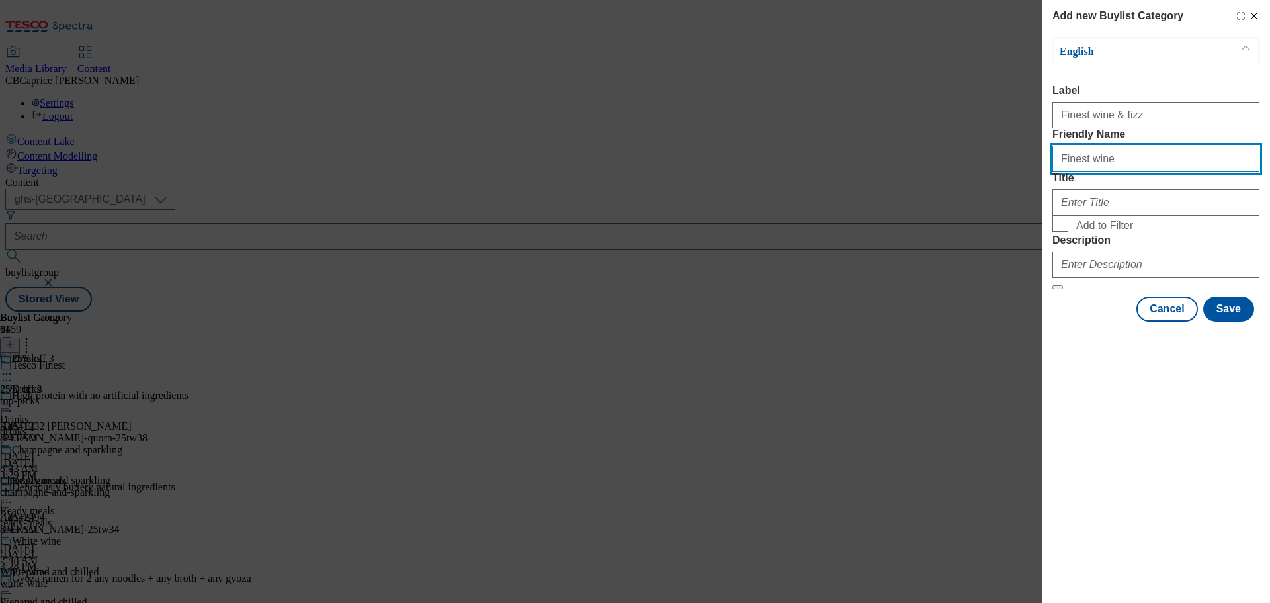
click at [1167, 172] on input "Finest wine" at bounding box center [1155, 159] width 207 height 26
paste input "& fizz"
type input "Finest wine & fizz"
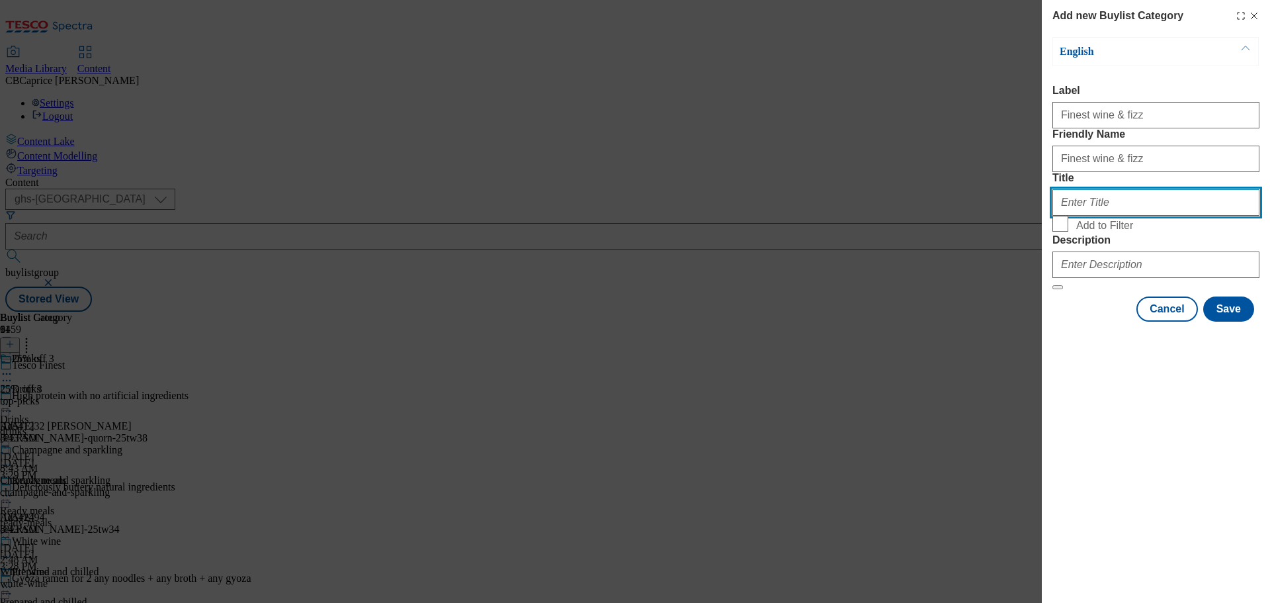
click at [1167, 216] on input "Title" at bounding box center [1155, 202] width 207 height 26
paste input "Finest wine & fizz"
type input "Finest wine & fizz"
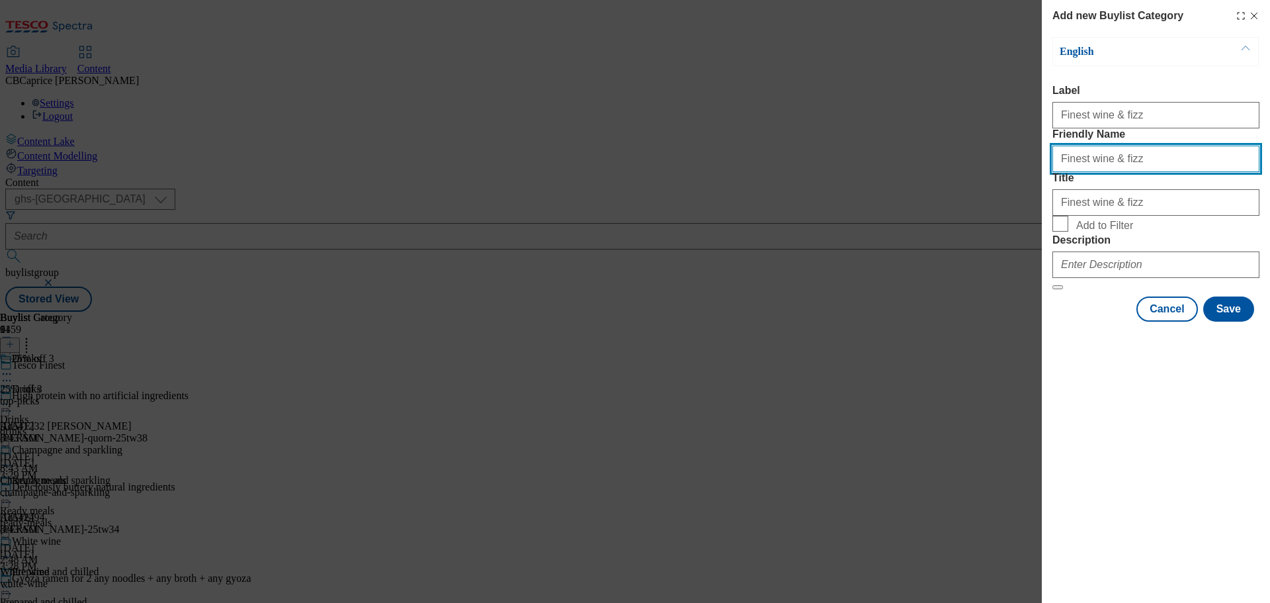
click at [1064, 172] on input "Finest wine & fizz" at bounding box center [1155, 159] width 207 height 26
type input "finest-wine-fizz"
click at [1132, 231] on span "Add to Filter" at bounding box center [1165, 224] width 178 height 16
click at [1068, 231] on input "Add to Filter" at bounding box center [1060, 224] width 16 height 16
checkbox input "true"
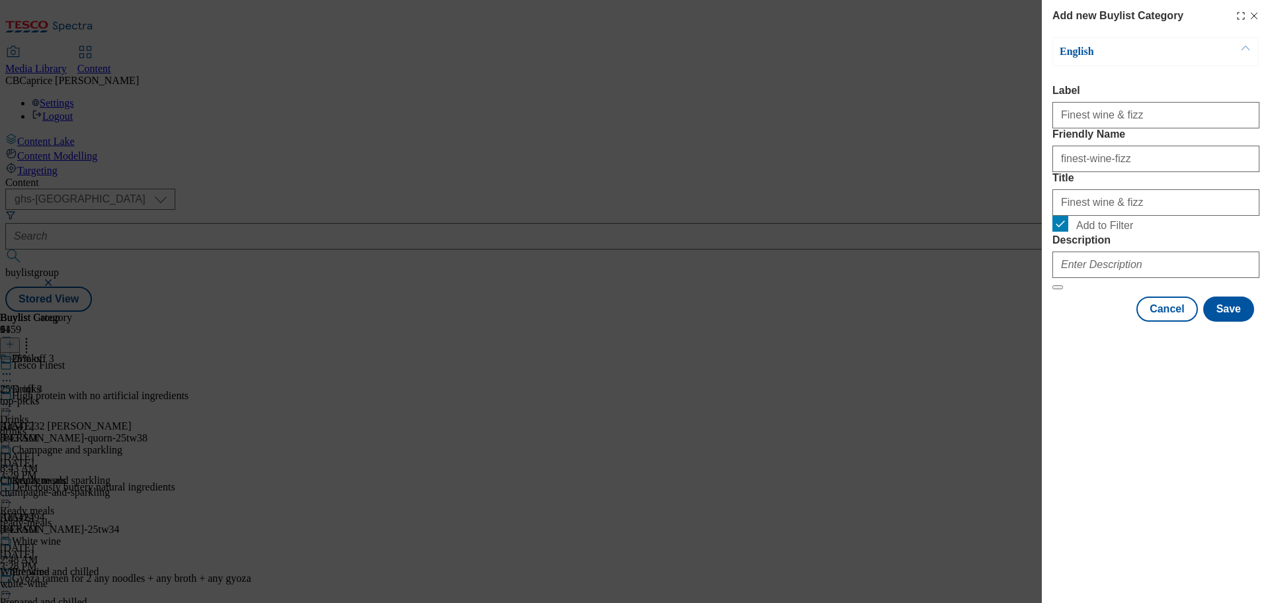
click at [1255, 321] on div "Cancel Save" at bounding box center [1155, 308] width 207 height 25
click at [1239, 321] on button "Save" at bounding box center [1228, 308] width 51 height 25
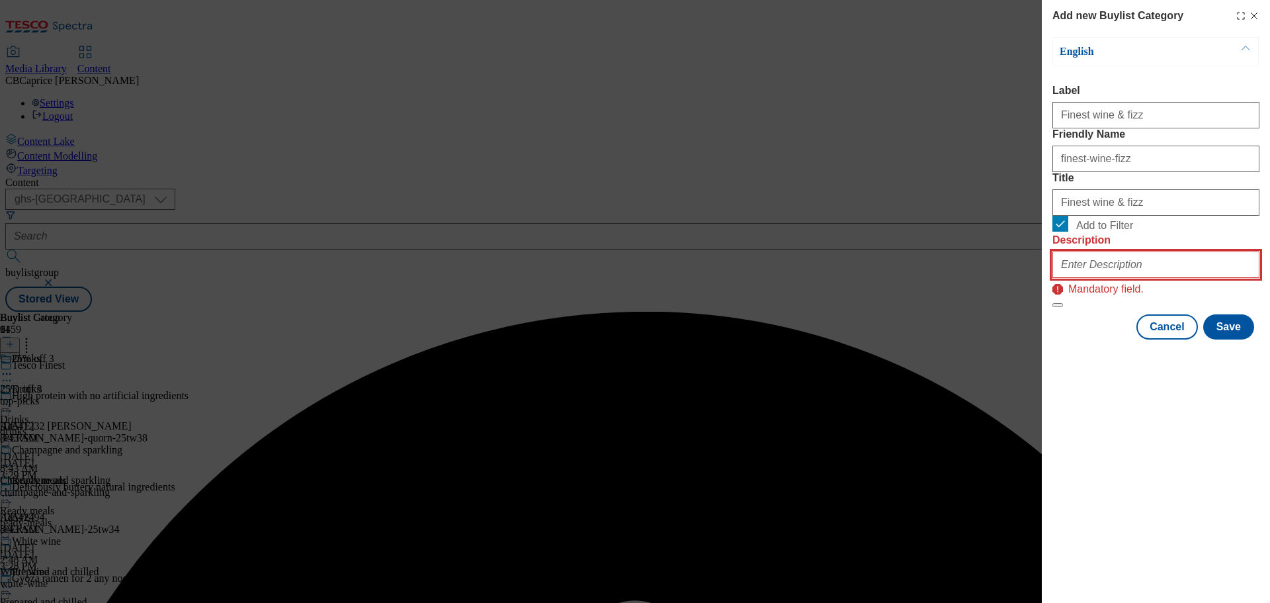
click at [1123, 278] on input "Description" at bounding box center [1155, 264] width 207 height 26
paste input "Finest wine & fizz"
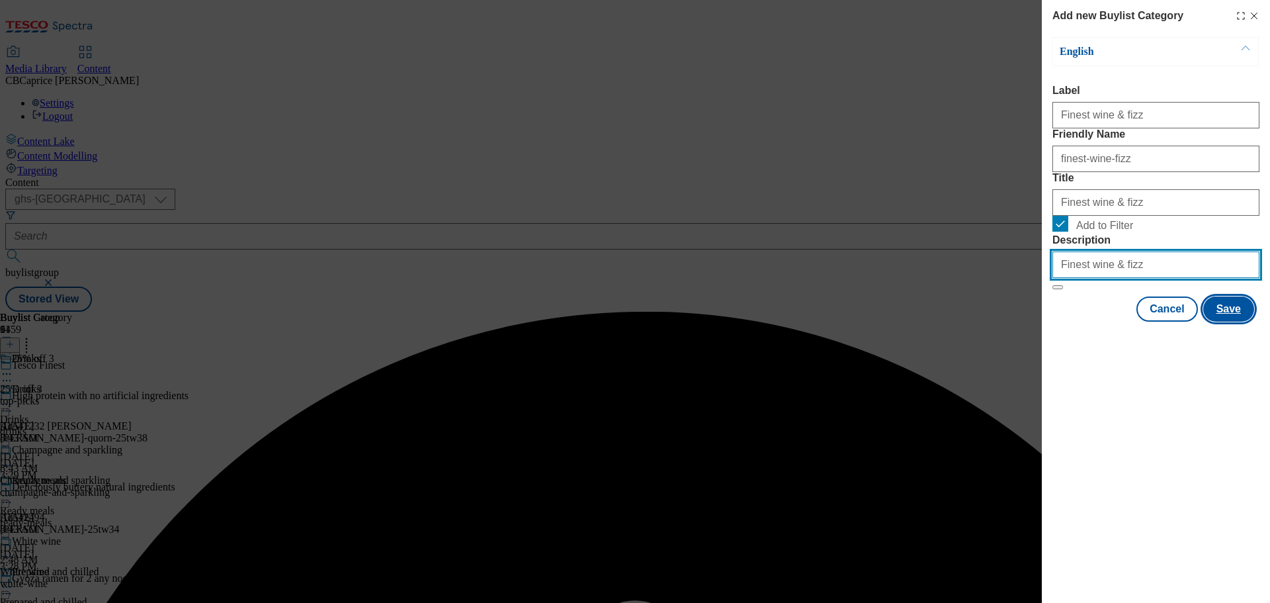
type input "Finest wine & fizz"
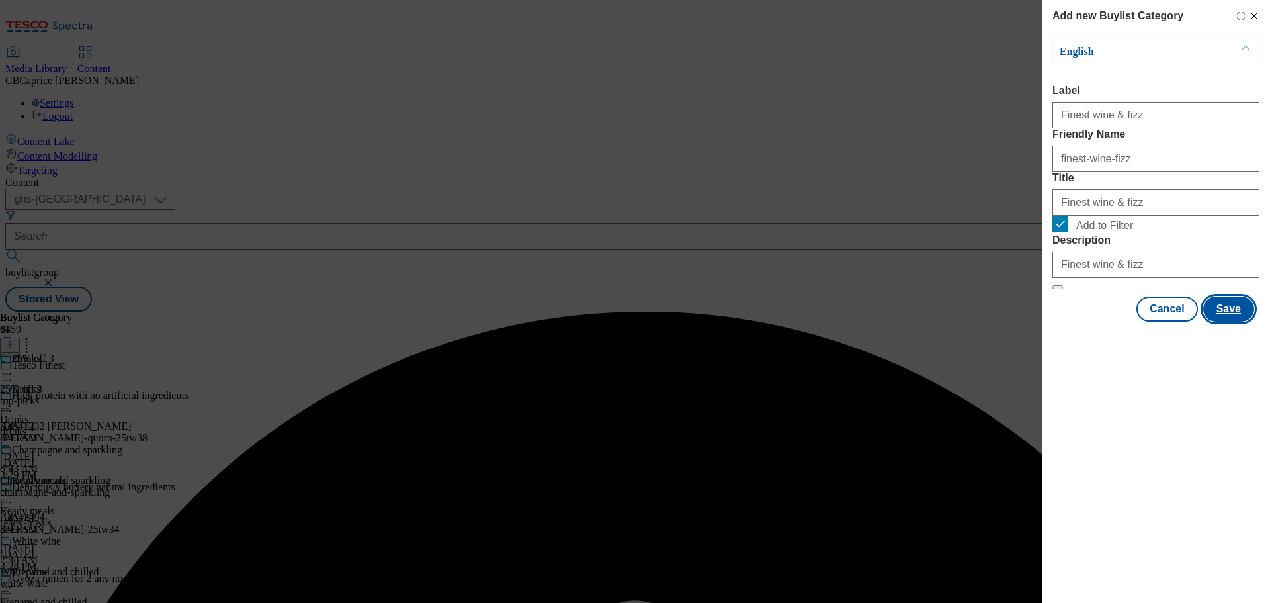
click at [1230, 321] on button "Save" at bounding box center [1228, 308] width 51 height 25
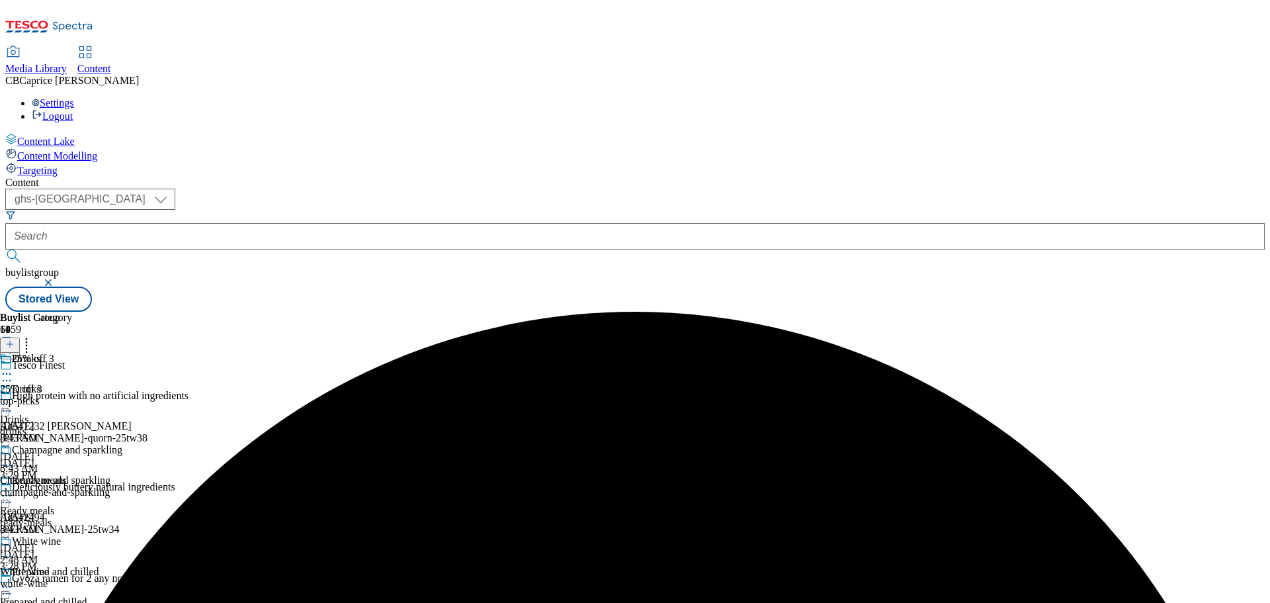
scroll to position [948, 0]
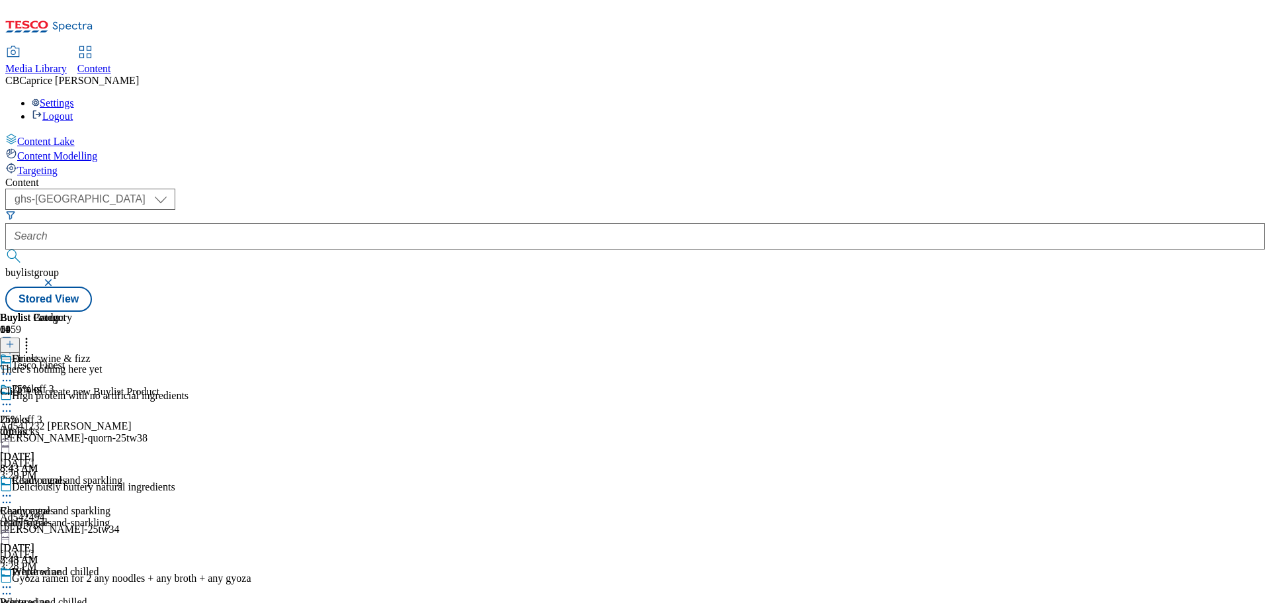
click at [15, 339] on icon at bounding box center [9, 343] width 9 height 9
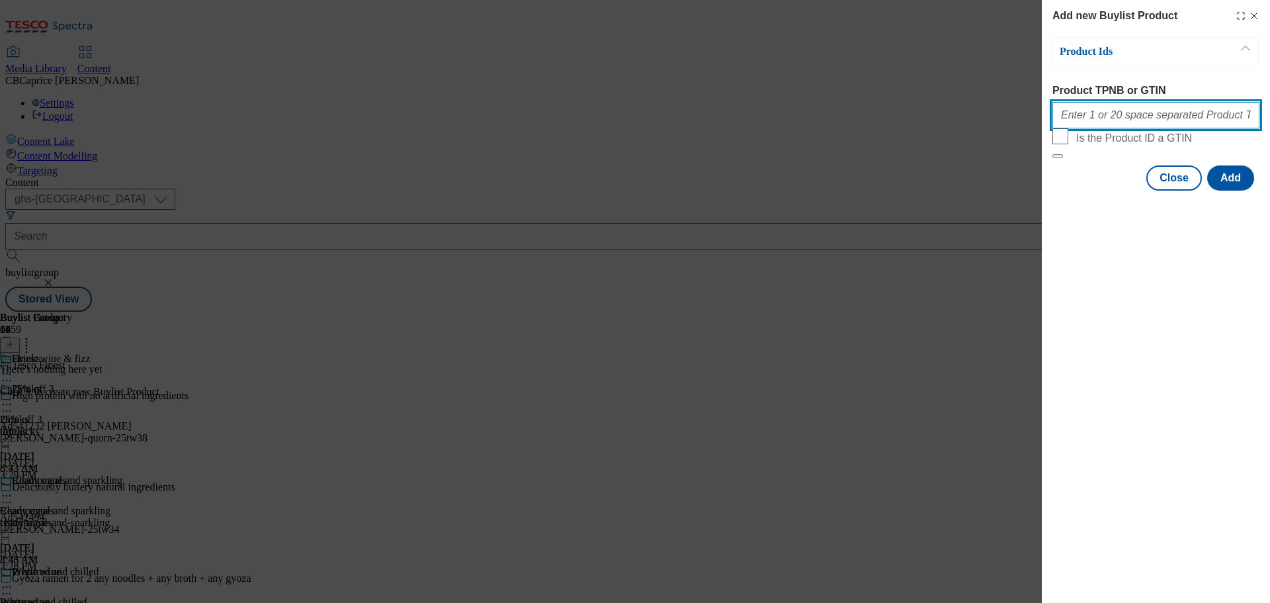
click at [1118, 116] on input "Product TPNB or GTIN" at bounding box center [1155, 115] width 207 height 26
paste input "91258410 89995114 91490455 90862265 61062294 87888521"
type input "91258410 89995114 91490455 90862265 61062294 87888521"
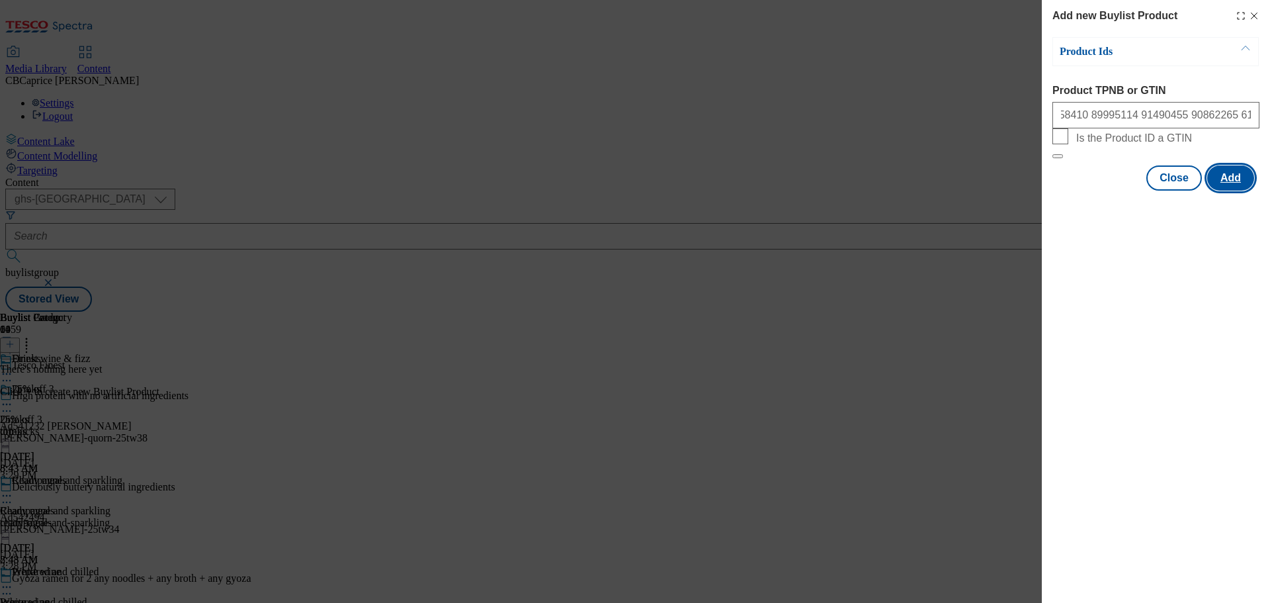
click at [1226, 190] on button "Add" at bounding box center [1230, 177] width 47 height 25
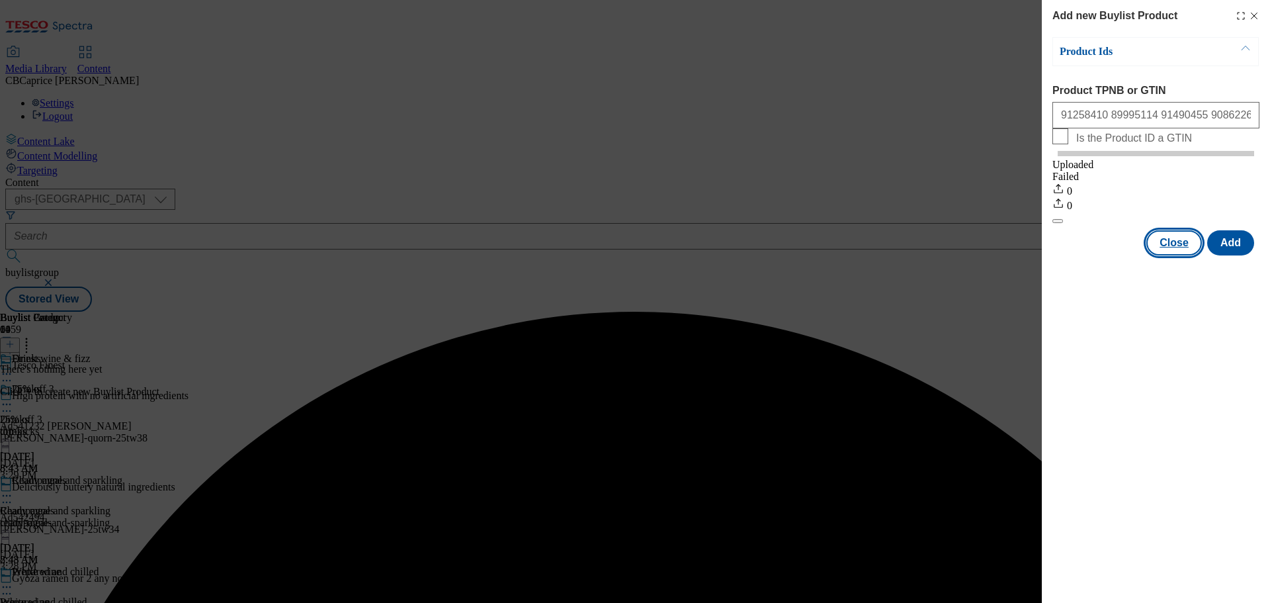
click at [1188, 248] on button "Close" at bounding box center [1174, 242] width 56 height 25
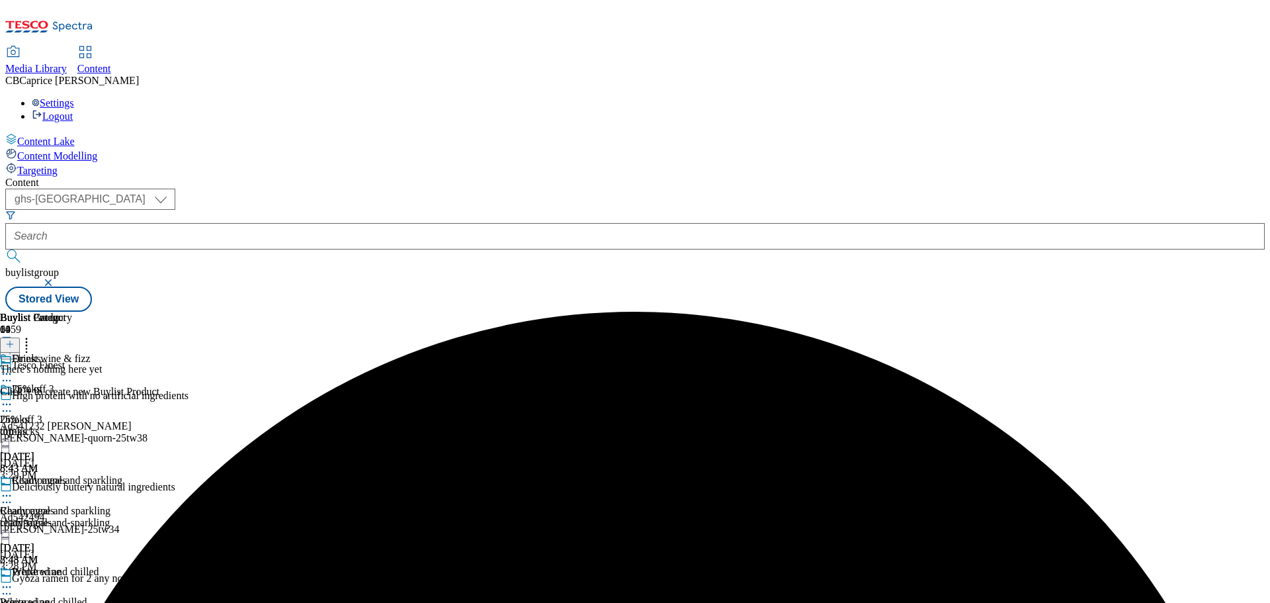
click at [15, 339] on icon at bounding box center [9, 343] width 9 height 9
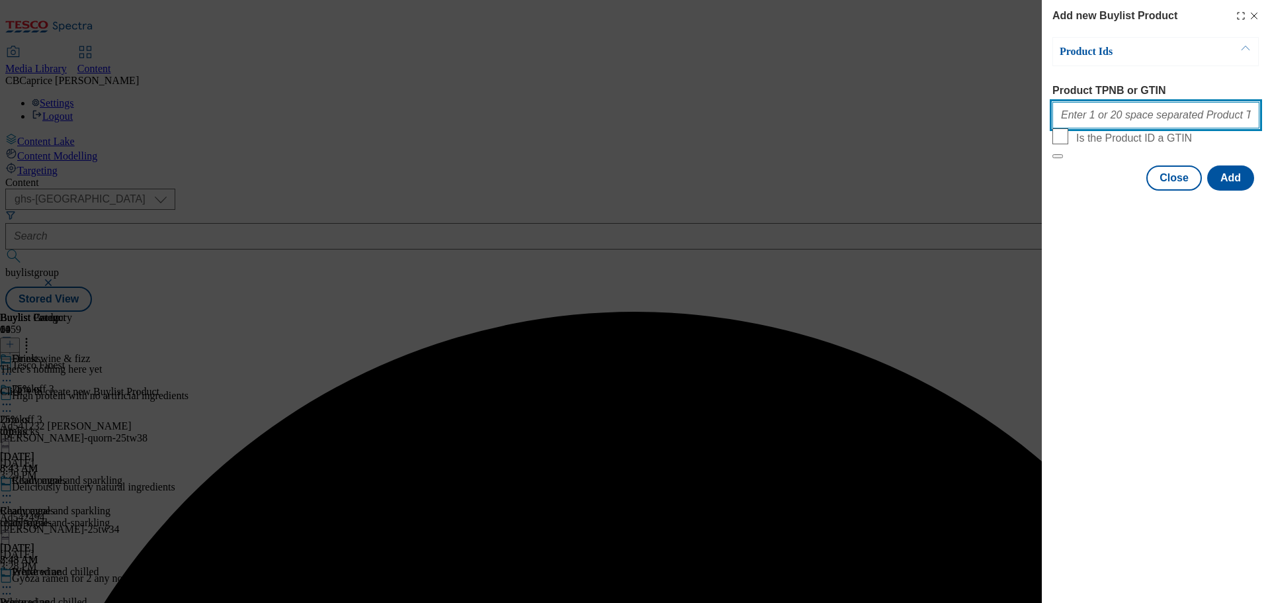
click at [1176, 127] on input "Product TPNB or GTIN" at bounding box center [1155, 115] width 207 height 26
paste input "91258410 89995114 91490455 90862265 61062294 87888521"
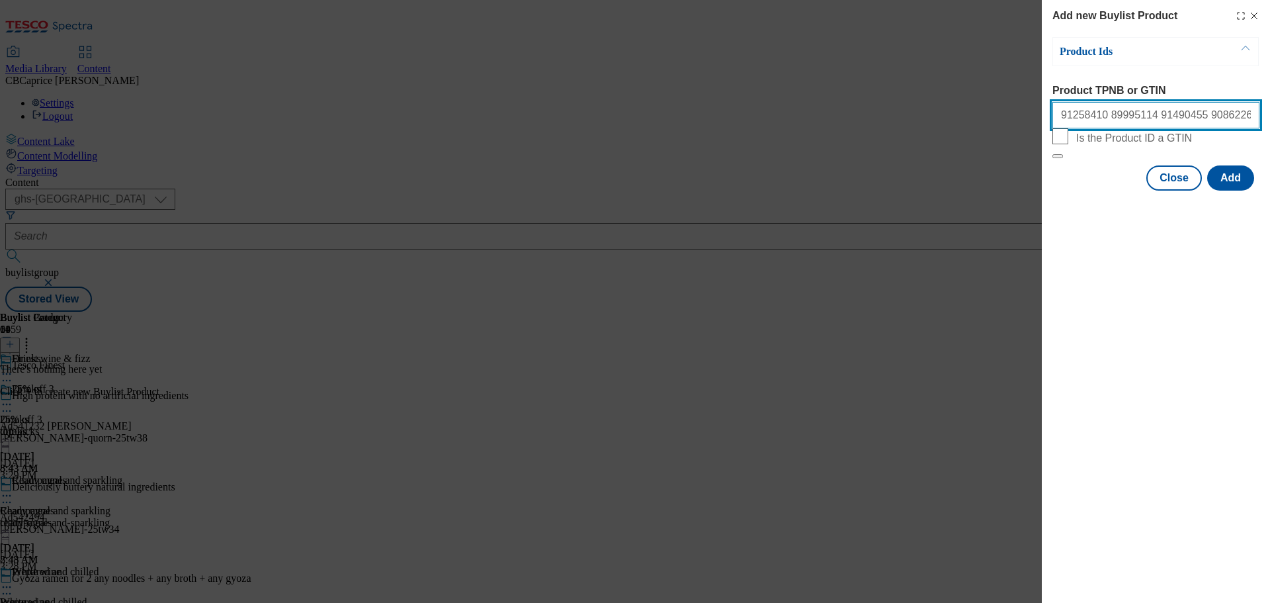
scroll to position [0, 20]
type input "91258410 89995114 91490455 90862265 61062294 87888521"
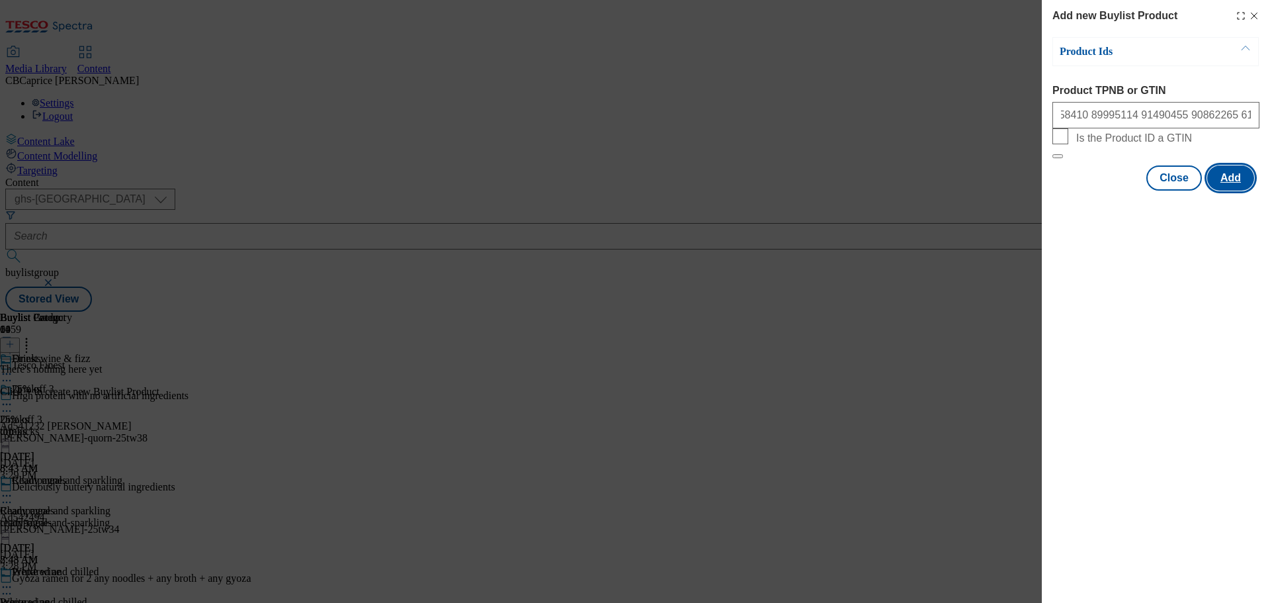
click at [1227, 190] on button "Add" at bounding box center [1230, 177] width 47 height 25
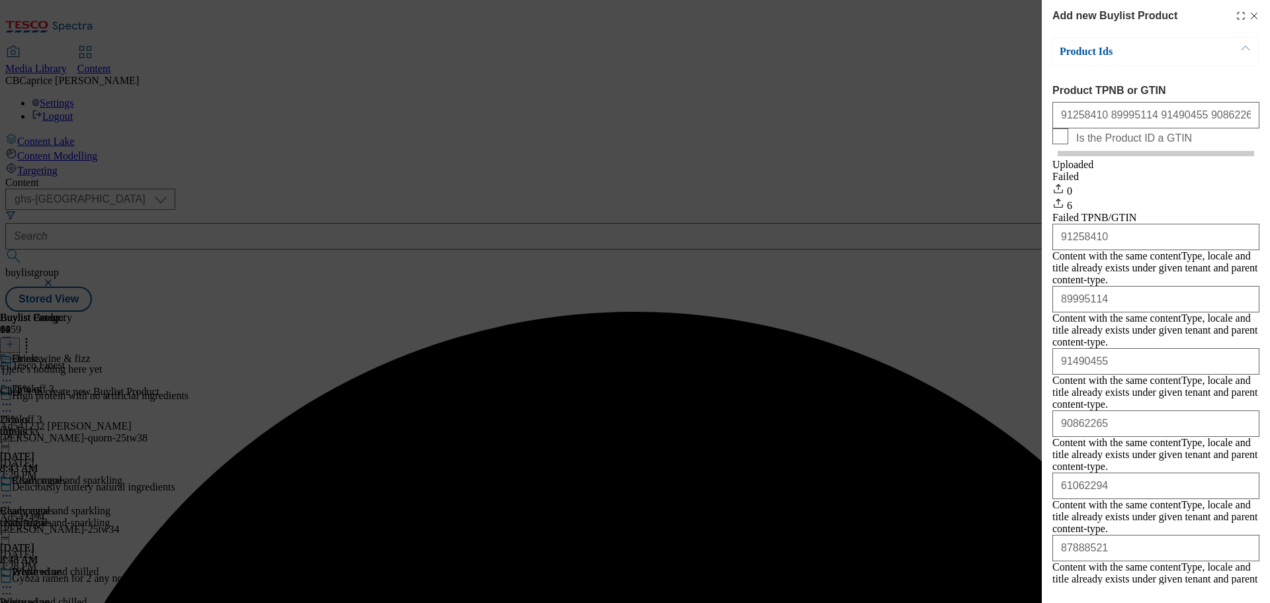
scroll to position [0, 0]
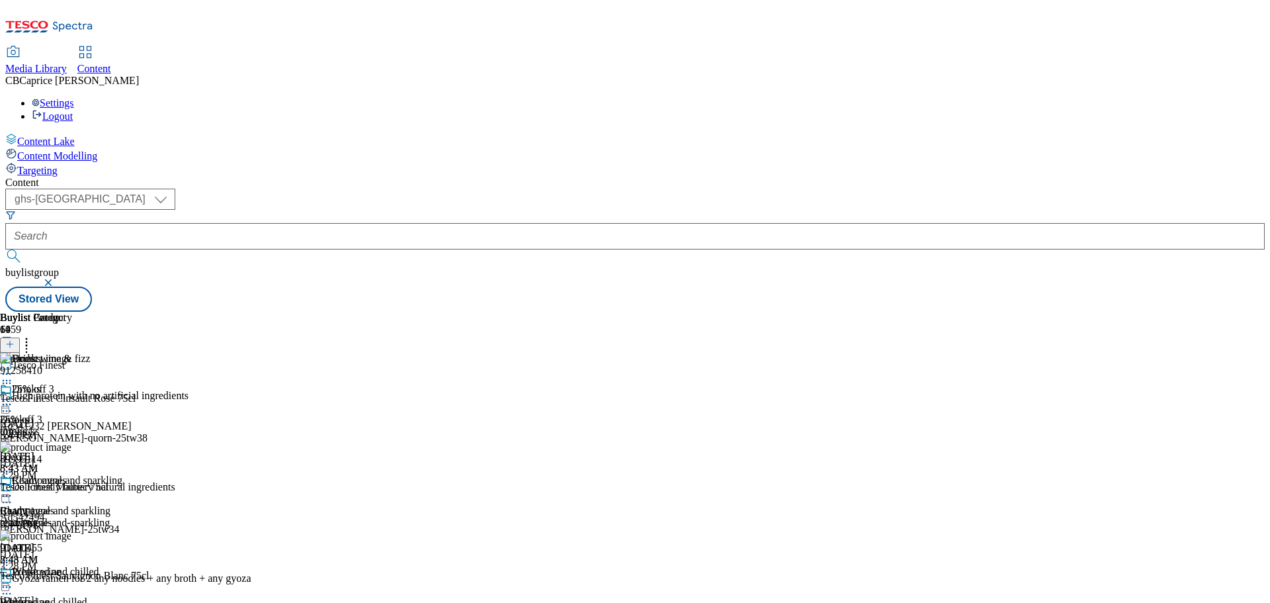
click at [13, 367] on icon at bounding box center [6, 373] width 13 height 13
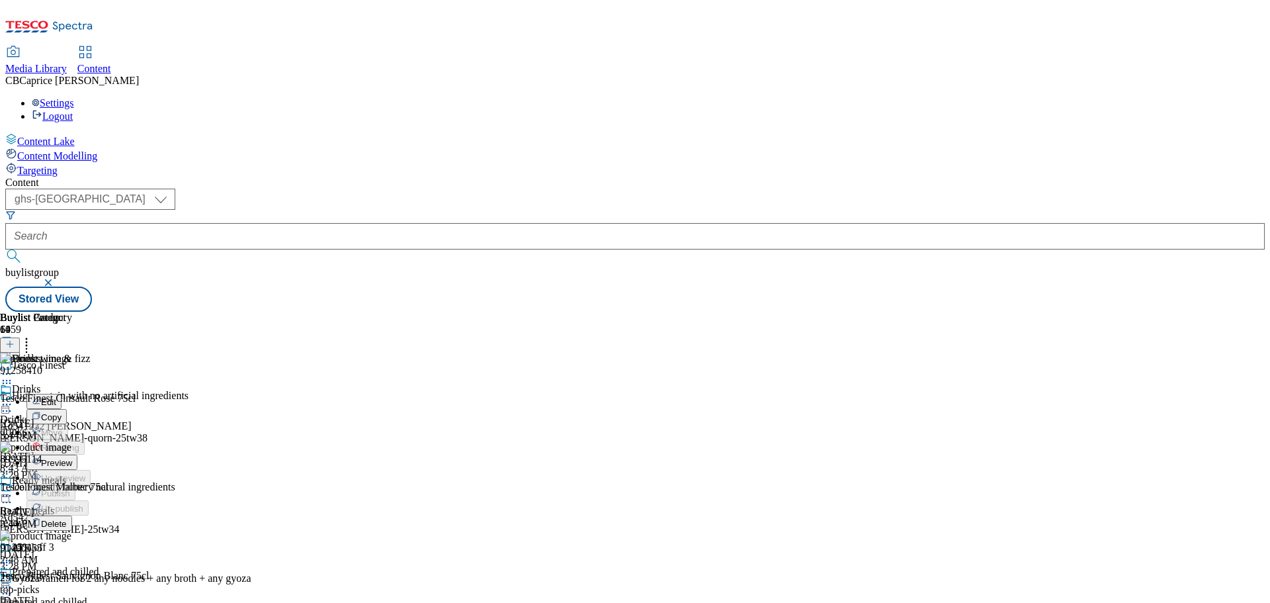
click at [72, 458] on span "Preview" at bounding box center [56, 463] width 31 height 10
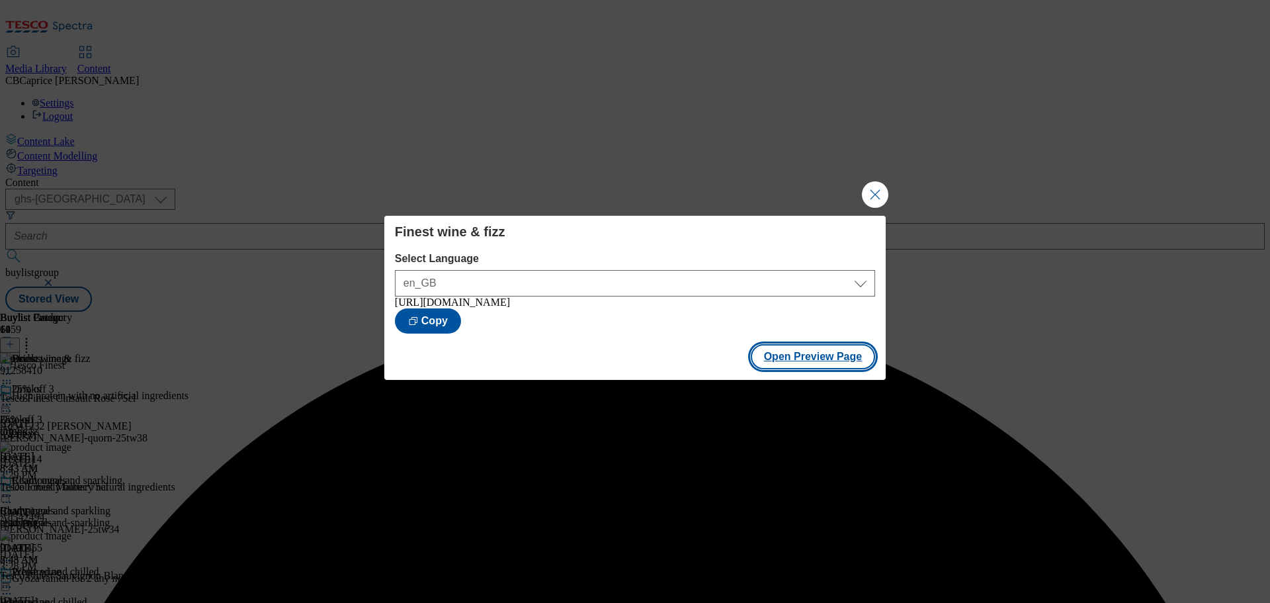
click at [818, 363] on button "Open Preview Page" at bounding box center [813, 356] width 125 height 25
click at [874, 189] on button "Close Modal" at bounding box center [875, 194] width 26 height 26
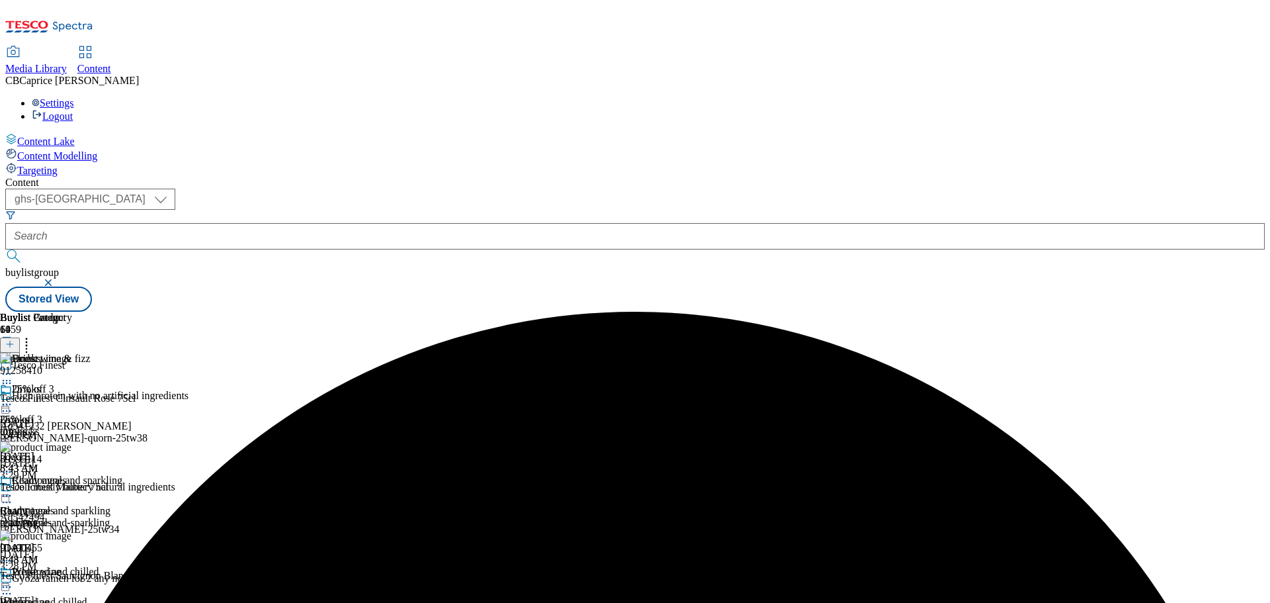
click at [13, 367] on icon at bounding box center [6, 373] width 13 height 13
click at [70, 503] on span "Publish" at bounding box center [55, 508] width 29 height 10
